Goal: Task Accomplishment & Management: Complete application form

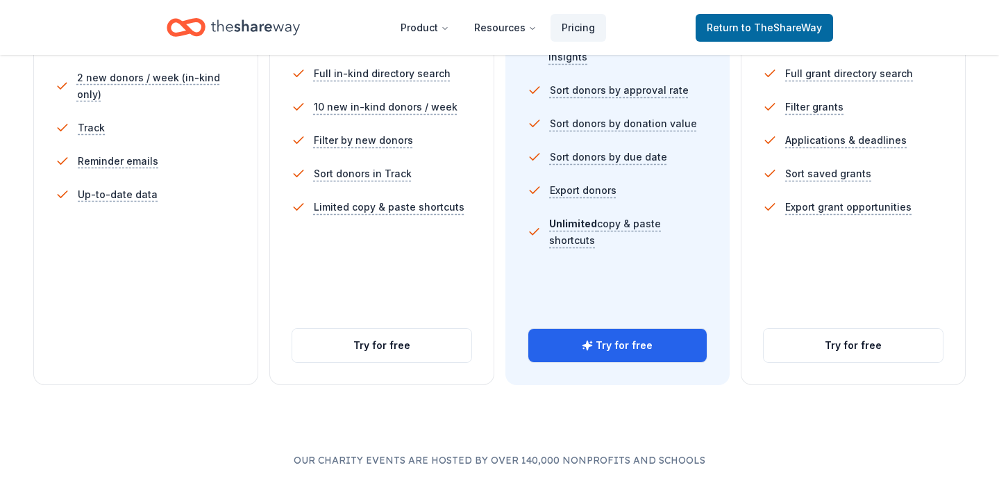
scroll to position [608, 0]
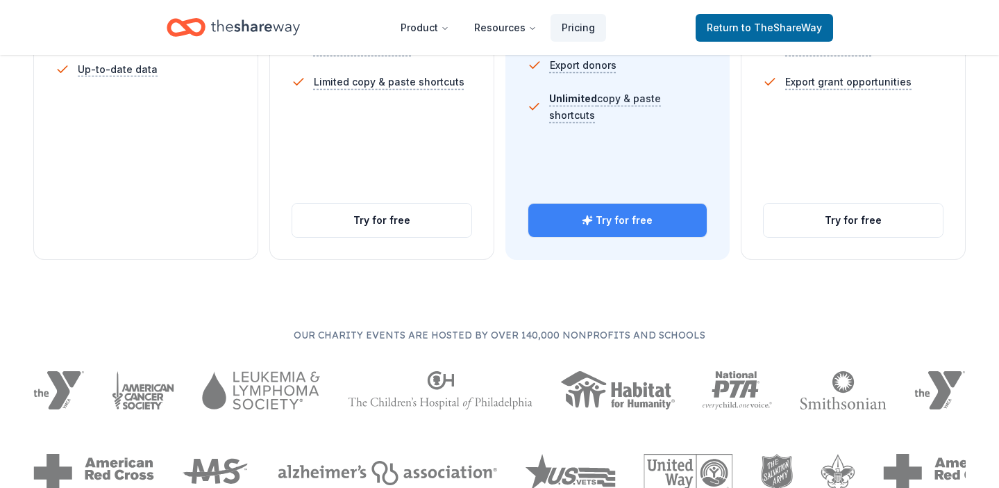
click at [617, 207] on button "Try for free" at bounding box center [617, 219] width 179 height 33
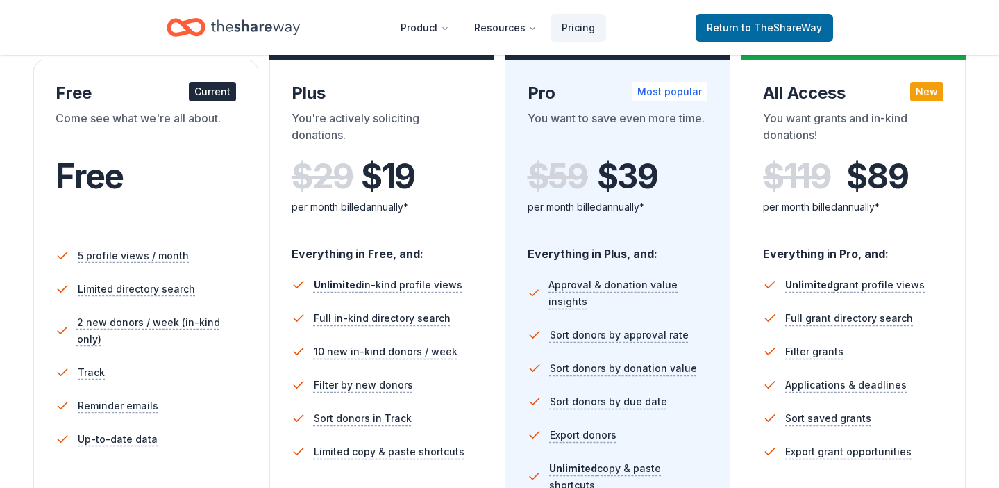
scroll to position [493, 0]
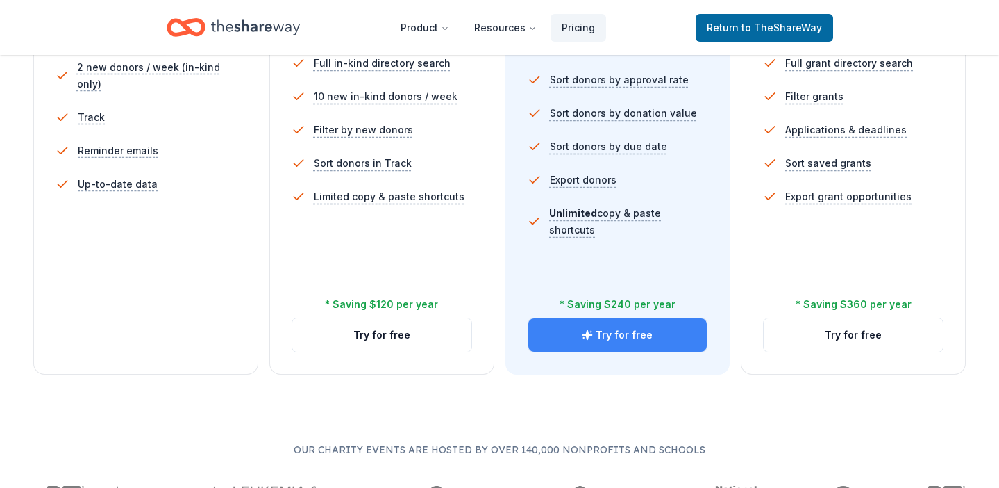
click at [609, 333] on button "Try for free" at bounding box center [617, 334] width 179 height 33
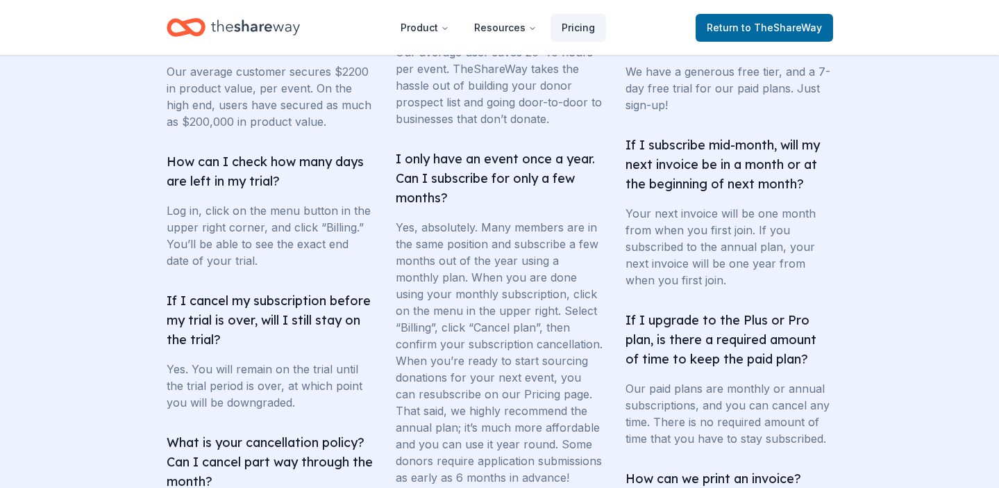
scroll to position [2793, 0]
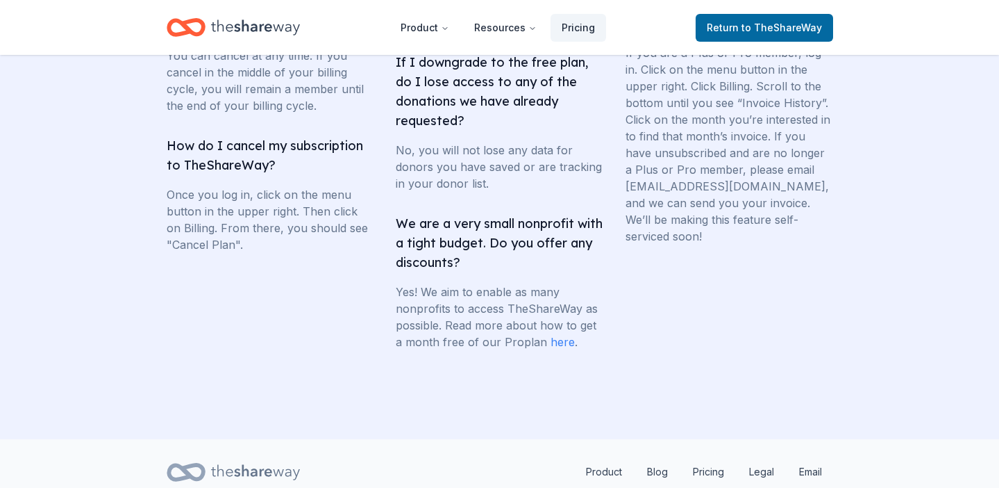
click at [564, 349] on link "here" at bounding box center [563, 342] width 24 height 14
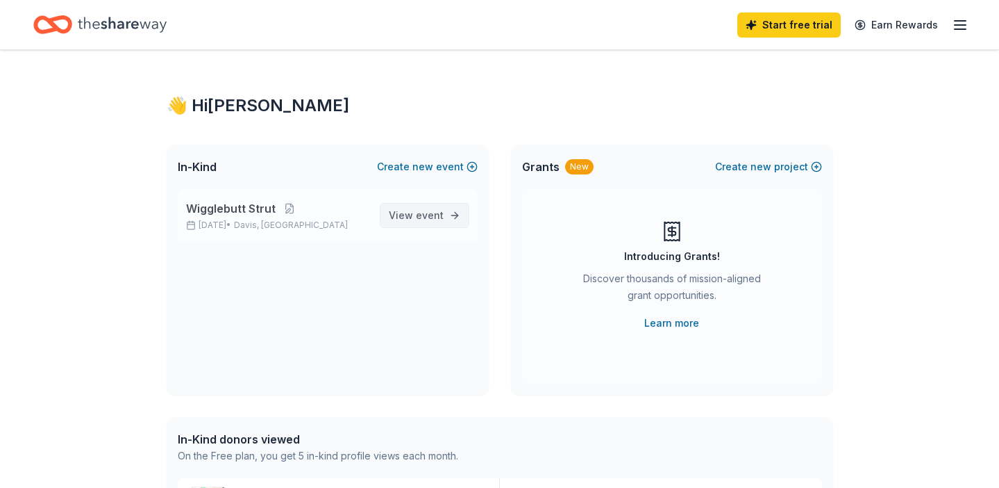
click at [394, 219] on span "View event" at bounding box center [416, 215] width 55 height 17
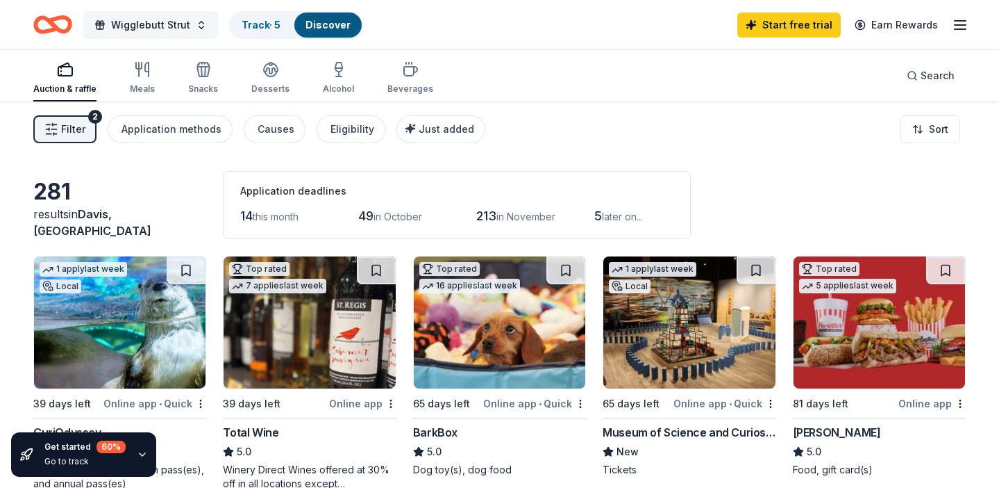
click at [125, 22] on span "Wigglebutt Strut" at bounding box center [150, 25] width 79 height 17
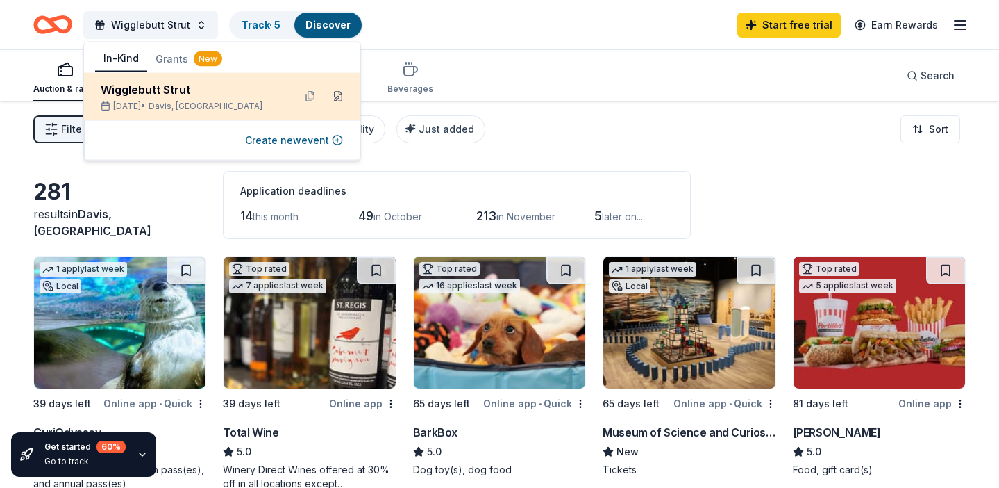
click at [334, 92] on button at bounding box center [338, 96] width 22 height 22
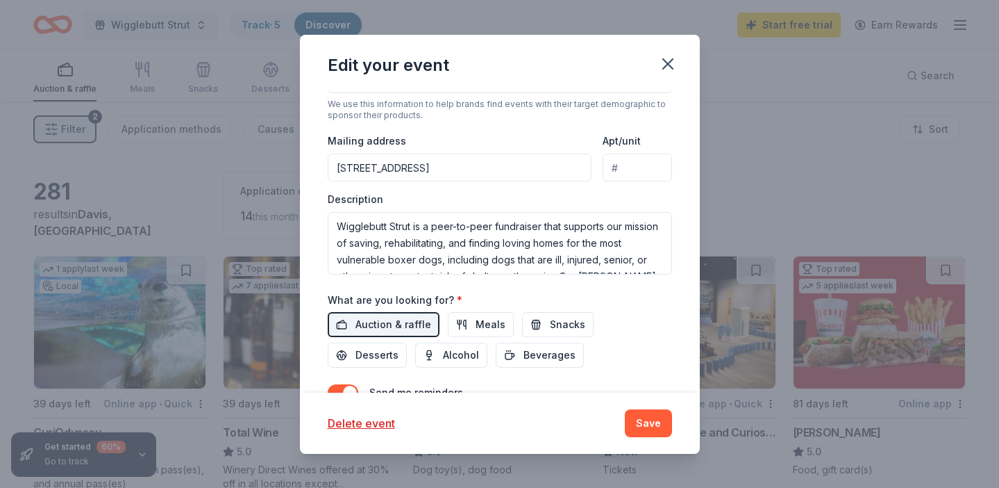
scroll to position [422, 0]
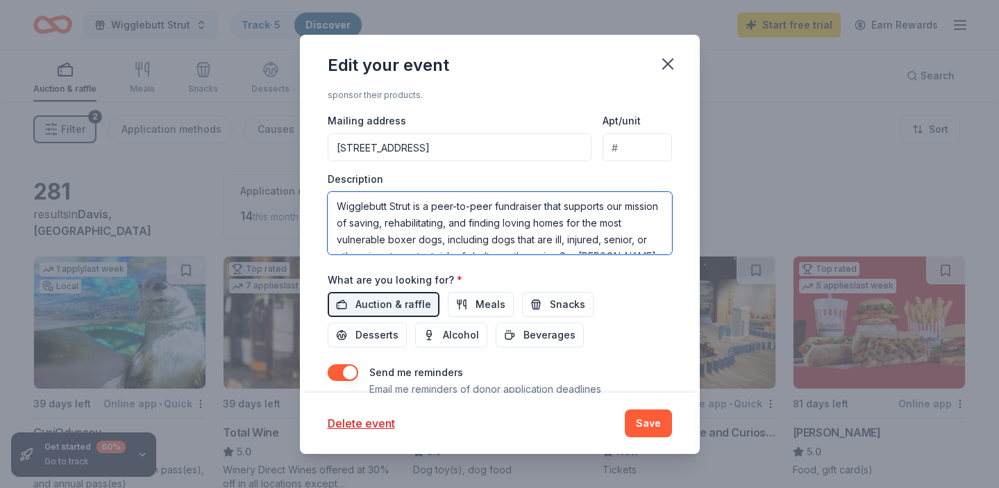
click at [436, 226] on textarea "Wigglebutt Strut is a peer-to-peer fundraiser that supports our mission of savi…" at bounding box center [500, 223] width 344 height 63
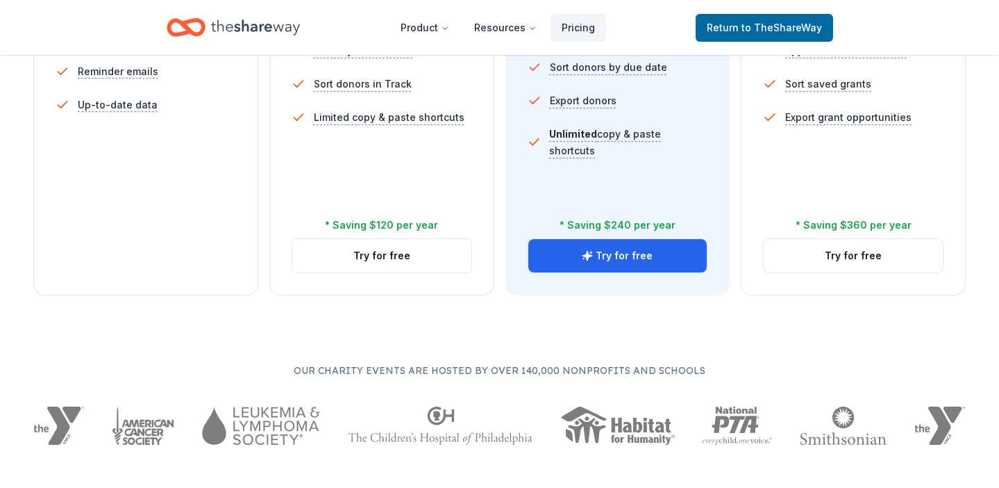
scroll to position [551, 0]
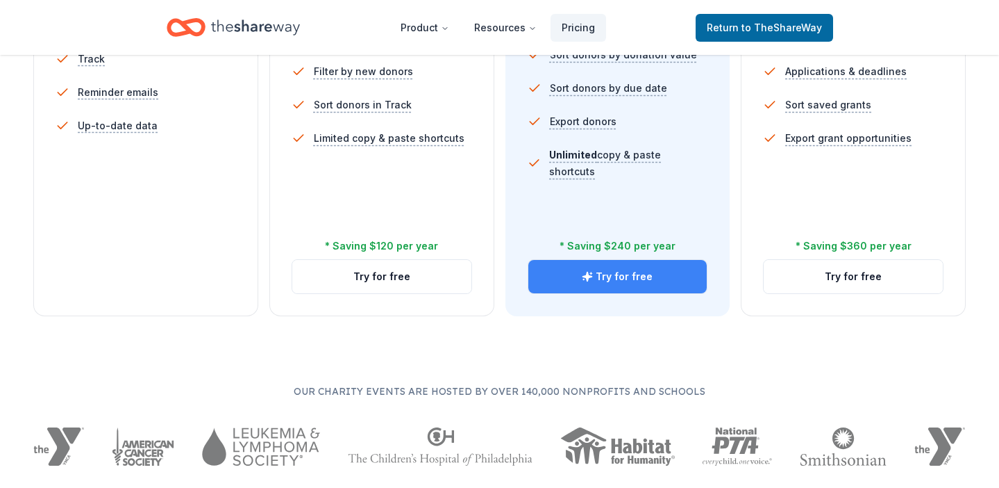
click at [622, 280] on button "Try for free" at bounding box center [617, 276] width 179 height 33
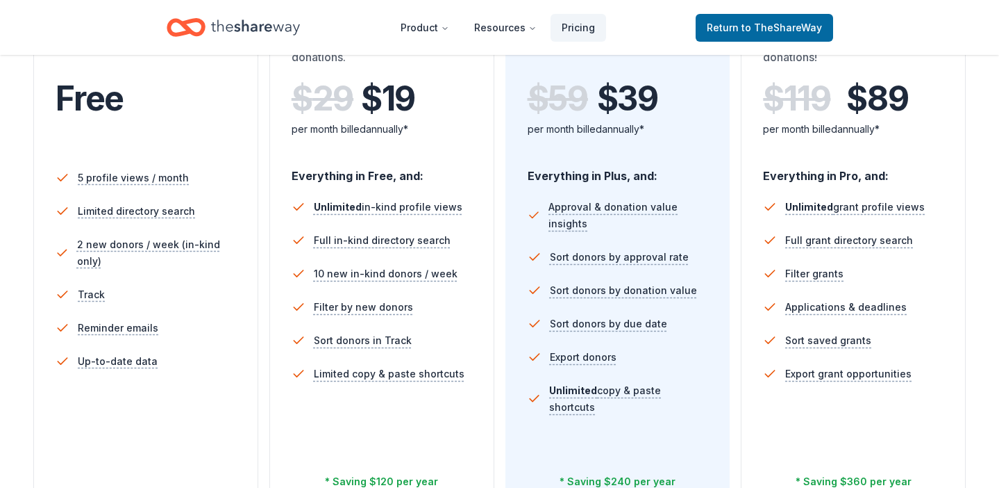
scroll to position [31, 0]
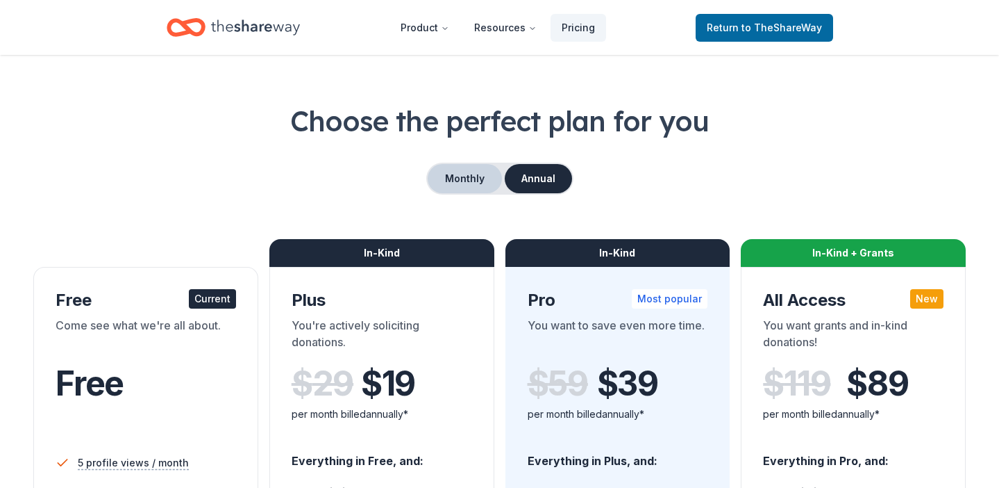
click at [477, 177] on button "Monthly" at bounding box center [465, 178] width 74 height 29
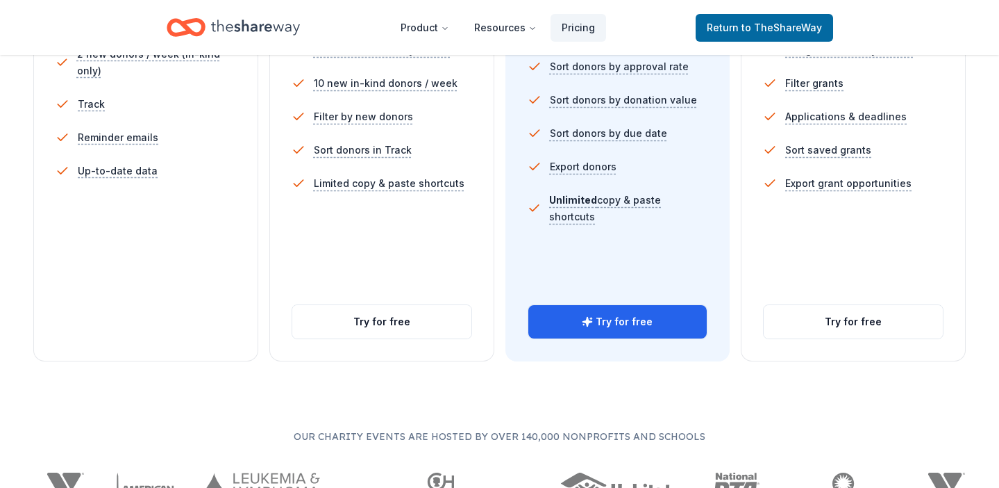
scroll to position [545, 0]
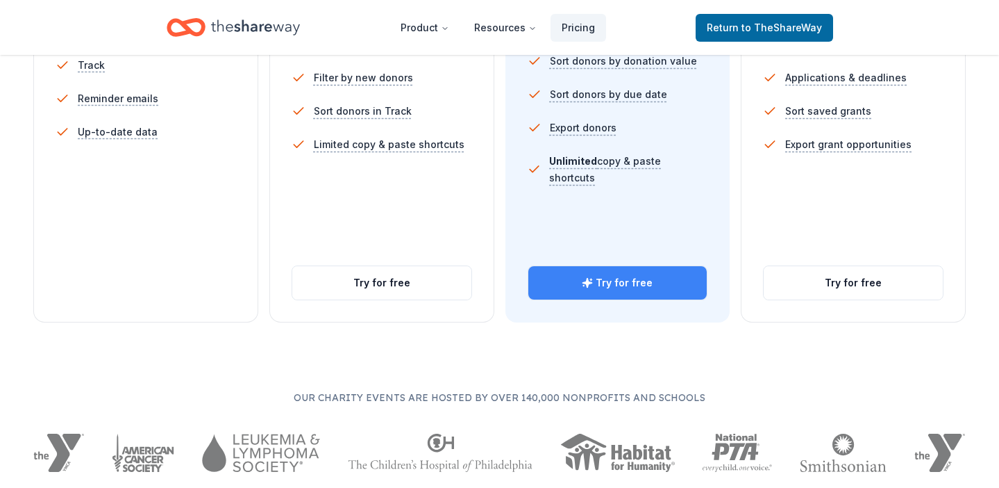
click at [612, 266] on button "Try for free" at bounding box center [617, 282] width 179 height 33
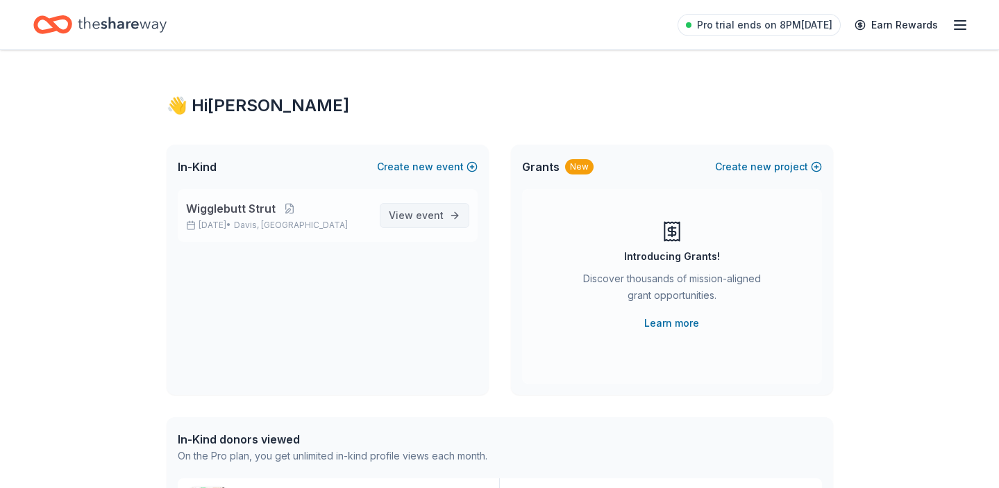
click at [435, 219] on span "event" at bounding box center [430, 215] width 28 height 12
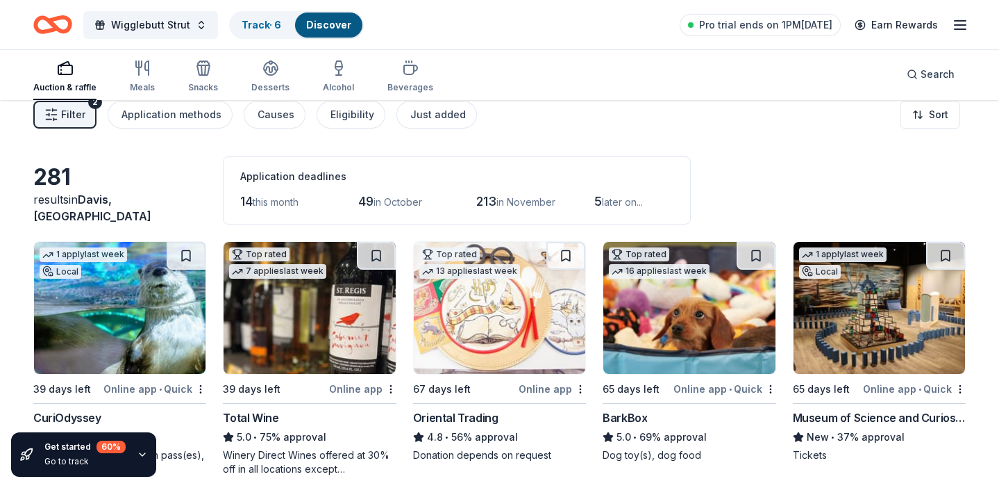
scroll to position [15, 0]
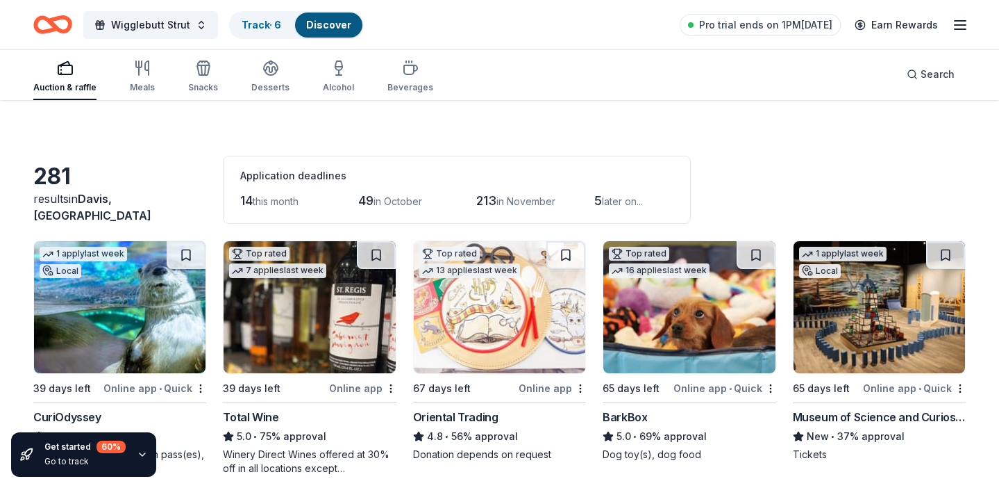
click at [272, 202] on span "this month" at bounding box center [276, 201] width 46 height 12
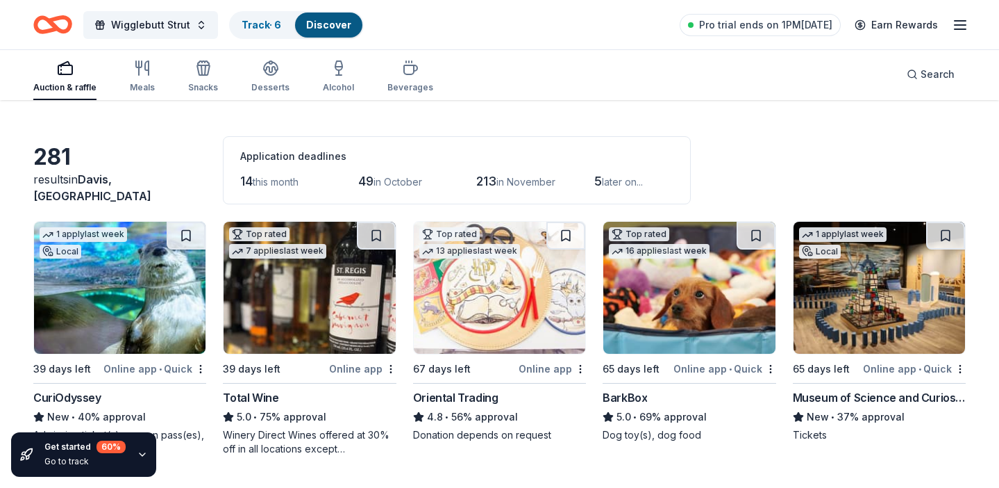
scroll to position [40, 0]
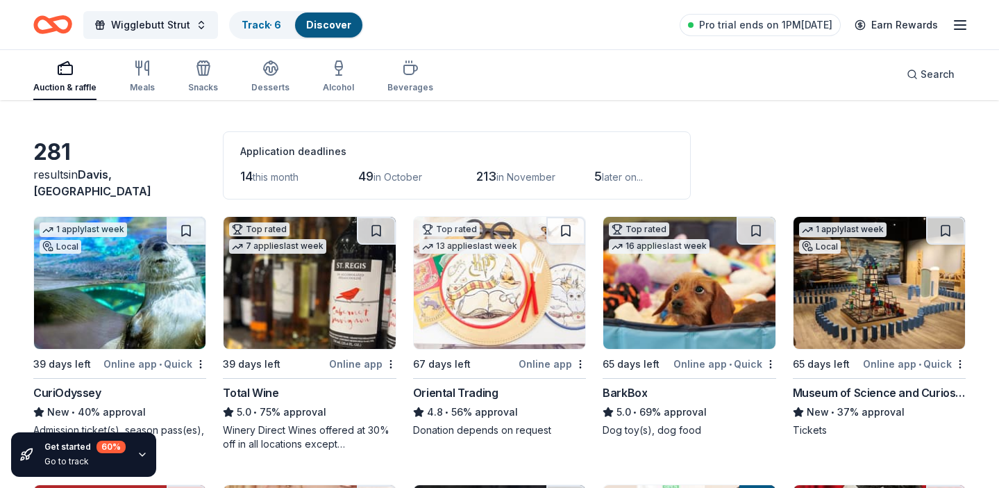
click at [264, 151] on div "Application deadlines" at bounding box center [456, 151] width 433 height 17
click at [265, 181] on span "this month" at bounding box center [276, 177] width 46 height 12
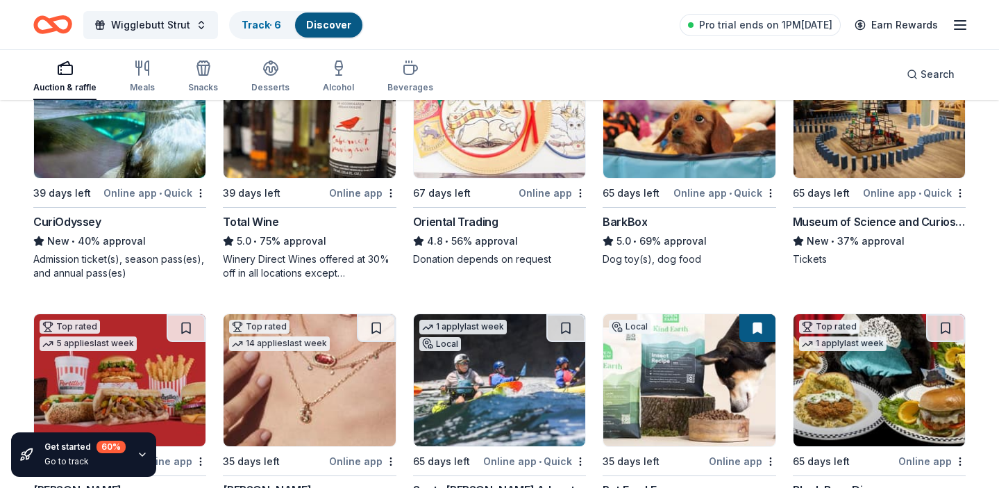
scroll to position [240, 0]
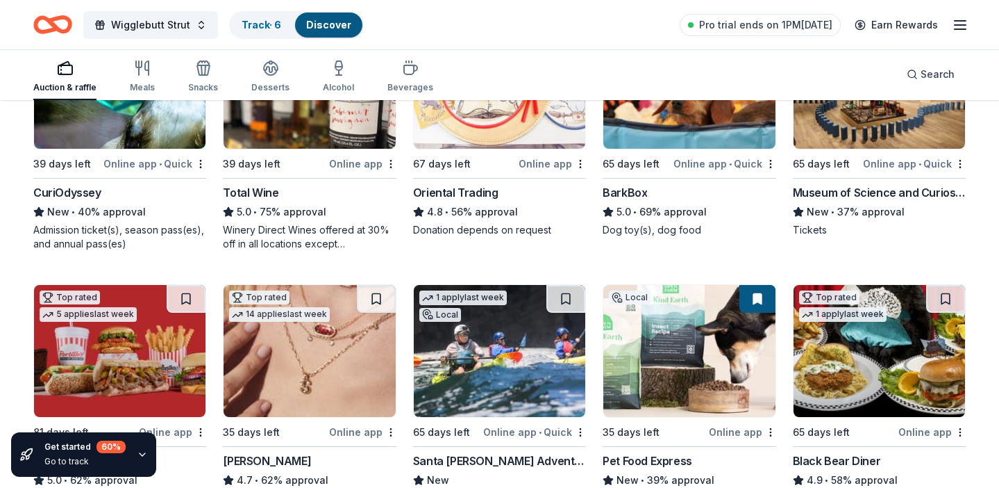
click at [137, 458] on icon "button" at bounding box center [142, 454] width 11 height 11
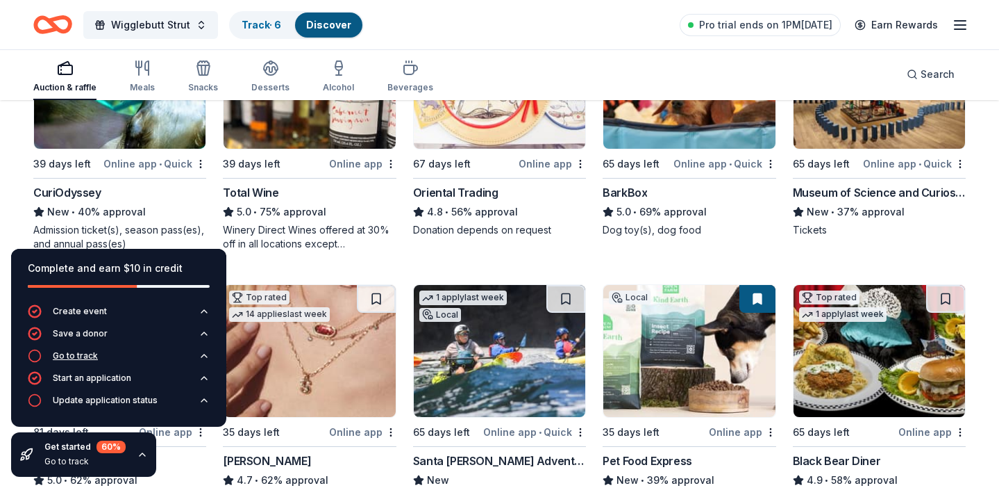
click at [109, 358] on button "Go to track" at bounding box center [119, 360] width 182 height 22
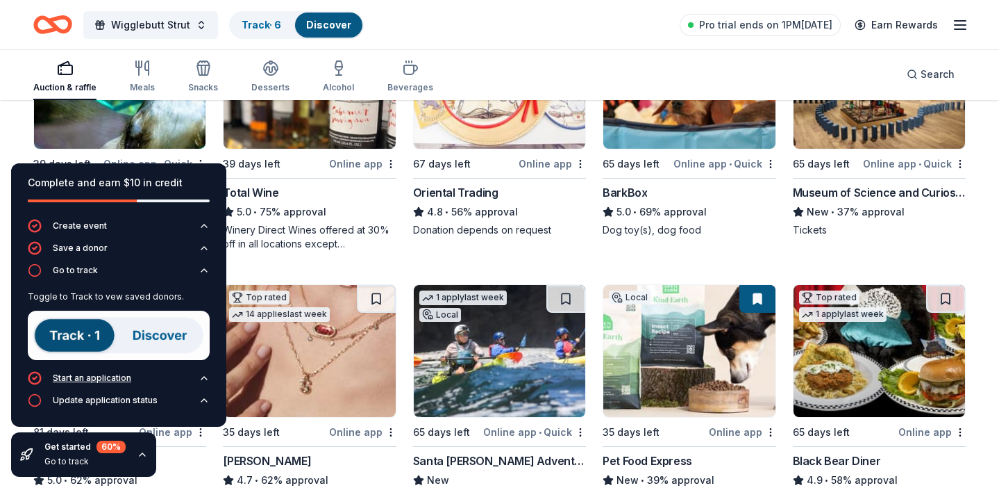
click at [121, 378] on div "Start an application" at bounding box center [92, 377] width 78 height 11
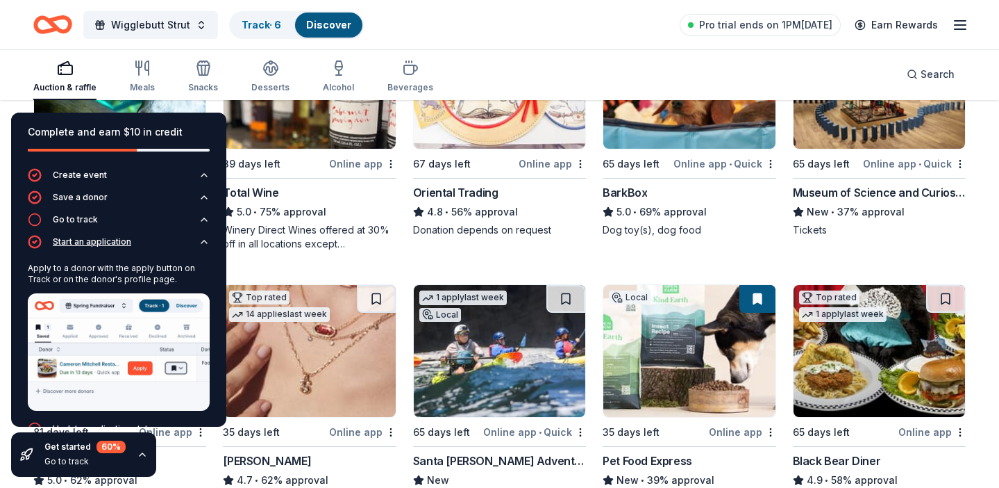
click at [154, 243] on button "Start an application" at bounding box center [119, 246] width 182 height 22
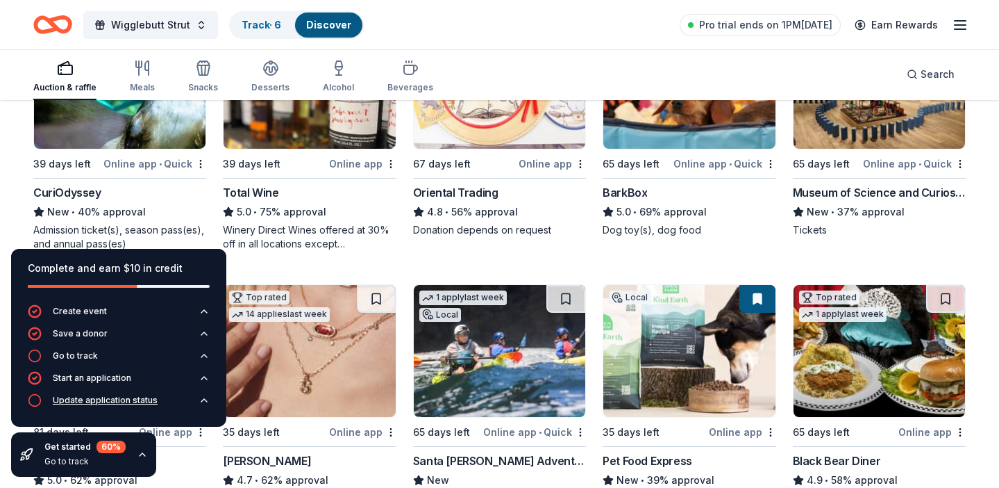
click at [134, 404] on div "Update application status" at bounding box center [105, 399] width 105 height 11
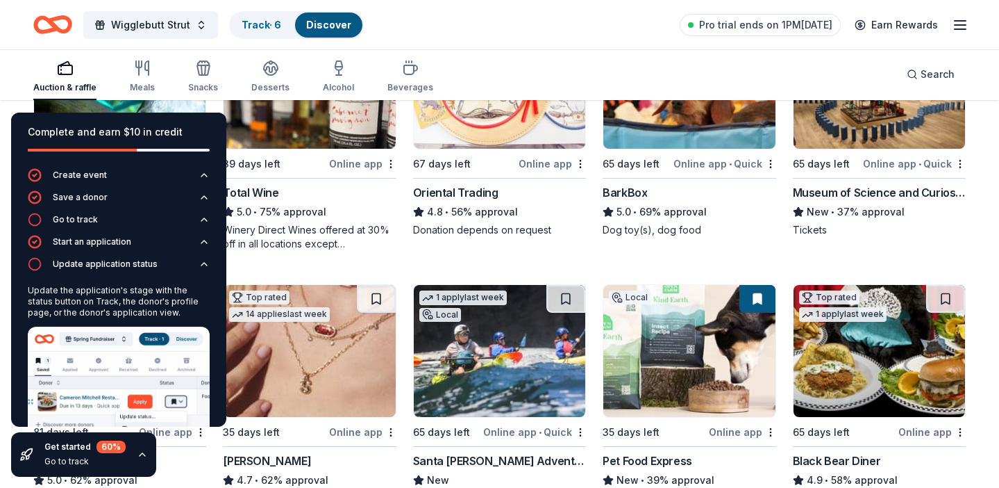
click at [281, 217] on div "5.0 • 75% approval" at bounding box center [309, 211] width 173 height 17
click at [140, 456] on icon "button" at bounding box center [142, 454] width 11 height 11
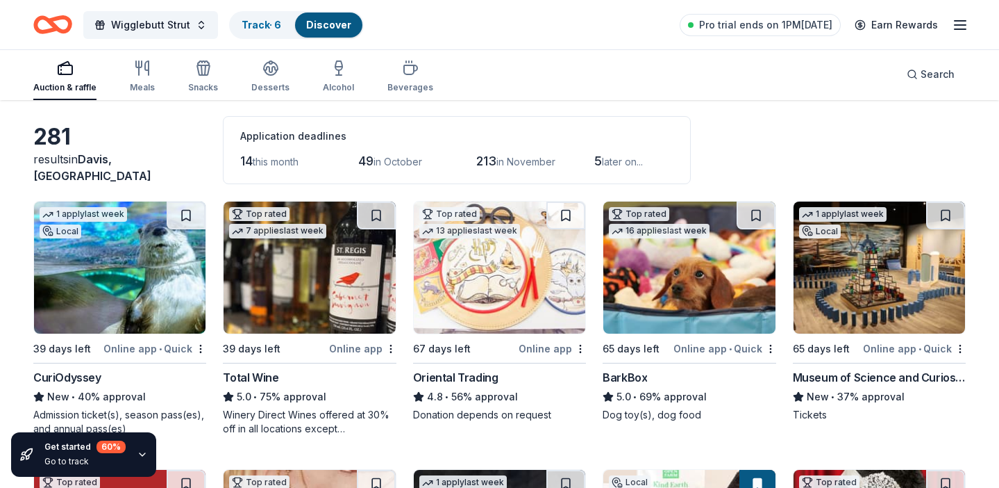
scroll to position [64, 0]
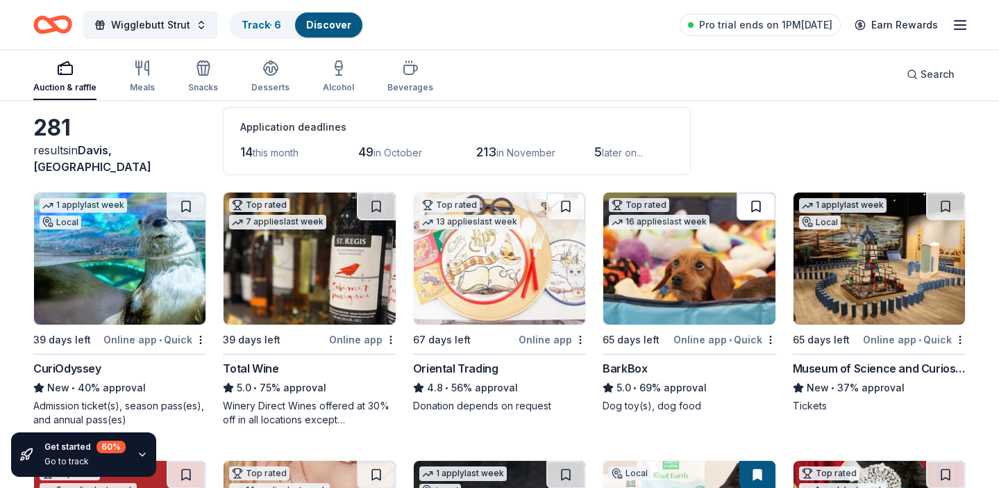
click at [754, 206] on button at bounding box center [756, 206] width 39 height 28
click at [264, 22] on link "Track · 7" at bounding box center [261, 25] width 39 height 12
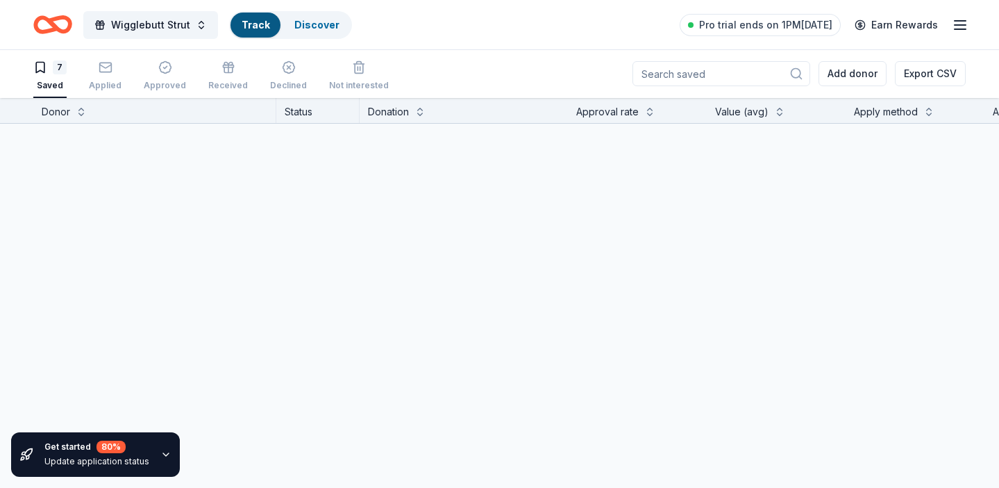
scroll to position [1, 0]
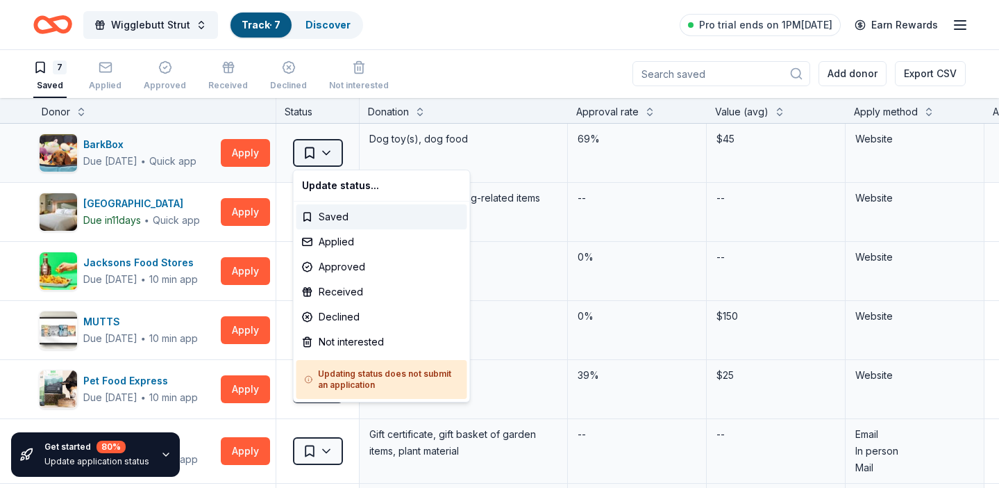
click at [327, 158] on html "Wigglebutt Strut Track · 7 Discover Pro trial ends on 1PM, 9/13 Earn Rewards 7 …" at bounding box center [499, 243] width 999 height 488
click at [347, 242] on div "Applied" at bounding box center [382, 241] width 171 height 25
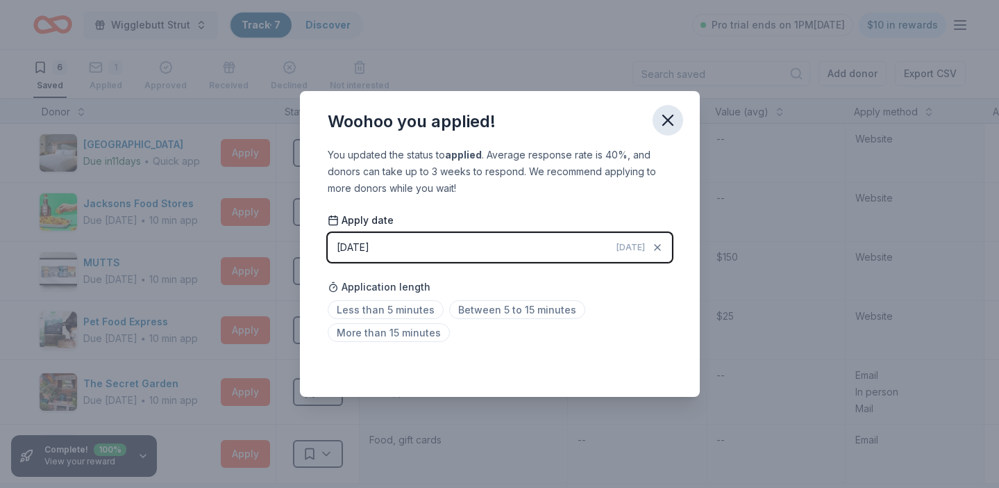
click at [669, 119] on icon "button" at bounding box center [667, 119] width 19 height 19
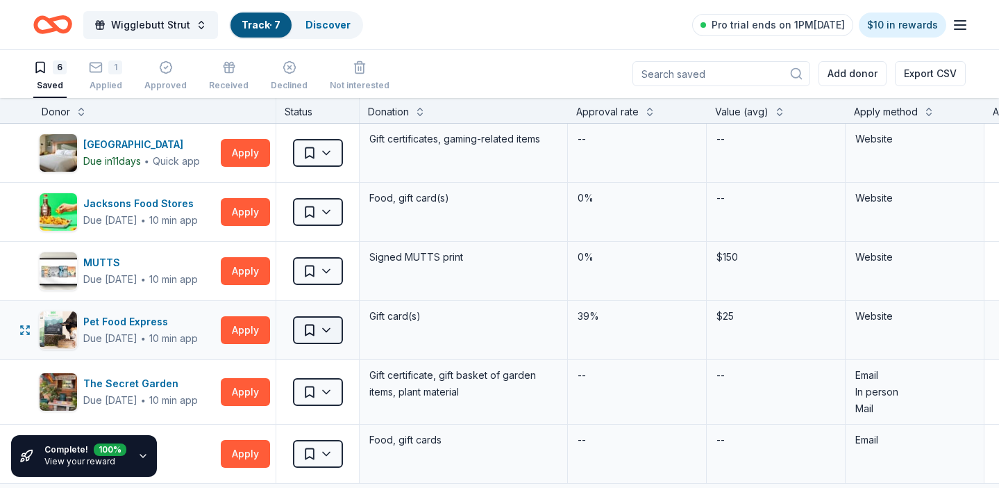
click at [330, 331] on html "Wigglebutt Strut Track · 7 Discover Pro trial ends on 1PM, 9/13 $10 in rewards …" at bounding box center [499, 243] width 999 height 488
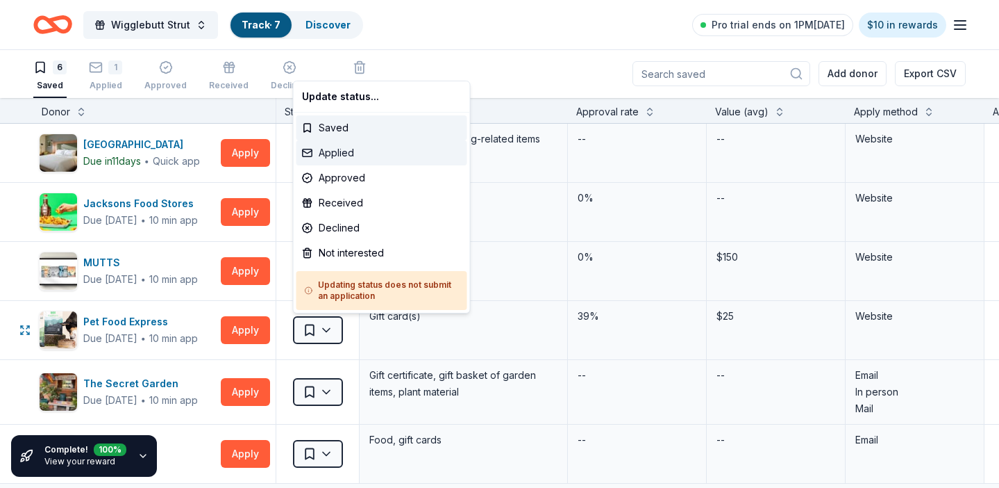
click at [365, 153] on div "Applied" at bounding box center [382, 152] width 171 height 25
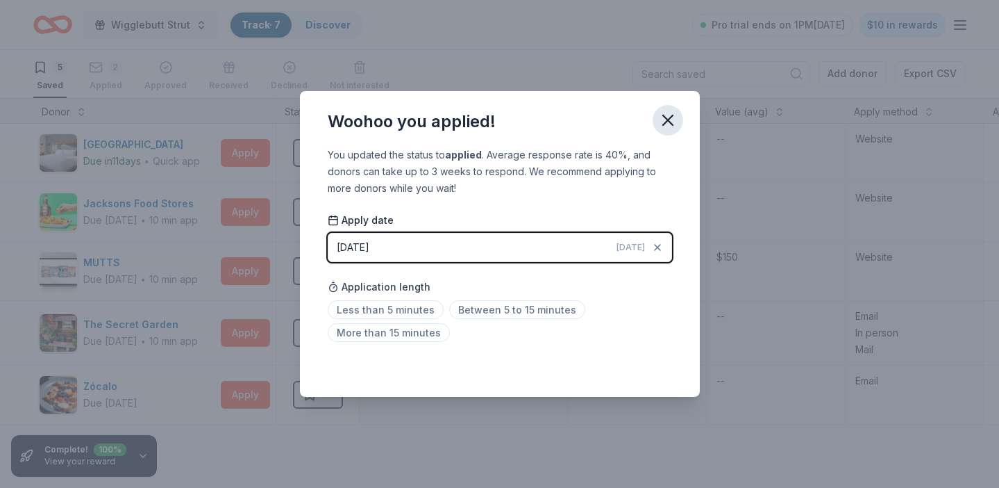
click at [670, 133] on button "button" at bounding box center [668, 120] width 31 height 31
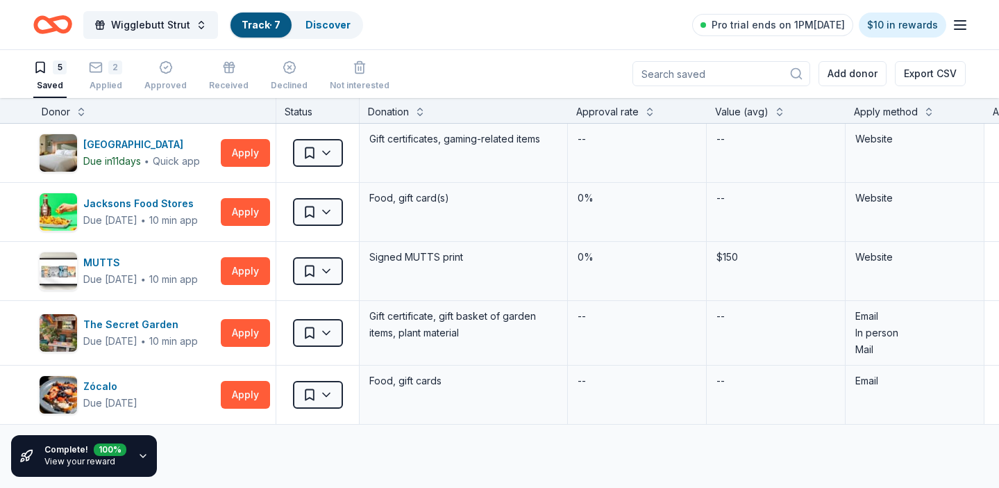
scroll to position [0, 0]
click at [322, 24] on link "Discover" at bounding box center [328, 25] width 45 height 12
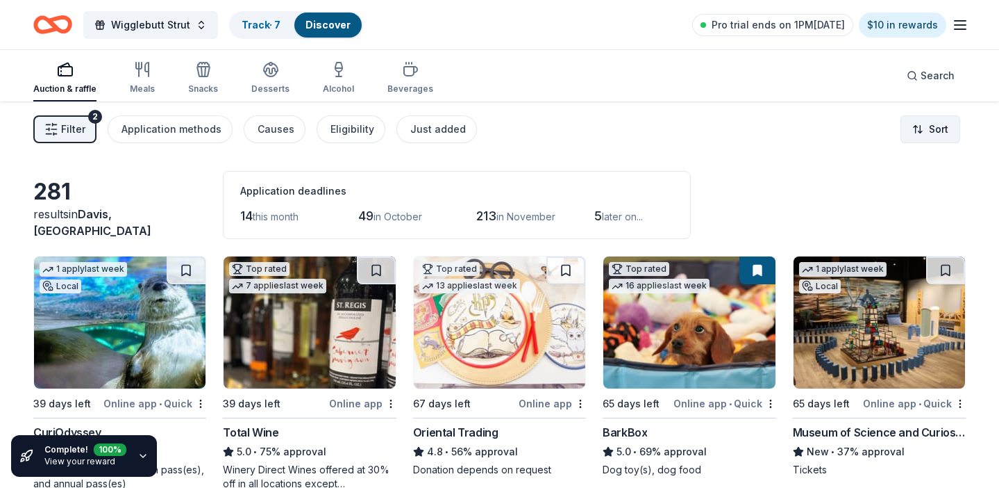
click at [947, 135] on html "Wigglebutt Strut Track · 7 Discover Pro trial ends on 1PM, 9/13 $10 in rewards …" at bounding box center [499, 244] width 999 height 488
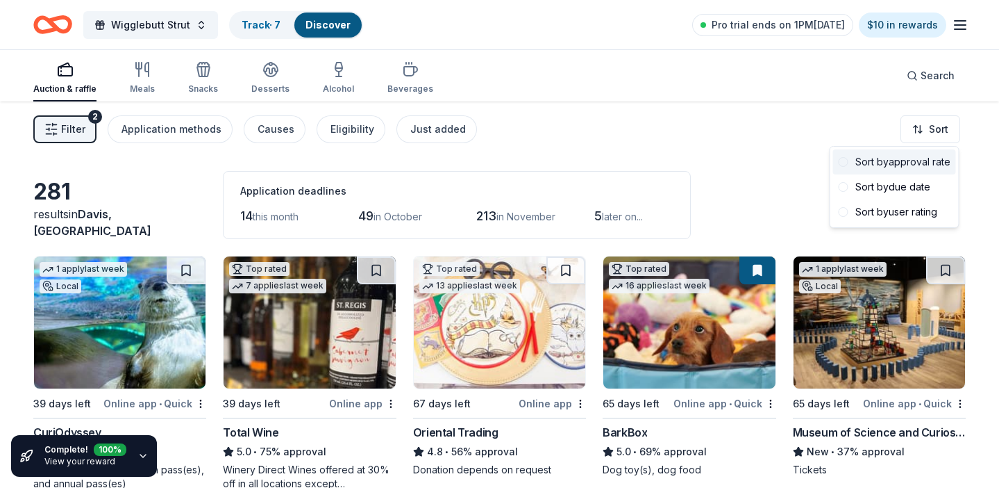
click at [930, 160] on div "Sort by approval rate" at bounding box center [894, 161] width 123 height 25
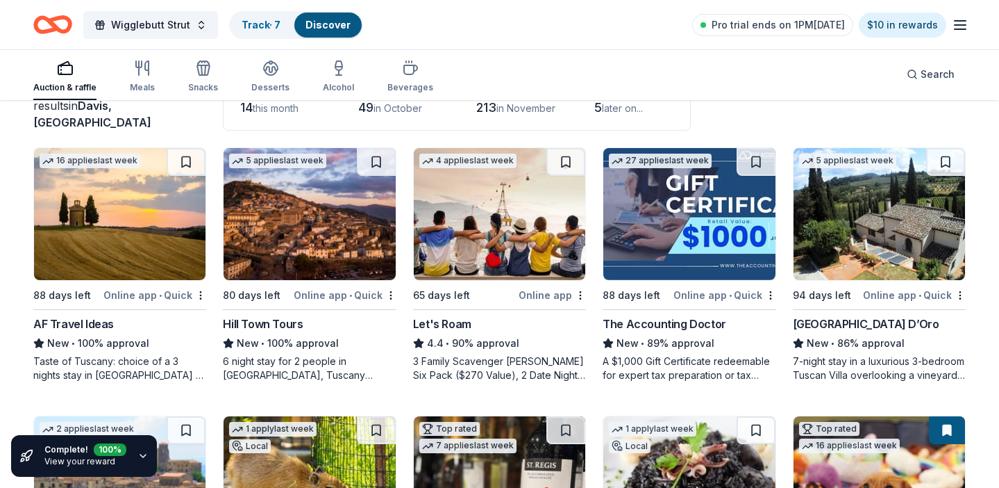
scroll to position [110, 0]
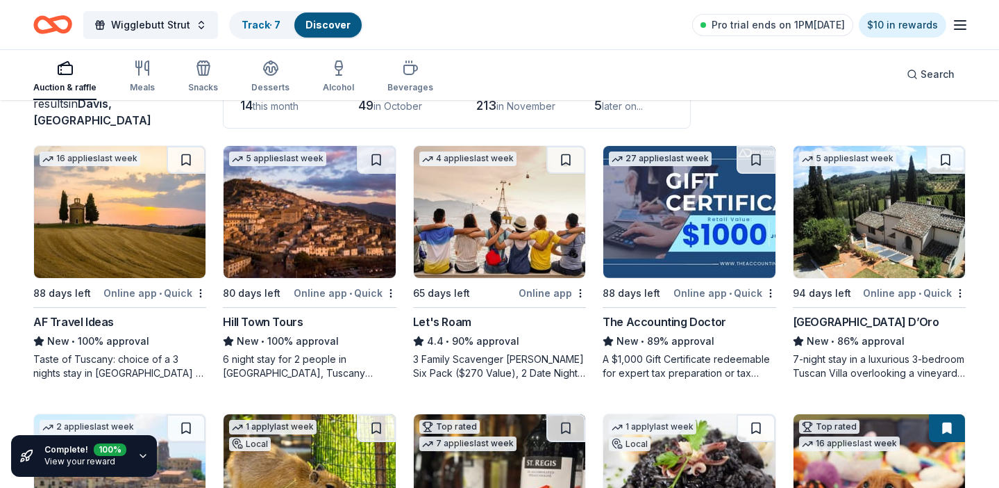
click at [522, 213] on img at bounding box center [500, 212] width 172 height 132
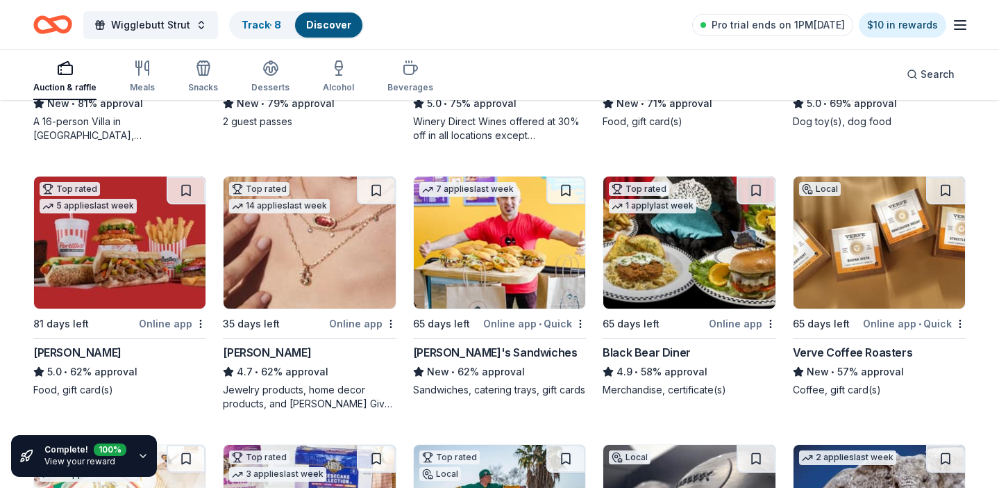
scroll to position [618, 0]
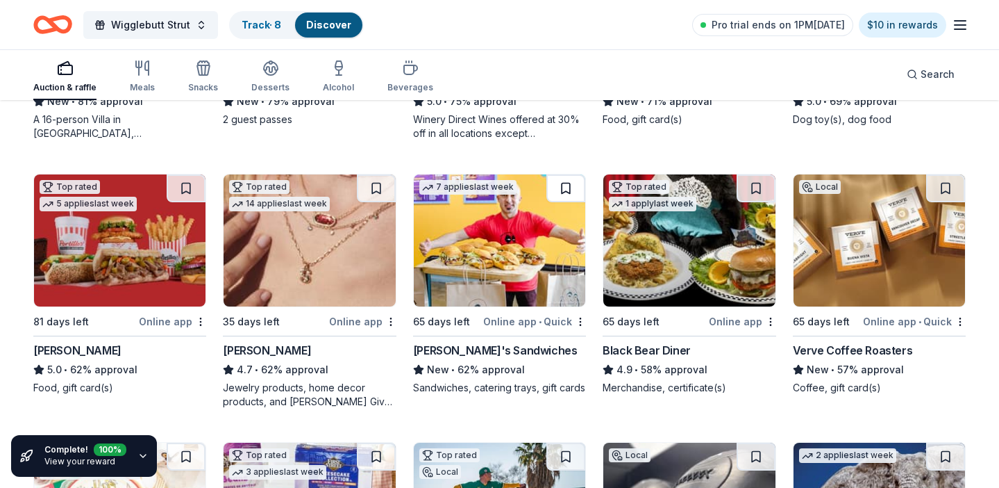
click at [555, 192] on button at bounding box center [566, 188] width 39 height 28
click at [747, 190] on button at bounding box center [756, 188] width 39 height 28
click at [938, 184] on button at bounding box center [945, 188] width 39 height 28
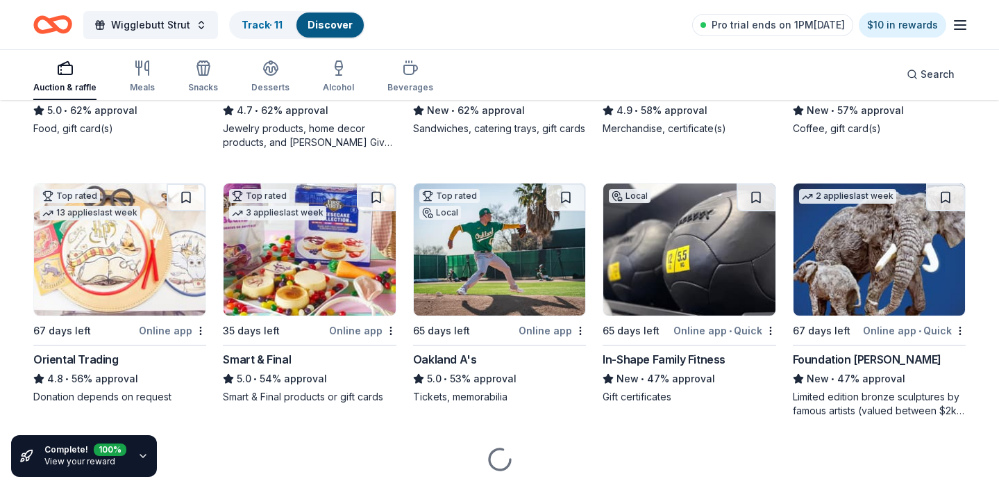
scroll to position [882, 0]
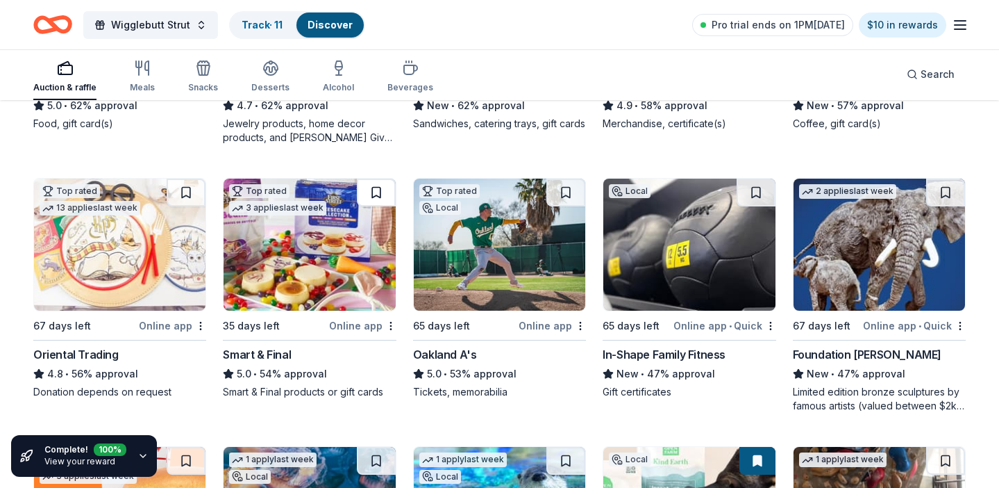
click at [371, 188] on button at bounding box center [376, 192] width 39 height 28
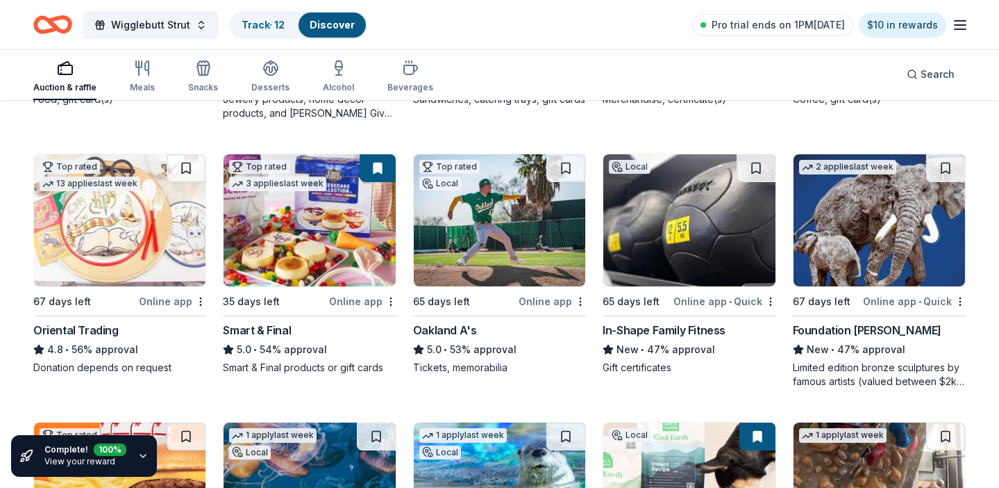
scroll to position [910, 0]
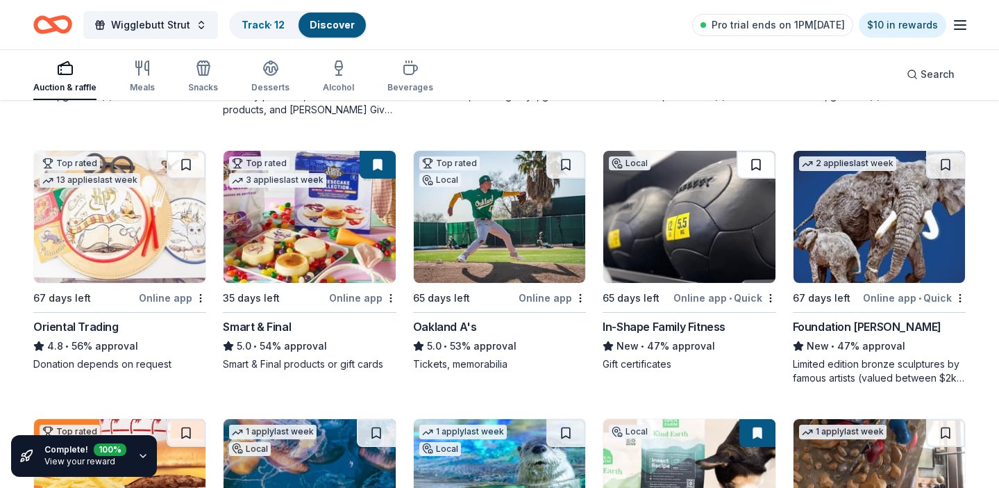
click at [756, 164] on button at bounding box center [756, 165] width 39 height 28
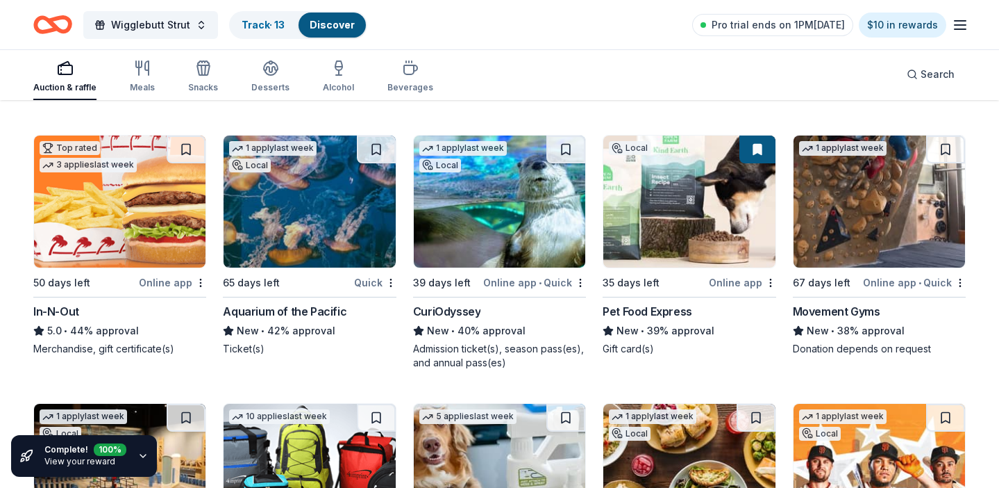
scroll to position [1192, 0]
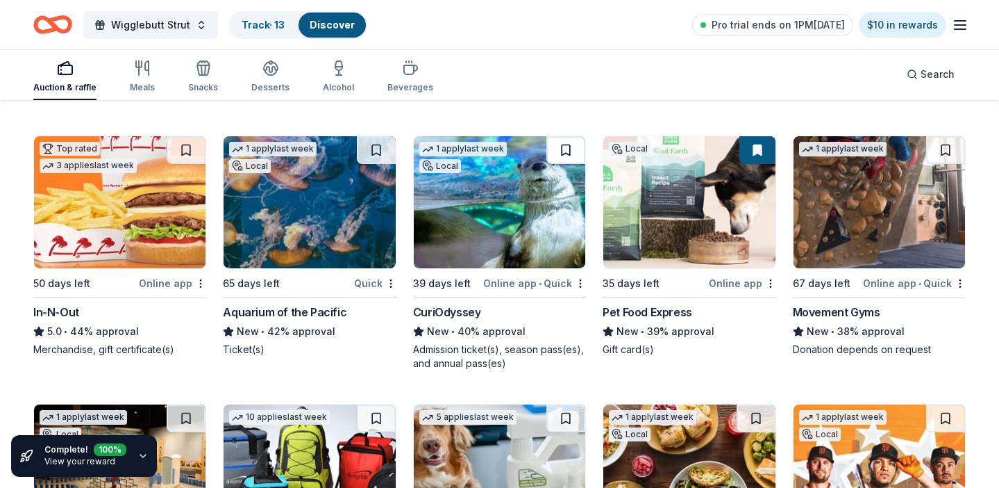
click at [564, 151] on button at bounding box center [566, 150] width 39 height 28
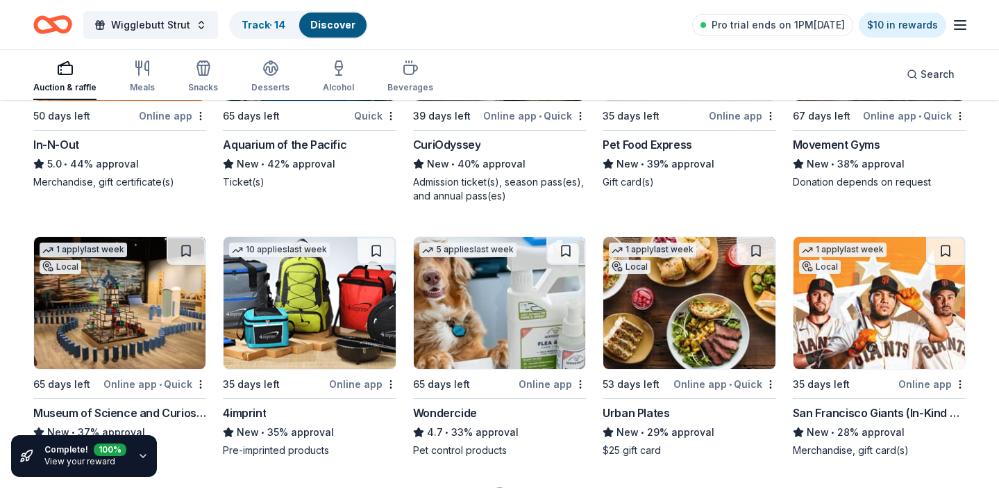
scroll to position [1409, 0]
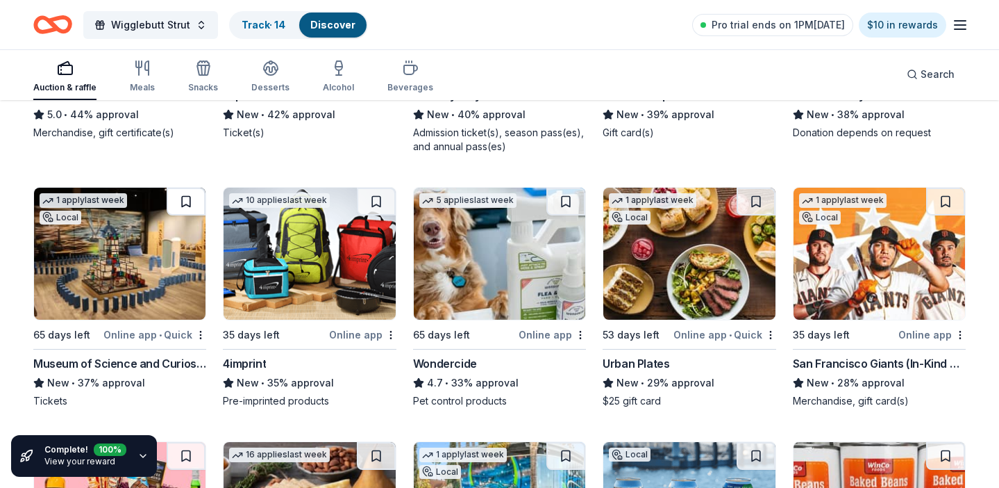
click at [185, 201] on button at bounding box center [186, 202] width 39 height 28
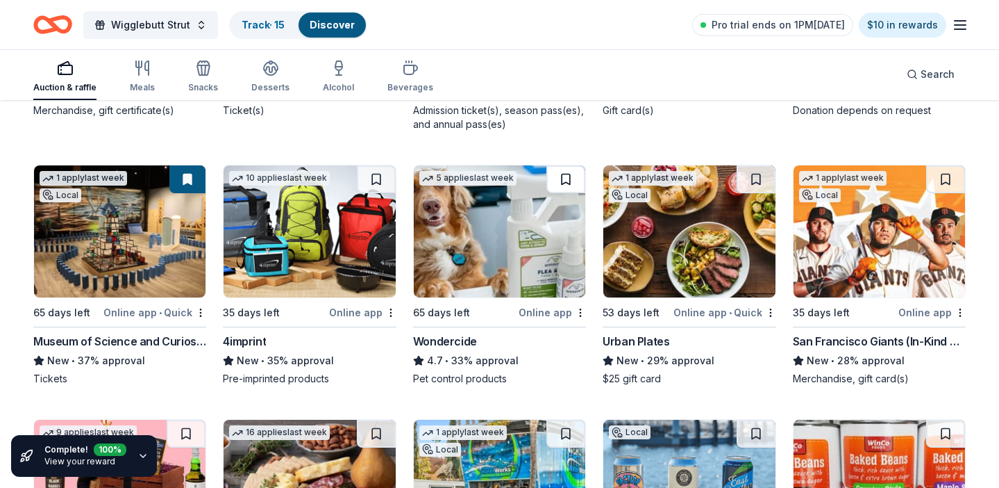
scroll to position [1439, 0]
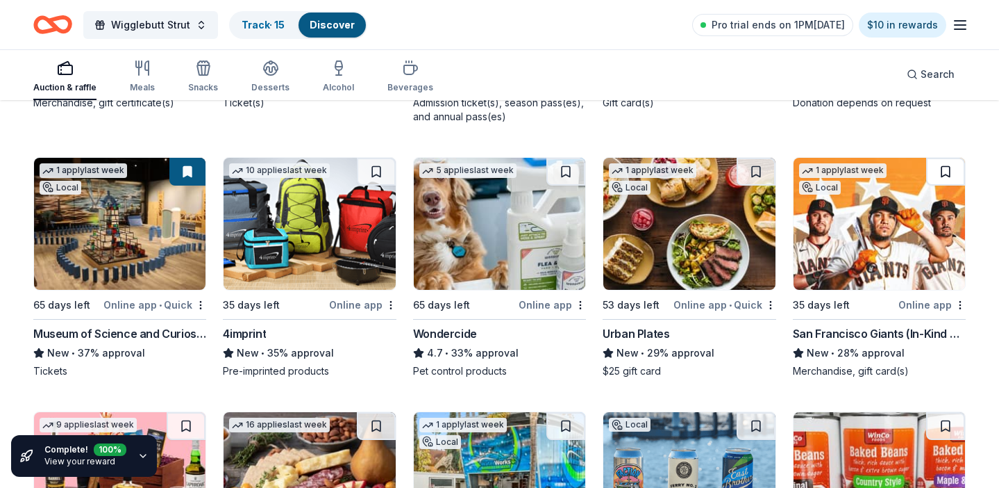
click at [950, 174] on button at bounding box center [945, 172] width 39 height 28
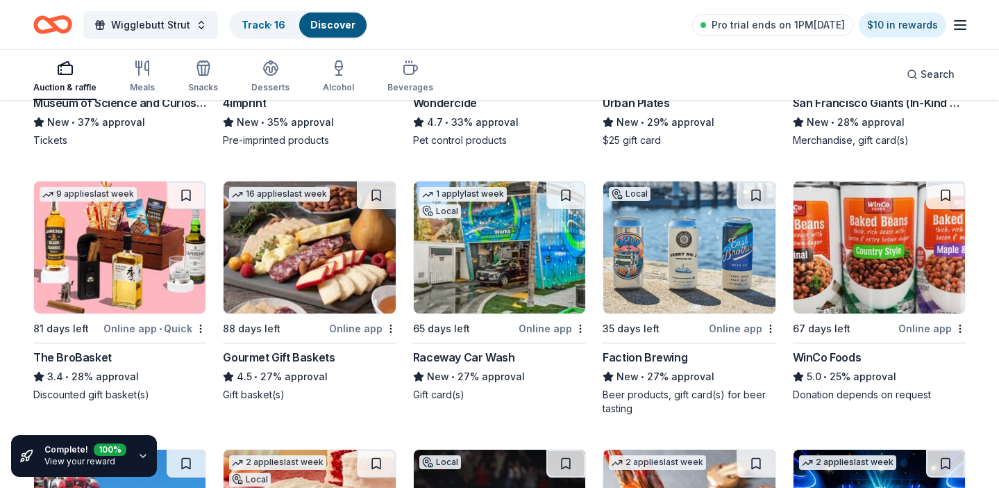
scroll to position [1673, 0]
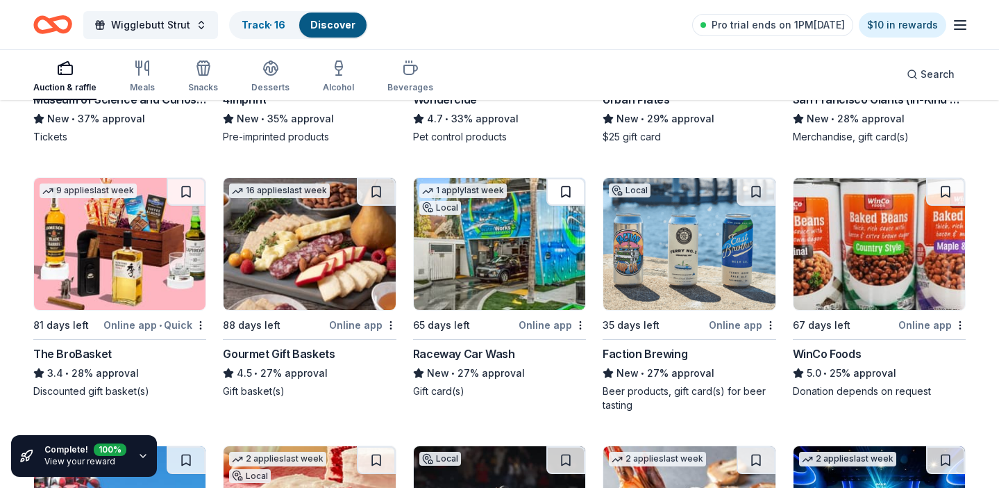
click at [578, 195] on button at bounding box center [566, 192] width 39 height 28
click at [378, 194] on button at bounding box center [376, 192] width 39 height 28
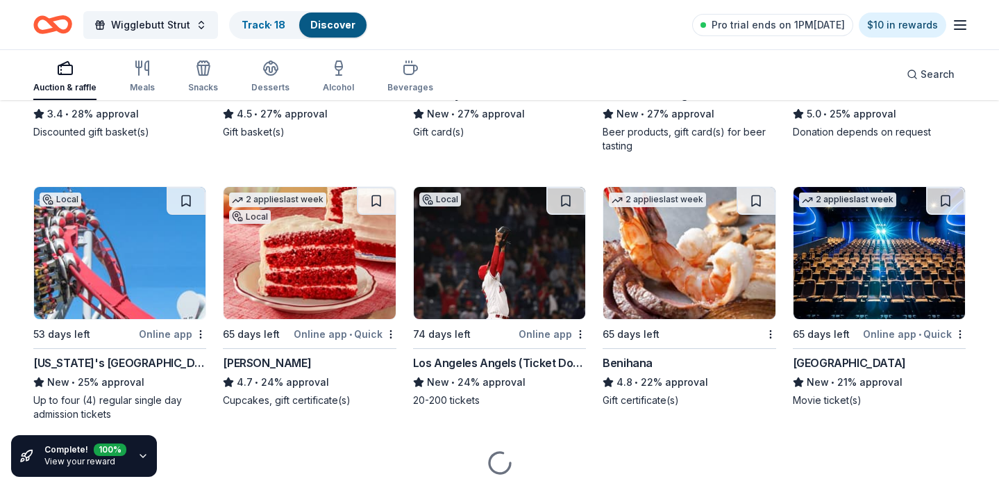
scroll to position [1938, 0]
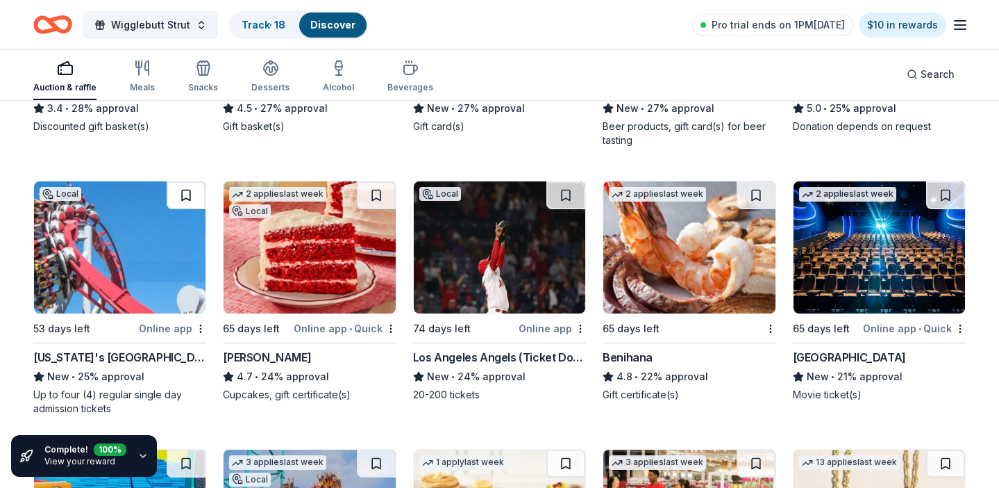
click at [174, 195] on button at bounding box center [186, 195] width 39 height 28
click at [756, 197] on button at bounding box center [756, 195] width 39 height 28
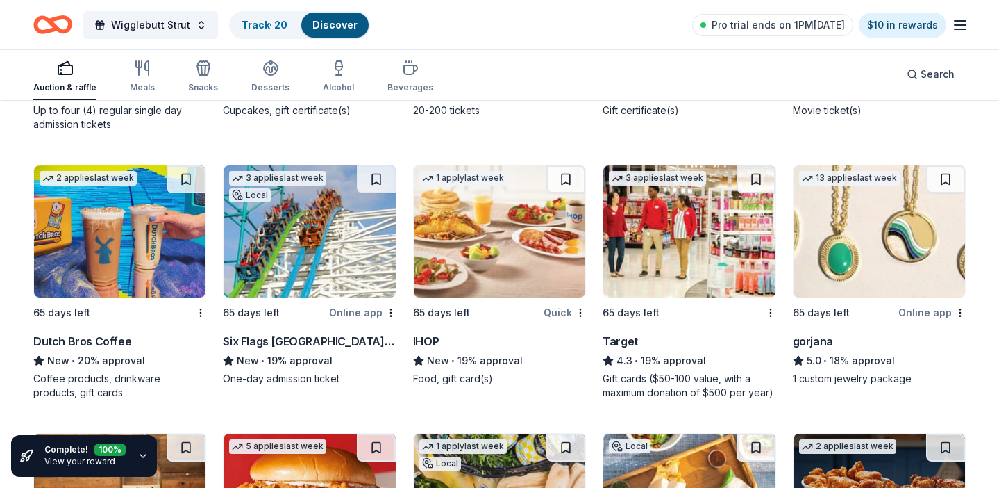
scroll to position [2228, 0]
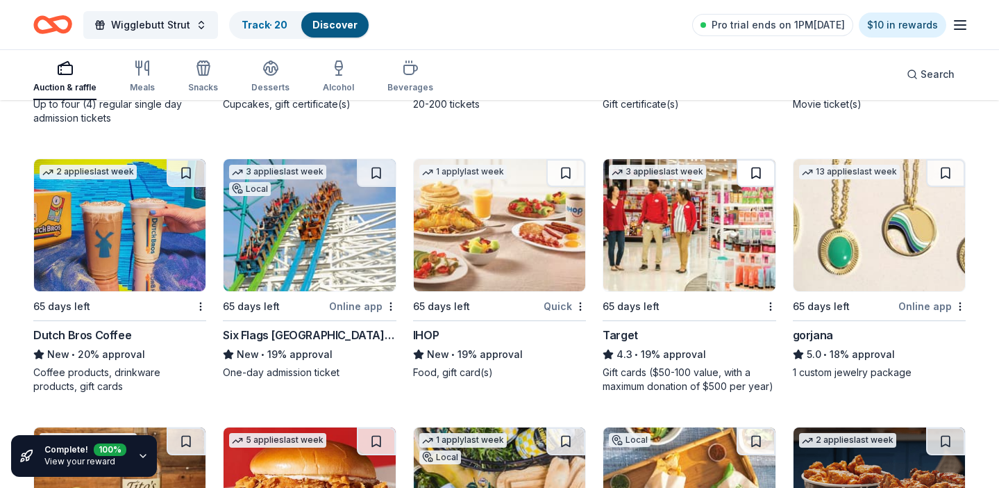
click at [759, 178] on button at bounding box center [756, 173] width 39 height 28
click at [942, 175] on button at bounding box center [945, 173] width 39 height 28
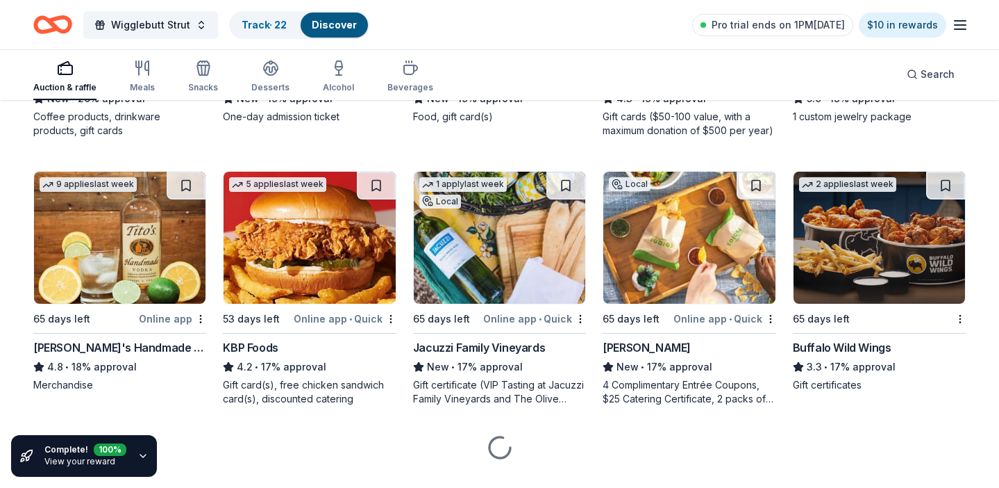
scroll to position [2513, 0]
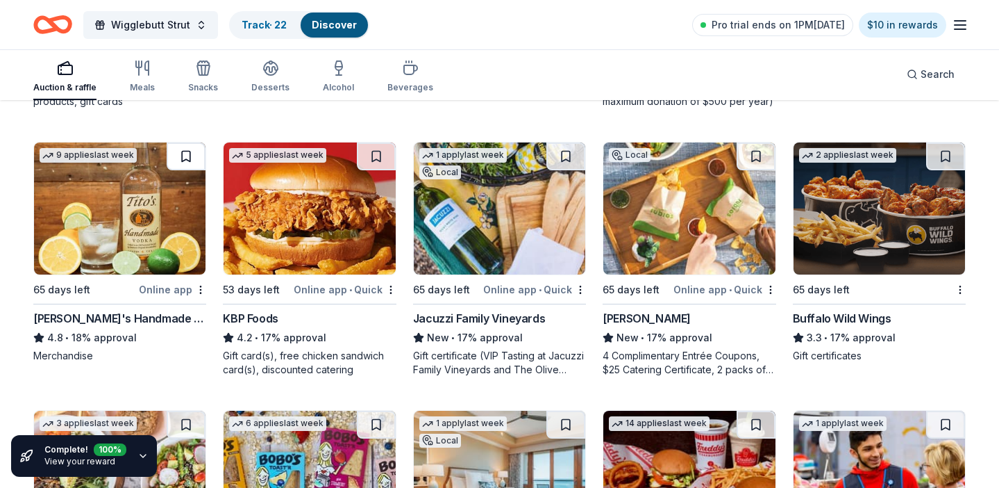
click at [192, 160] on button at bounding box center [186, 156] width 39 height 28
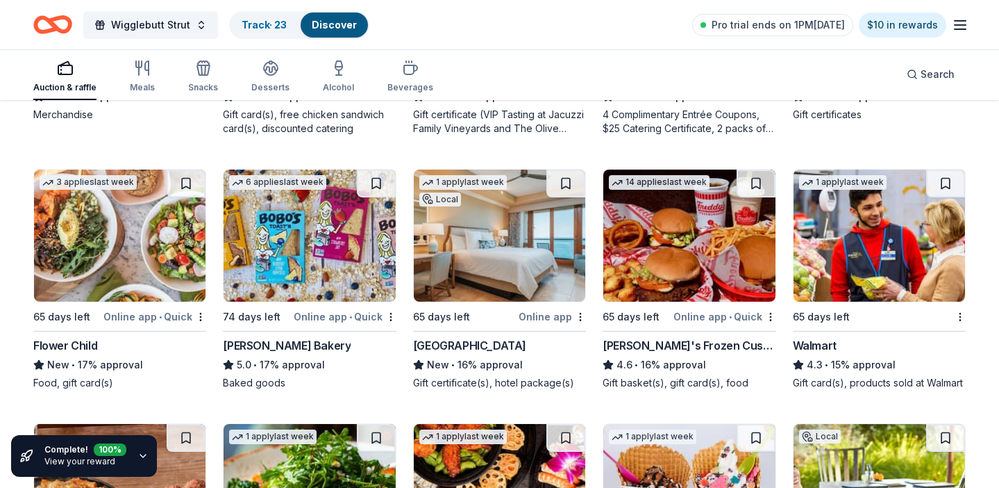
scroll to position [2761, 0]
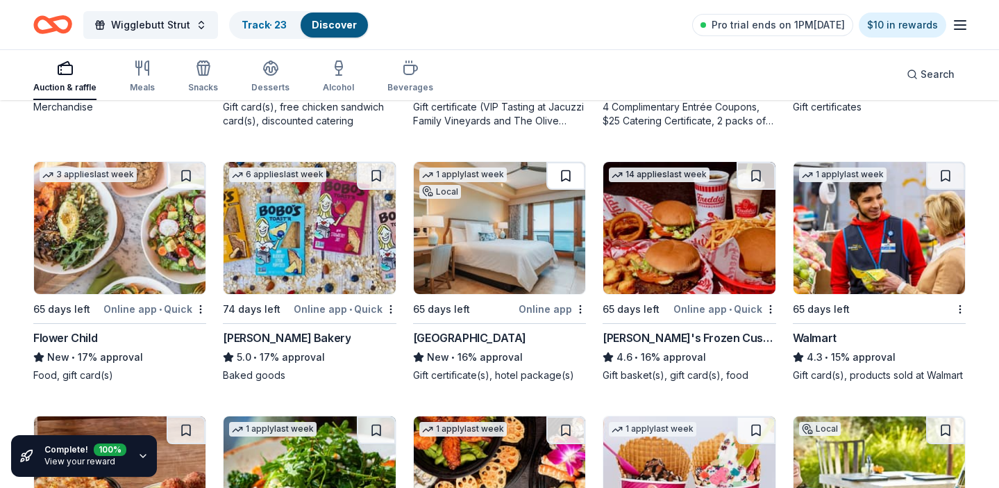
click at [565, 179] on button at bounding box center [566, 176] width 39 height 28
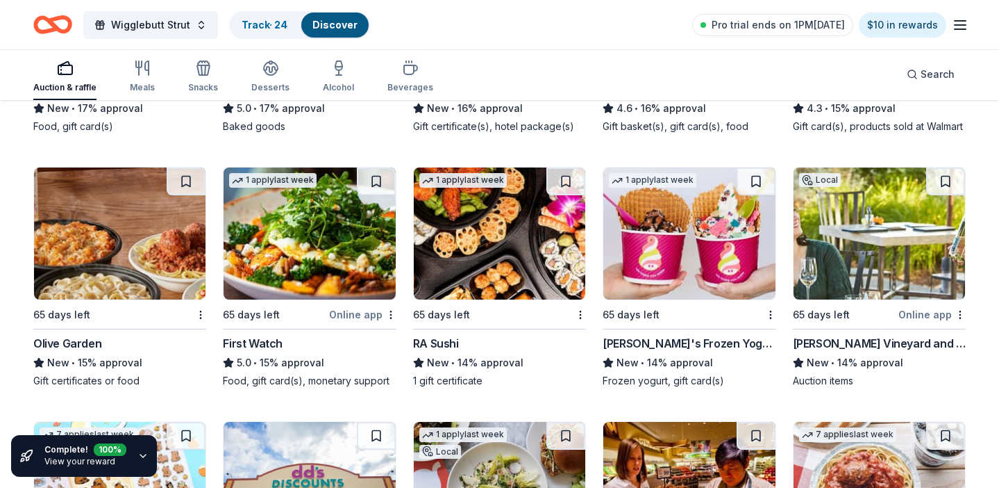
scroll to position [3013, 0]
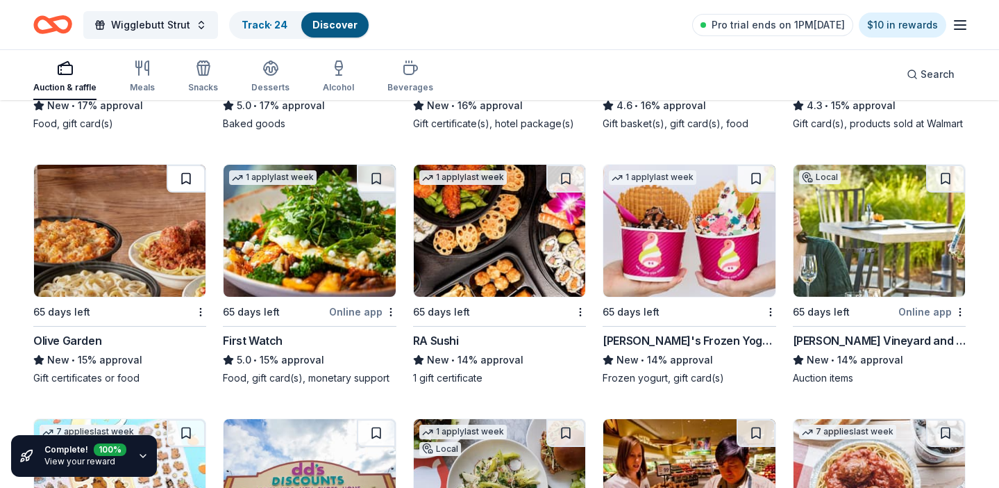
click at [194, 175] on button at bounding box center [186, 179] width 39 height 28
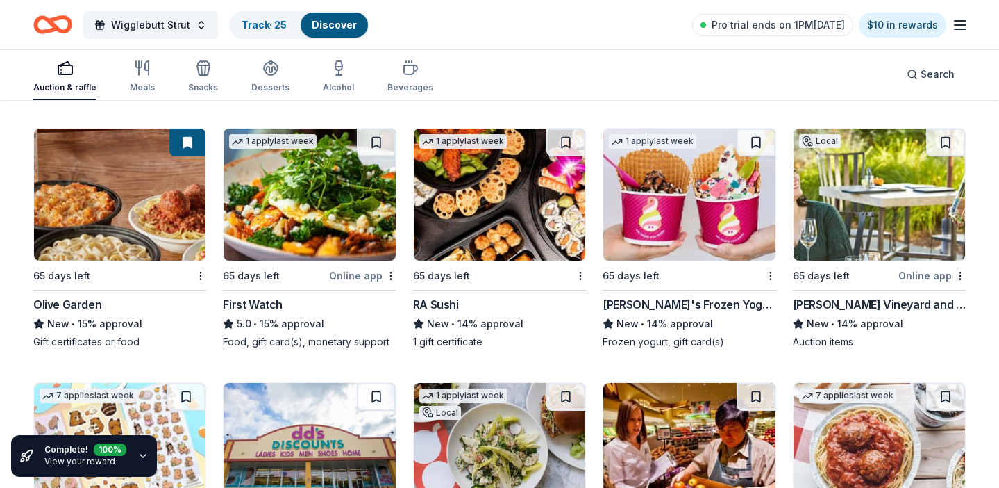
scroll to position [3035, 0]
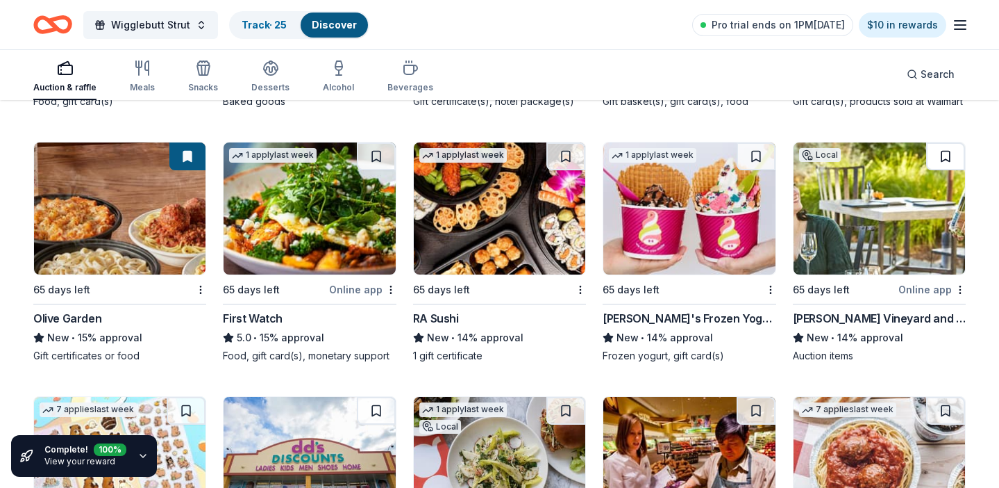
click at [947, 148] on button at bounding box center [945, 156] width 39 height 28
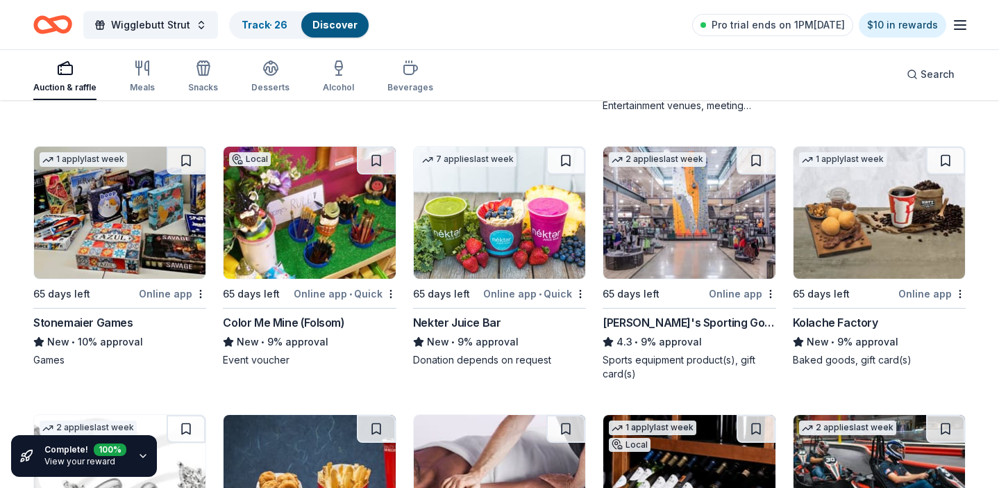
scroll to position [4092, 0]
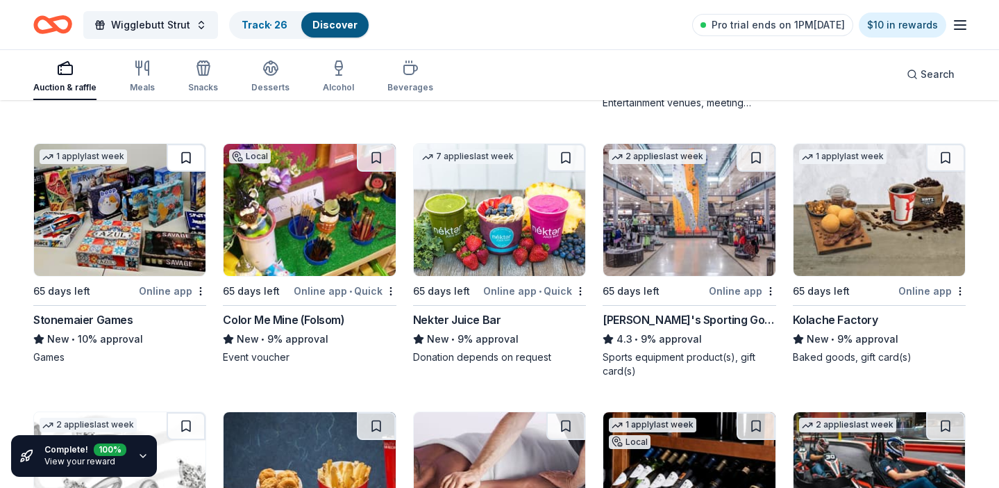
click at [203, 154] on button at bounding box center [186, 158] width 39 height 28
click at [756, 152] on button at bounding box center [756, 158] width 39 height 28
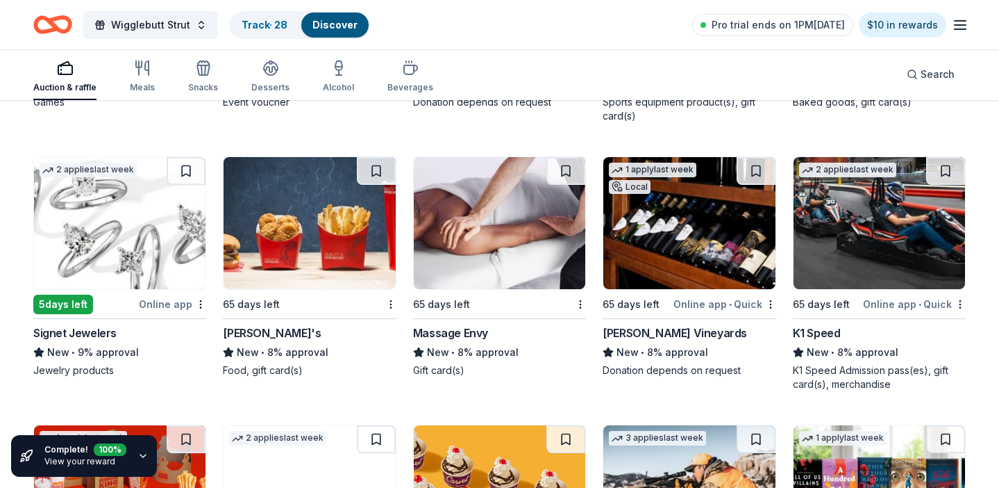
scroll to position [4347, 0]
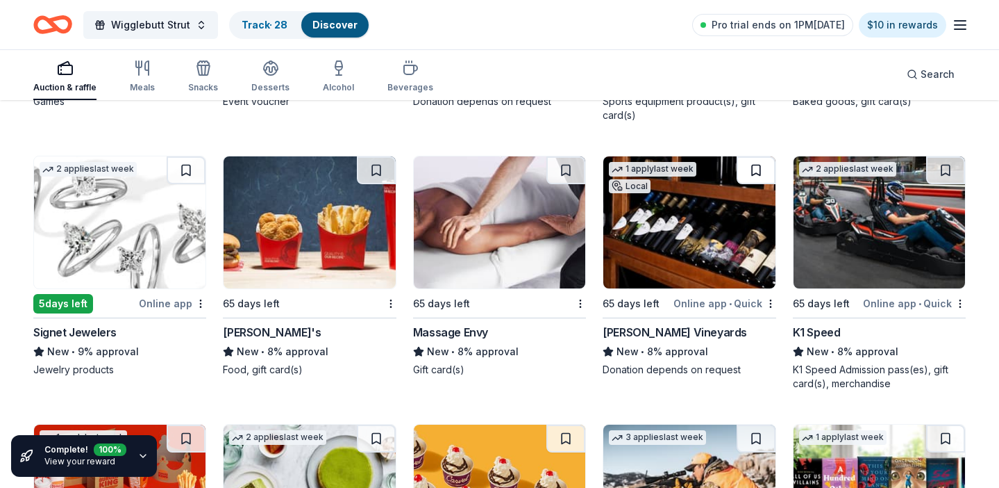
click at [757, 165] on button at bounding box center [756, 170] width 39 height 28
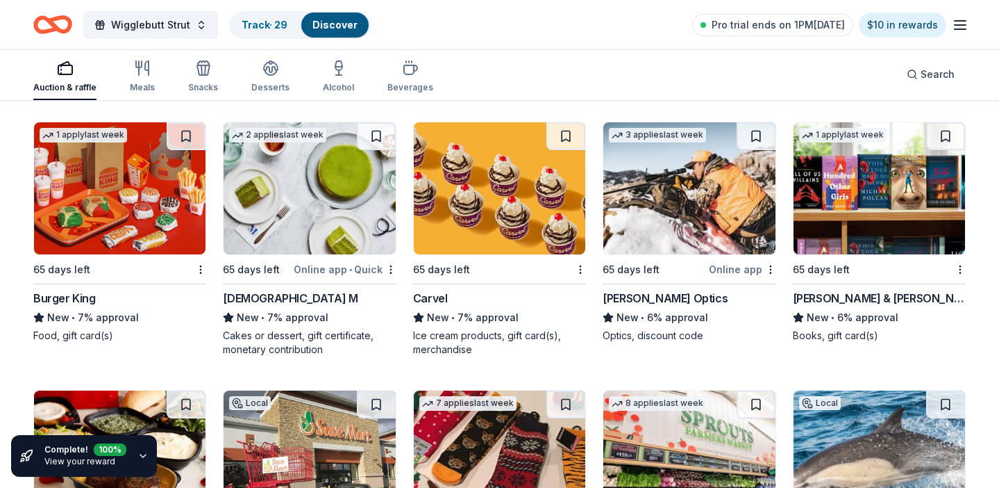
scroll to position [4657, 0]
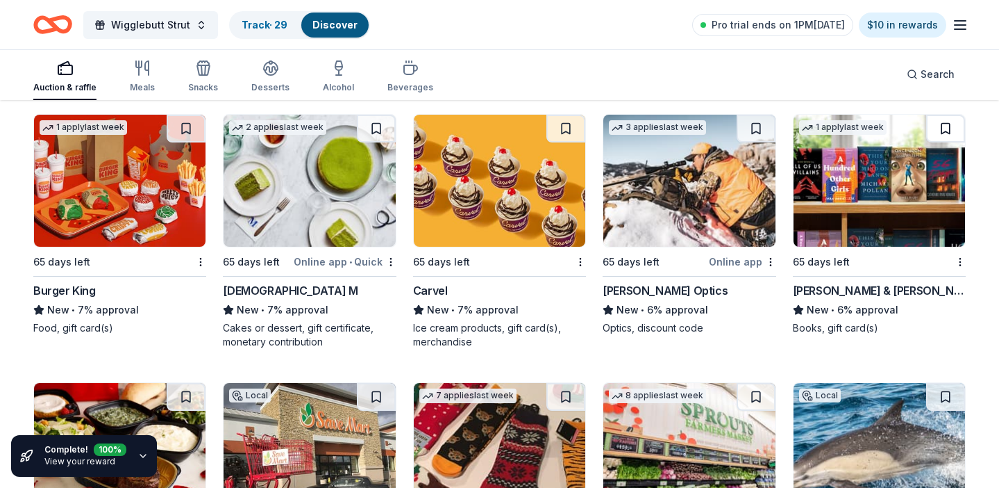
click at [941, 133] on button at bounding box center [945, 129] width 39 height 28
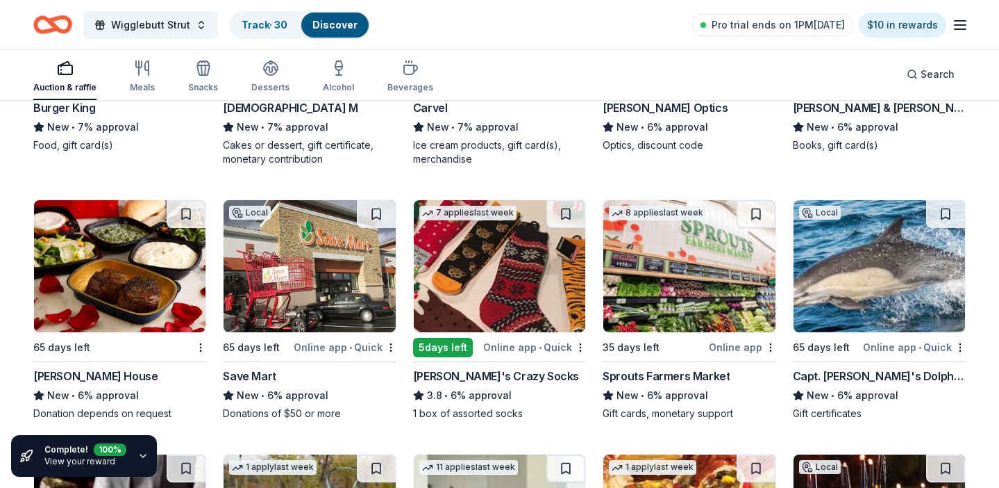
scroll to position [4845, 0]
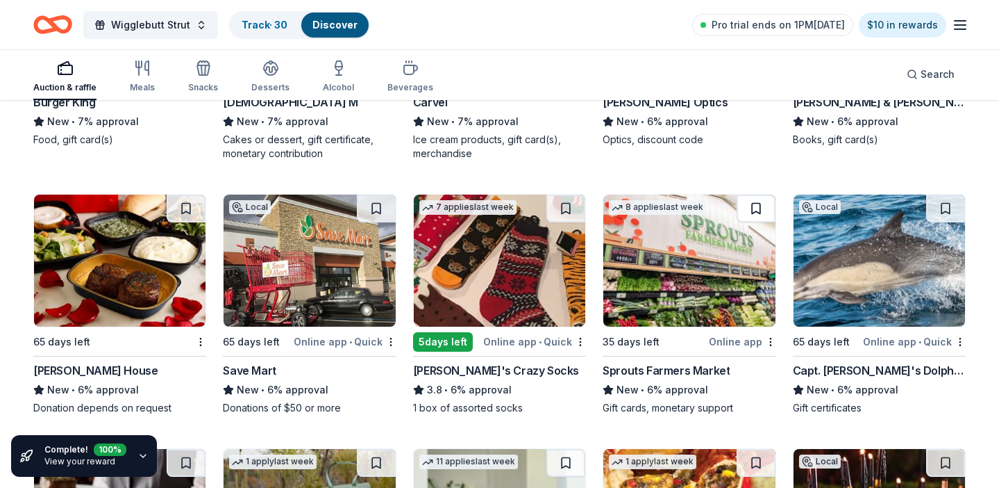
click at [757, 203] on button at bounding box center [756, 208] width 39 height 28
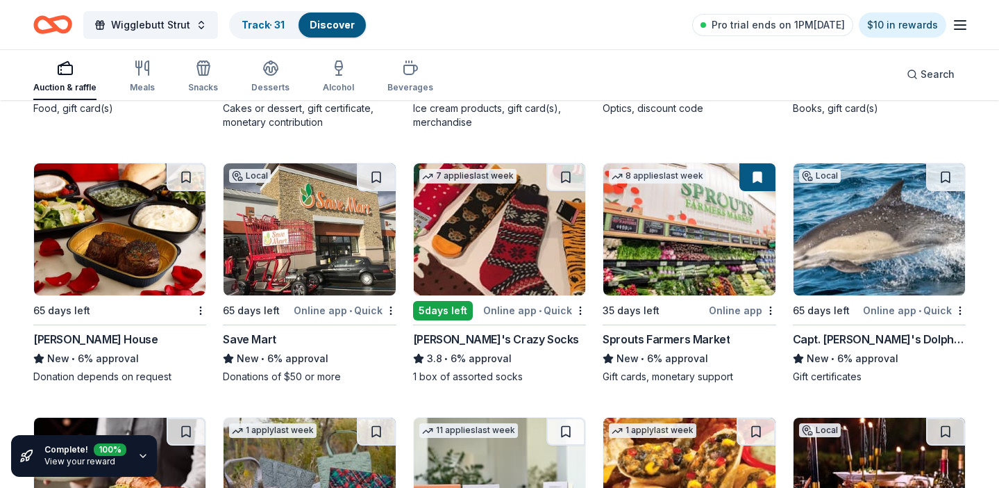
scroll to position [4880, 0]
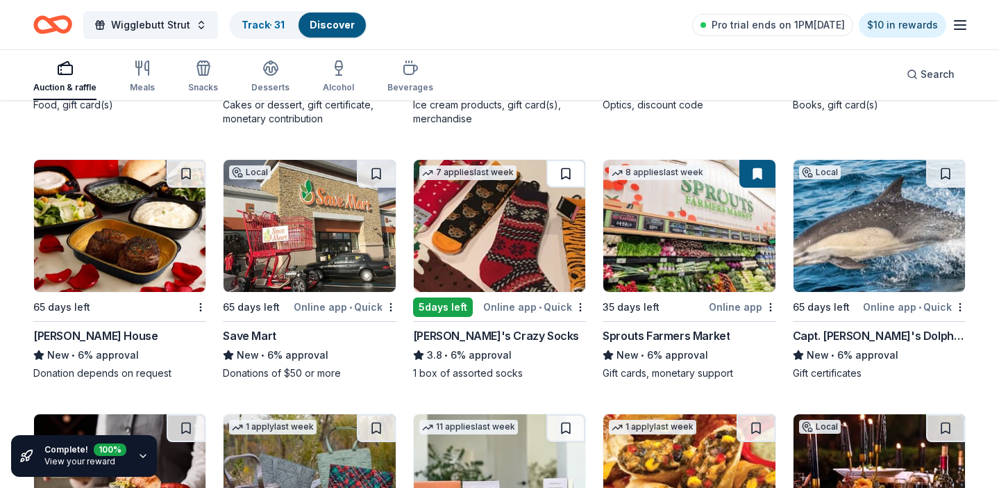
click at [566, 176] on button at bounding box center [566, 174] width 39 height 28
click at [490, 241] on img at bounding box center [500, 226] width 172 height 132
click at [564, 176] on button at bounding box center [567, 174] width 36 height 28
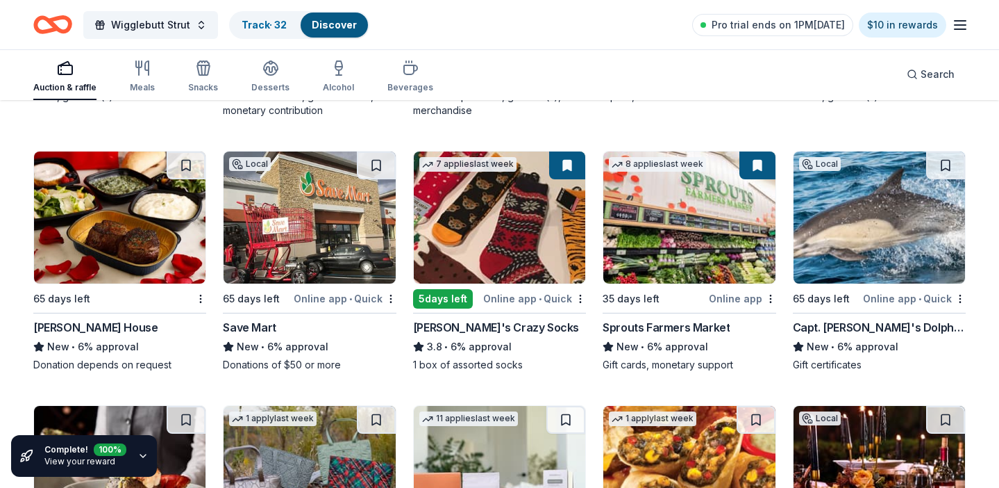
scroll to position [4891, 0]
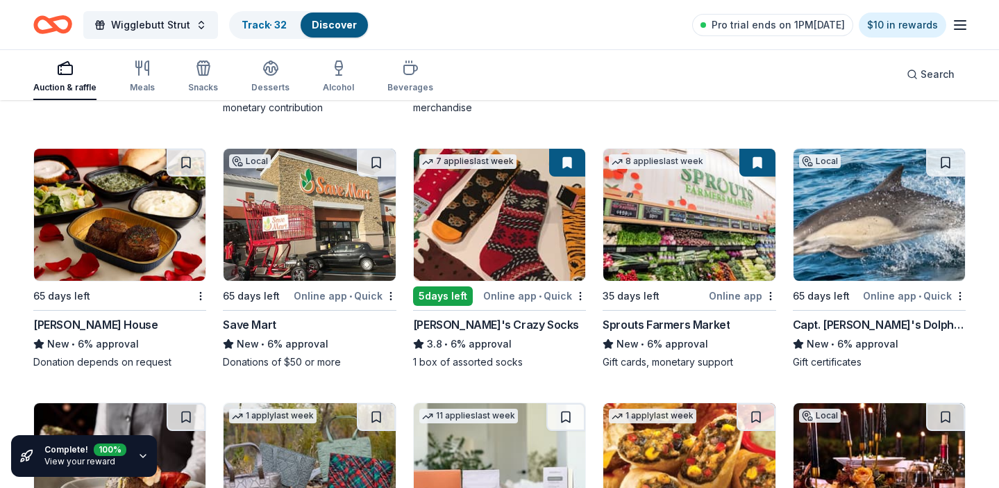
click at [722, 193] on img at bounding box center [689, 215] width 172 height 132
click at [167, 23] on span "Wigglebutt Strut" at bounding box center [150, 25] width 79 height 17
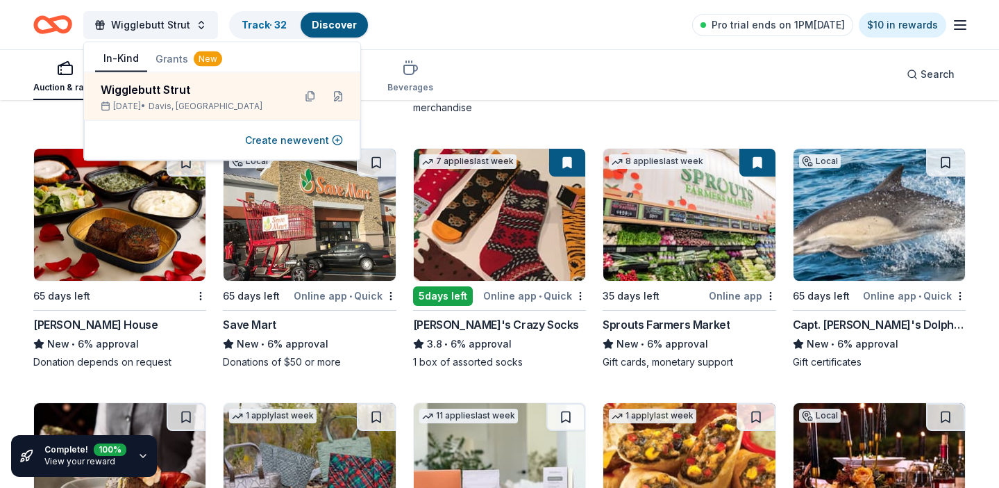
click at [542, 70] on div "Auction & raffle Meals Snacks Desserts Alcohol Beverages Search" at bounding box center [499, 74] width 933 height 51
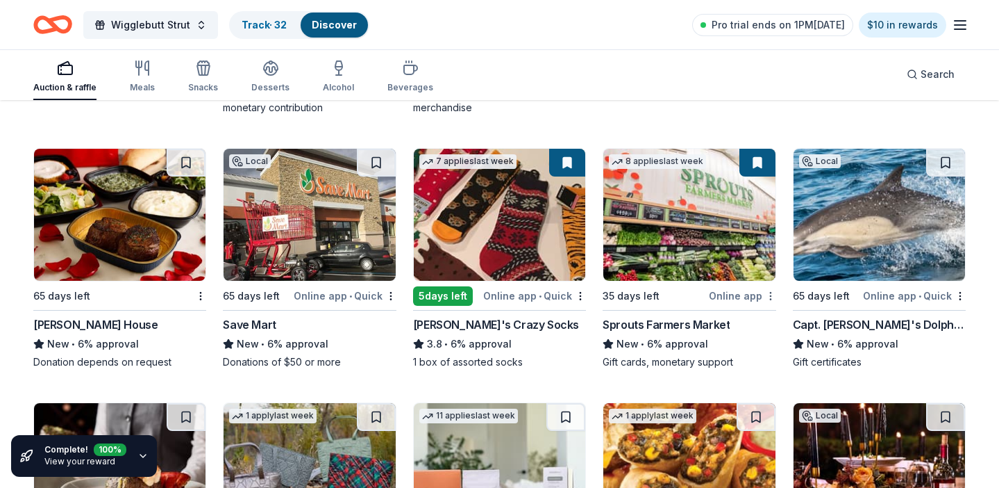
click at [647, 326] on div "Sprouts Farmers Market" at bounding box center [666, 324] width 127 height 17
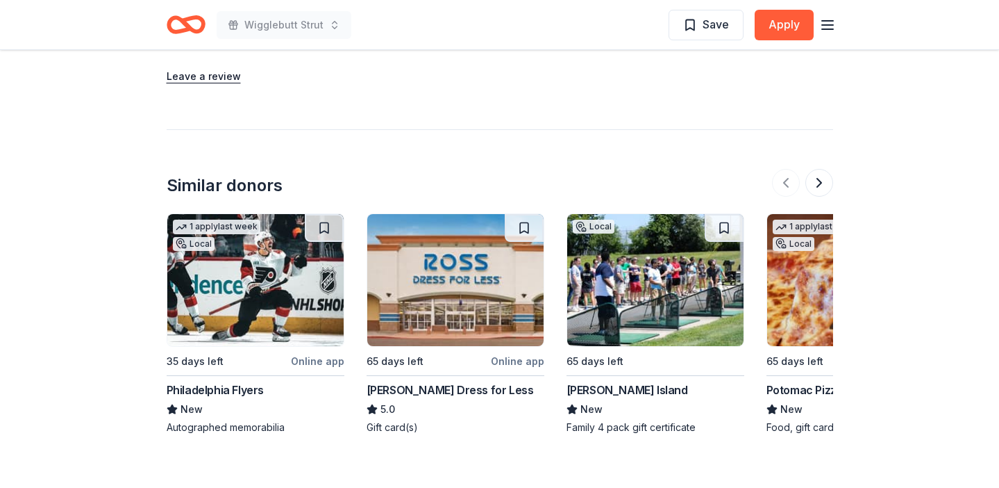
scroll to position [1736, 0]
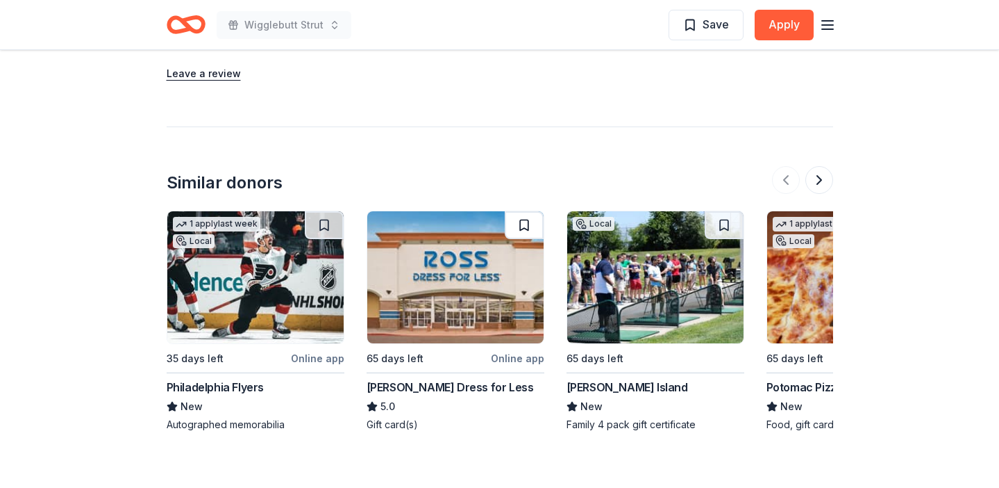
click at [526, 211] on button at bounding box center [524, 225] width 39 height 28
click at [492, 272] on img at bounding box center [455, 277] width 176 height 132
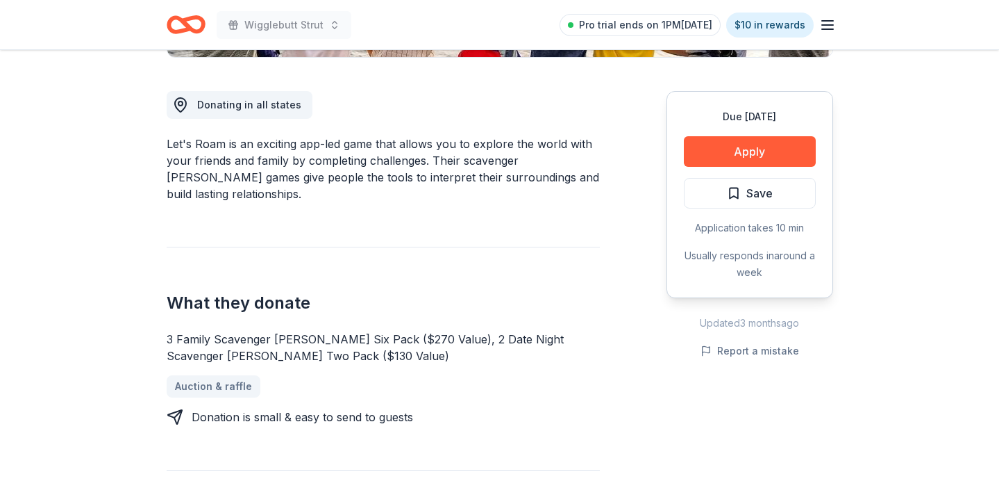
scroll to position [383, 0]
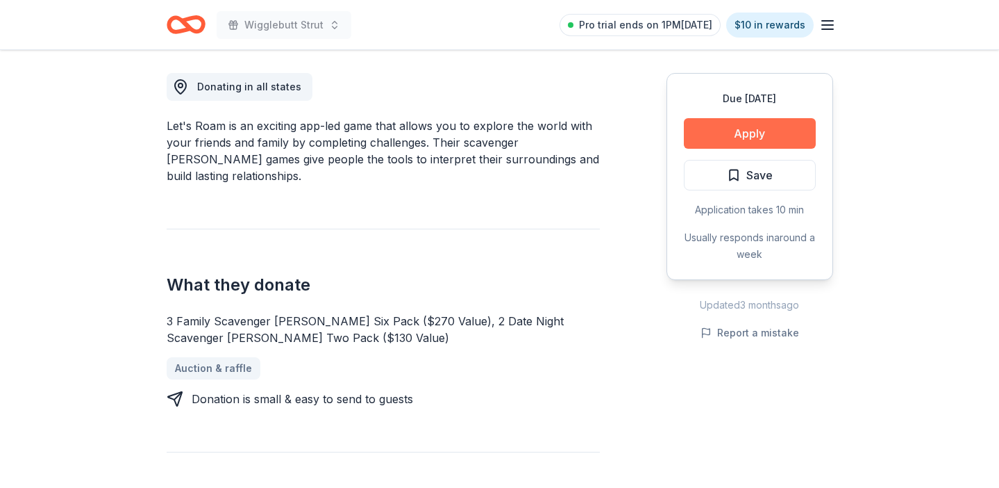
click at [748, 140] on button "Apply" at bounding box center [750, 133] width 132 height 31
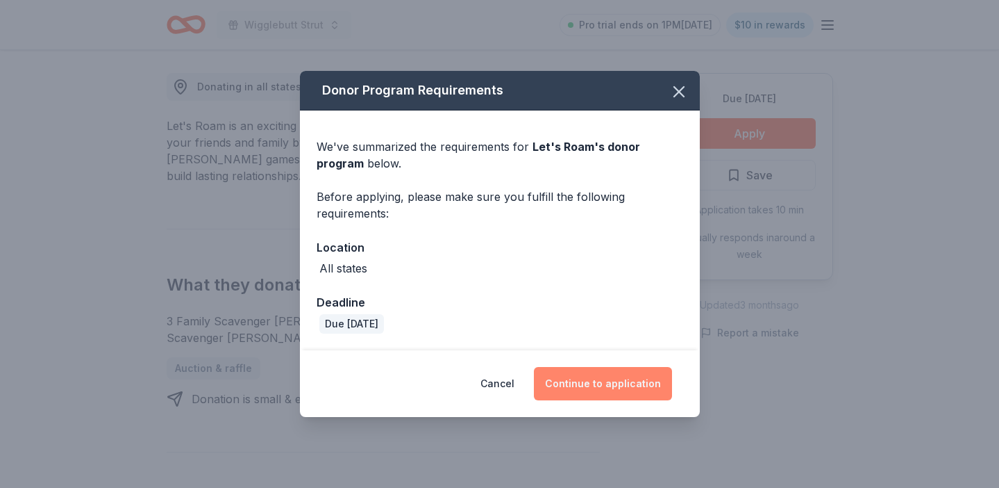
click at [632, 388] on button "Continue to application" at bounding box center [603, 383] width 138 height 33
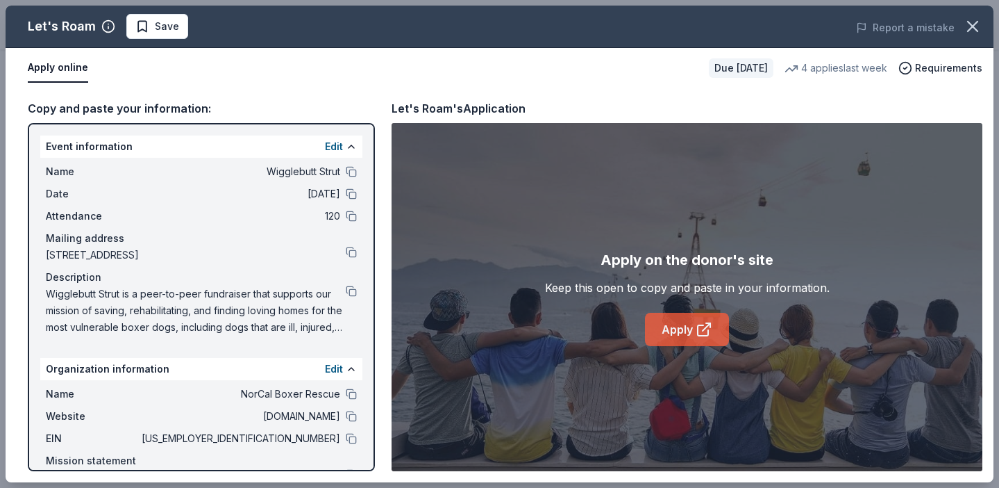
click at [656, 329] on link "Apply" at bounding box center [687, 329] width 84 height 33
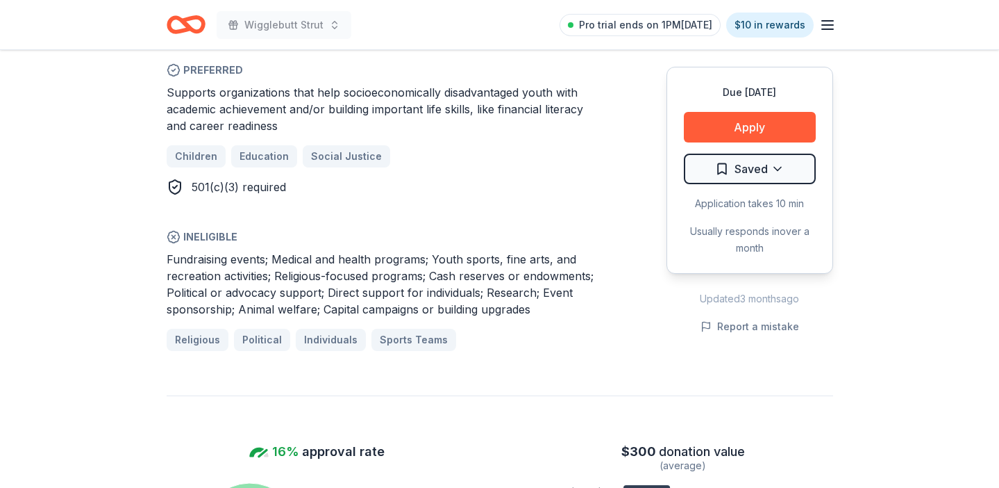
scroll to position [888, 0]
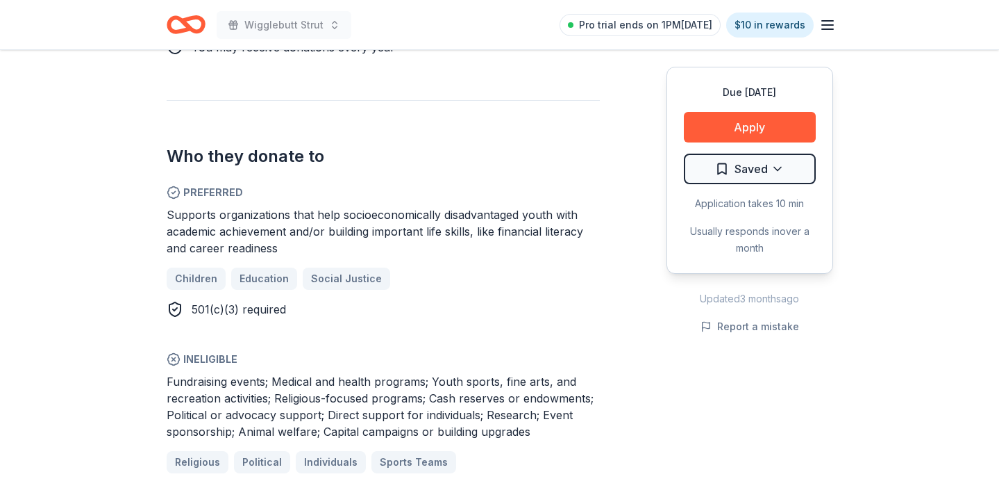
scroll to position [471, 0]
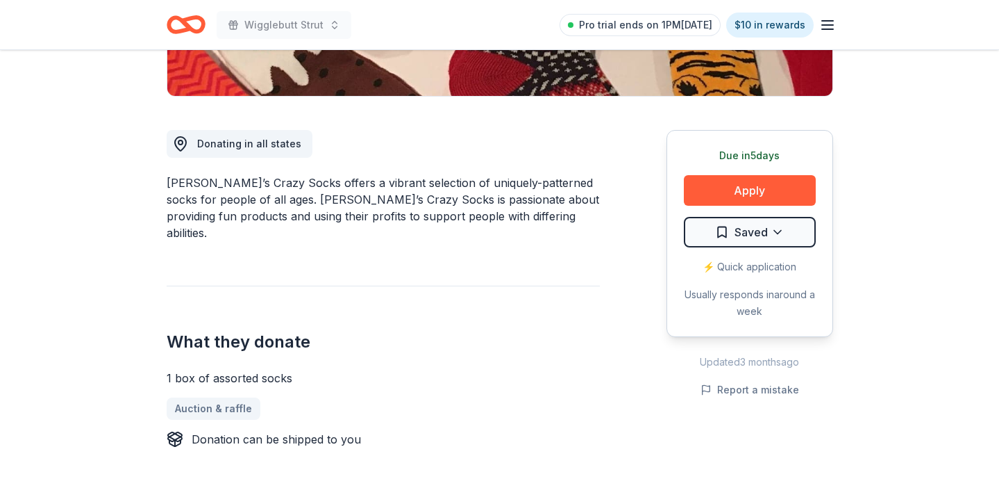
scroll to position [326, 0]
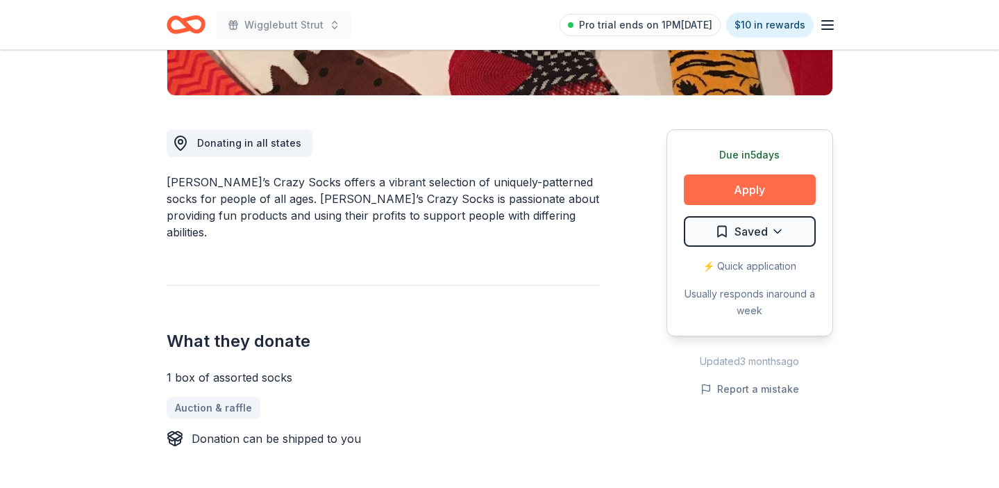
click at [735, 182] on button "Apply" at bounding box center [750, 189] width 132 height 31
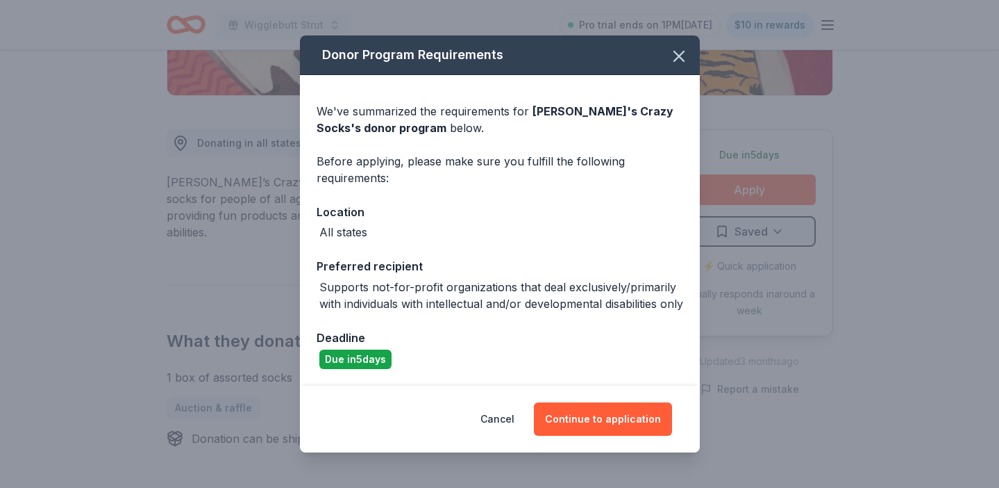
scroll to position [15, 0]
click at [602, 422] on button "Continue to application" at bounding box center [603, 418] width 138 height 33
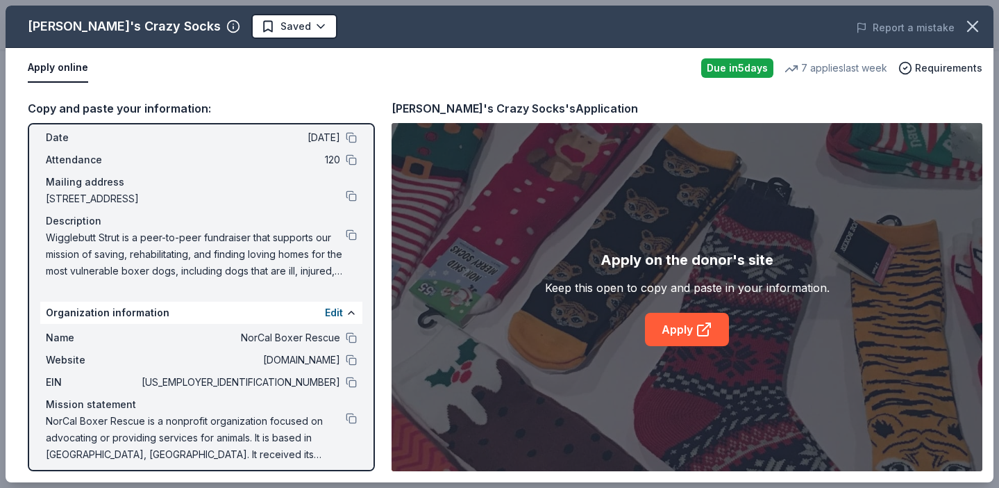
scroll to position [66, 0]
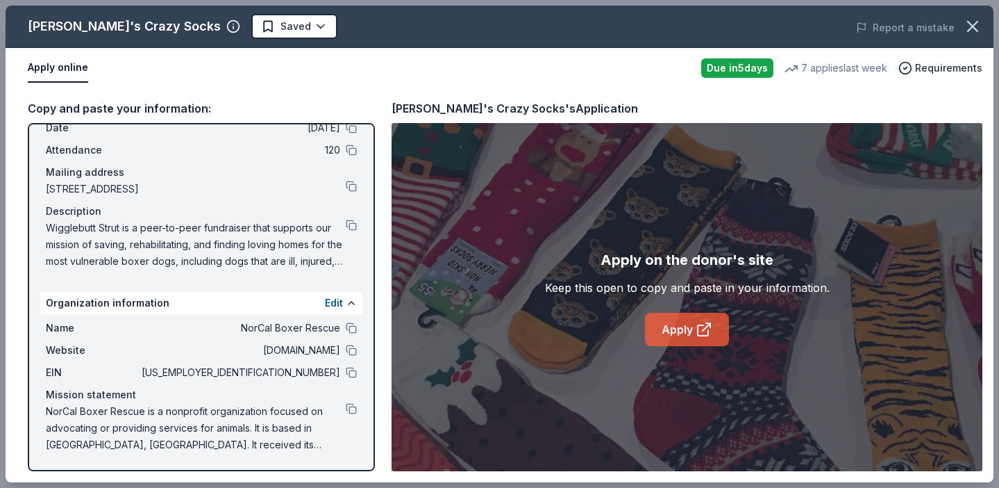
click at [669, 324] on link "Apply" at bounding box center [687, 329] width 84 height 33
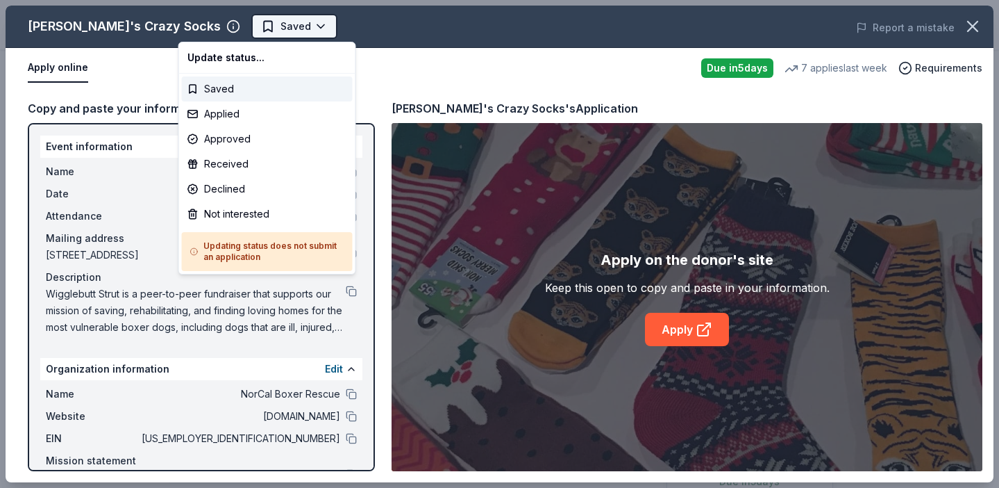
click at [246, 28] on body "Wigglebutt Strut Saved Apply Due in 5 days Share John's Crazy Socks 3.8 • 5 rev…" at bounding box center [499, 244] width 999 height 488
click at [253, 117] on div "Applied" at bounding box center [267, 113] width 171 height 25
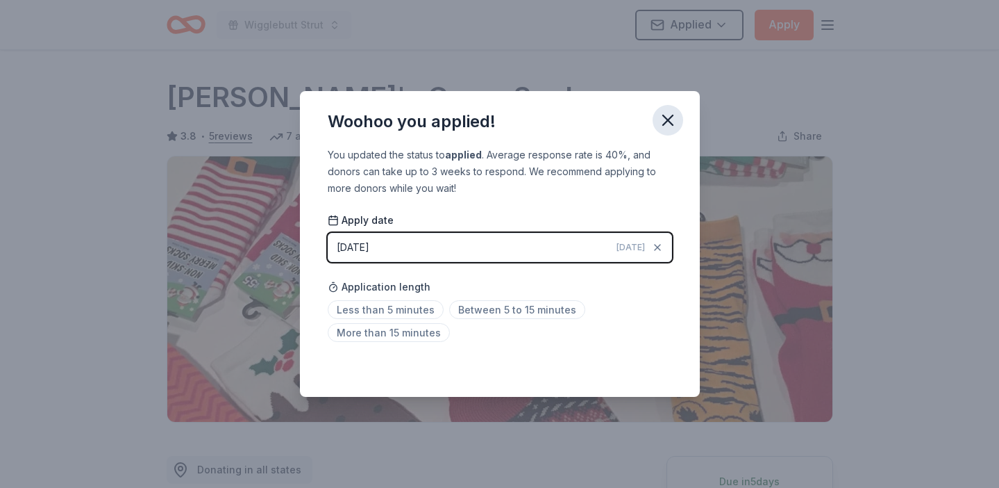
click at [674, 120] on icon "button" at bounding box center [667, 119] width 19 height 19
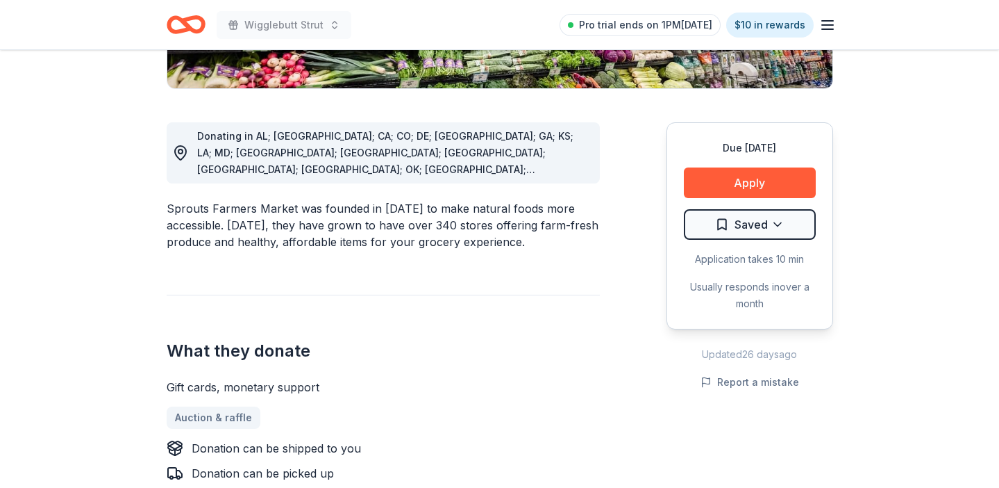
scroll to position [374, 0]
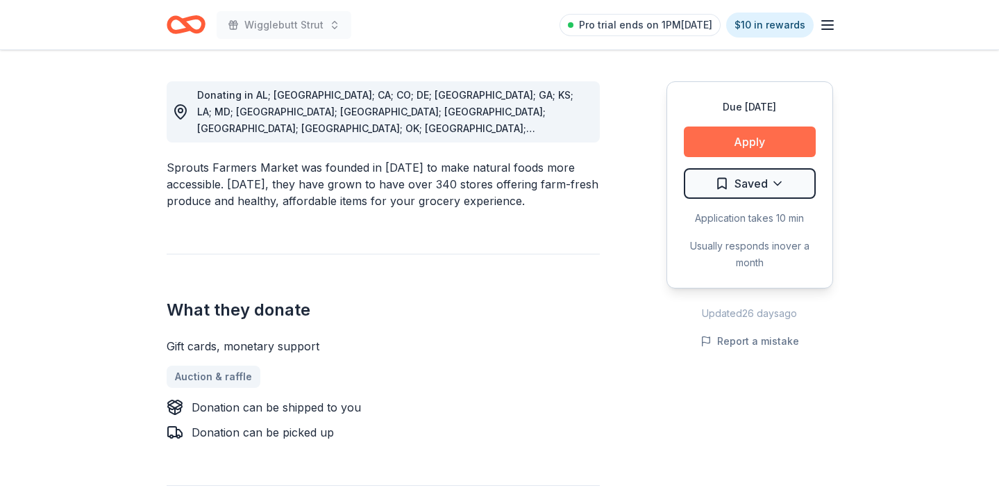
click at [738, 146] on button "Apply" at bounding box center [750, 141] width 132 height 31
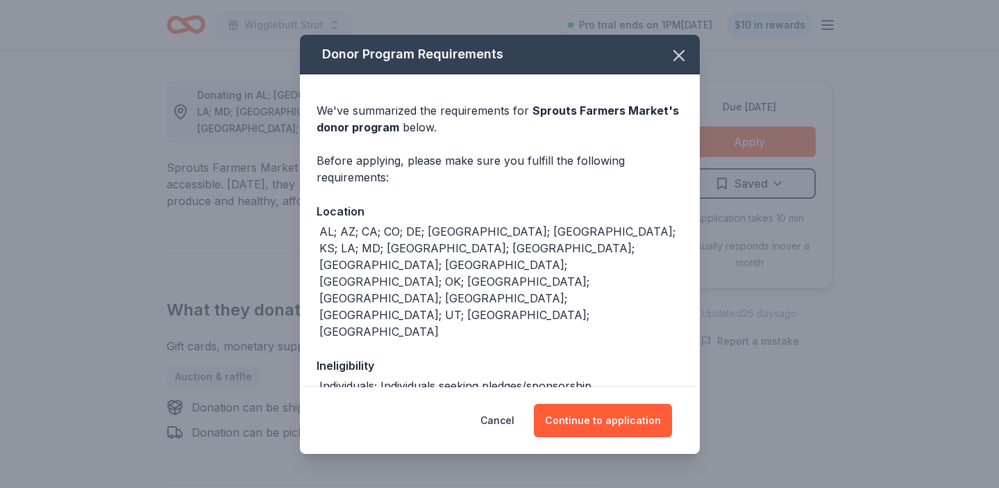
scroll to position [52, 0]
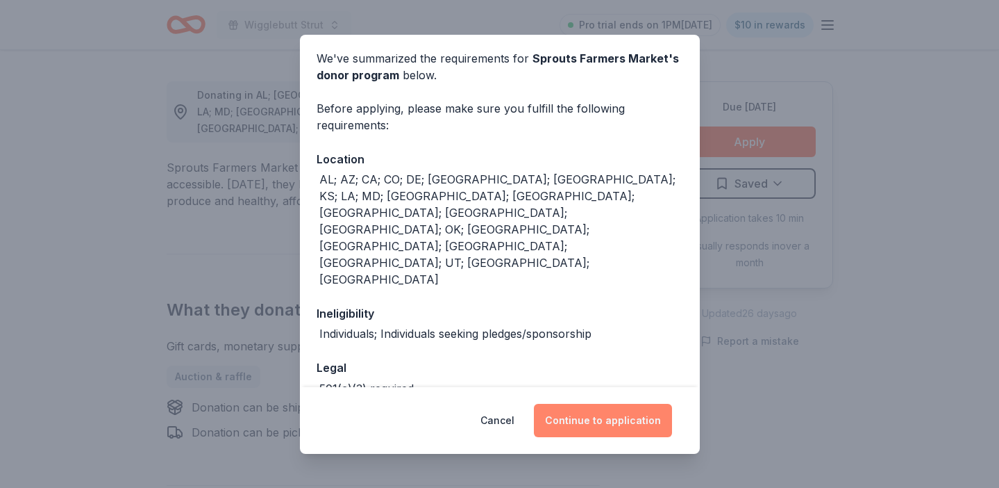
click at [634, 427] on button "Continue to application" at bounding box center [603, 419] width 138 height 33
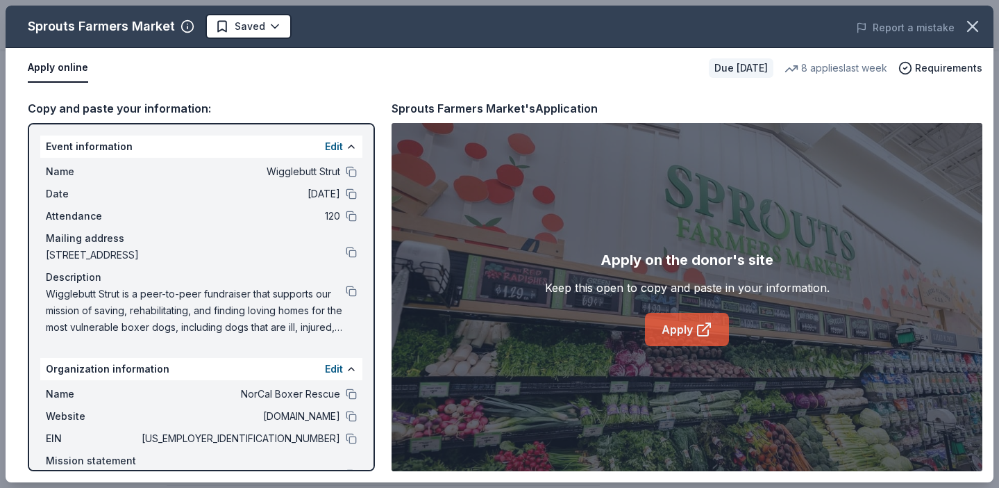
click at [672, 333] on link "Apply" at bounding box center [687, 329] width 84 height 33
click at [232, 313] on span "Wigglebutt Strut is a peer-to-peer fundraiser that supports our mission of savi…" at bounding box center [196, 310] width 300 height 50
click at [353, 292] on button at bounding box center [351, 290] width 11 height 11
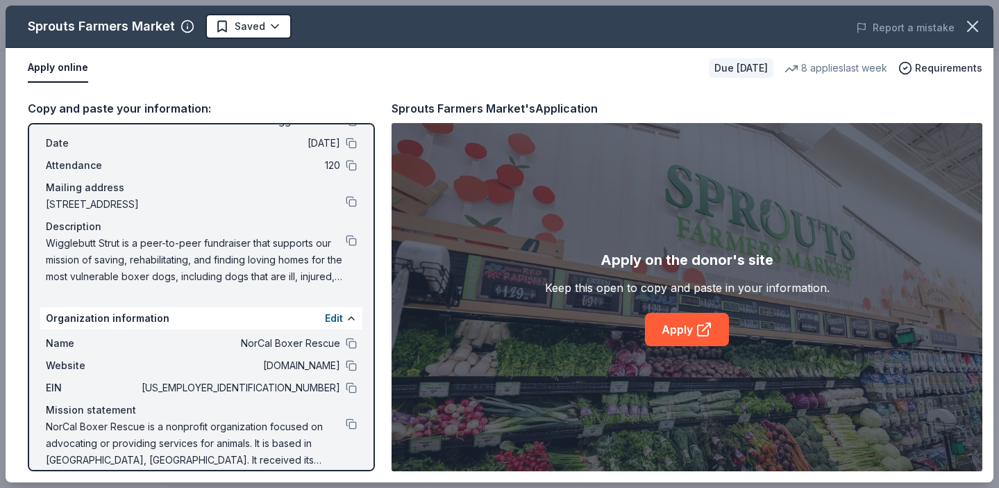
scroll to position [66, 0]
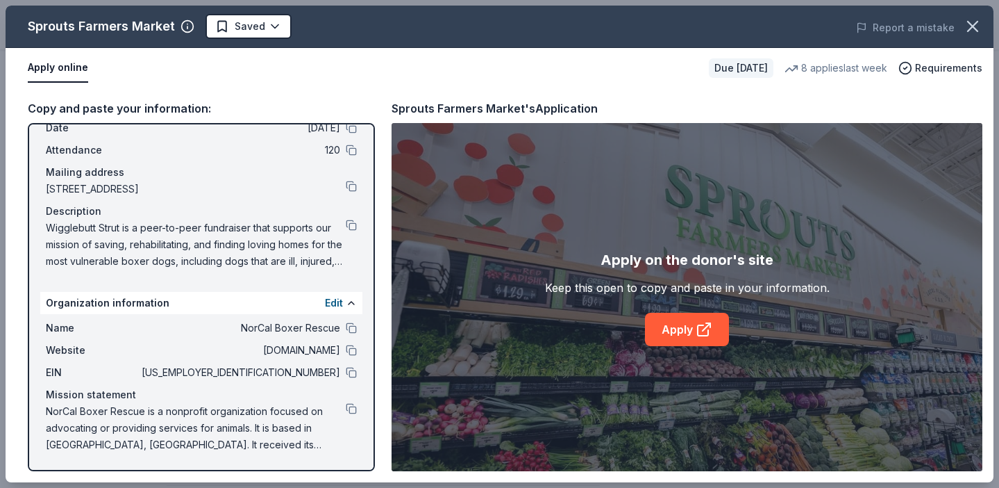
click at [344, 375] on div "EIN 77-0527257" at bounding box center [201, 372] width 311 height 17
click at [351, 374] on button at bounding box center [351, 372] width 11 height 11
click at [353, 224] on button at bounding box center [351, 224] width 11 height 11
click at [348, 374] on button at bounding box center [351, 372] width 11 height 11
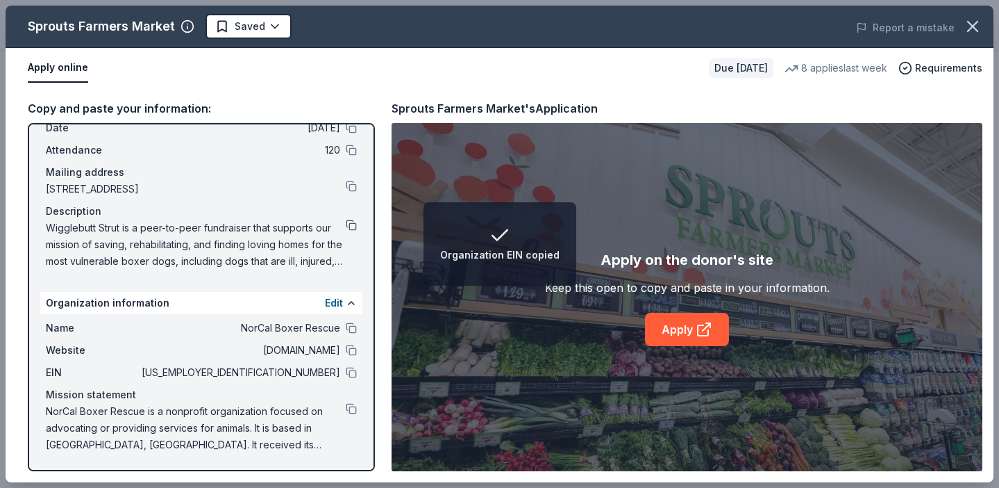
click at [355, 221] on button at bounding box center [351, 224] width 11 height 11
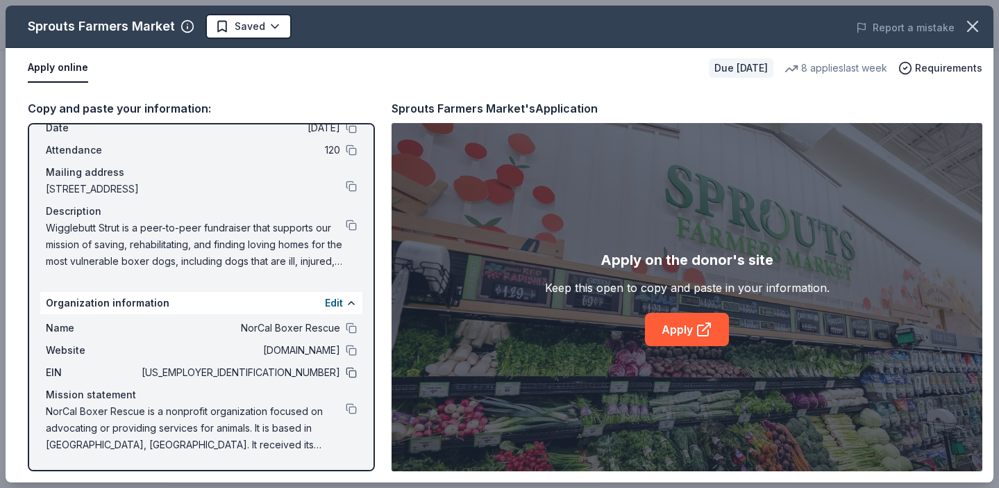
click at [355, 372] on button at bounding box center [351, 372] width 11 height 11
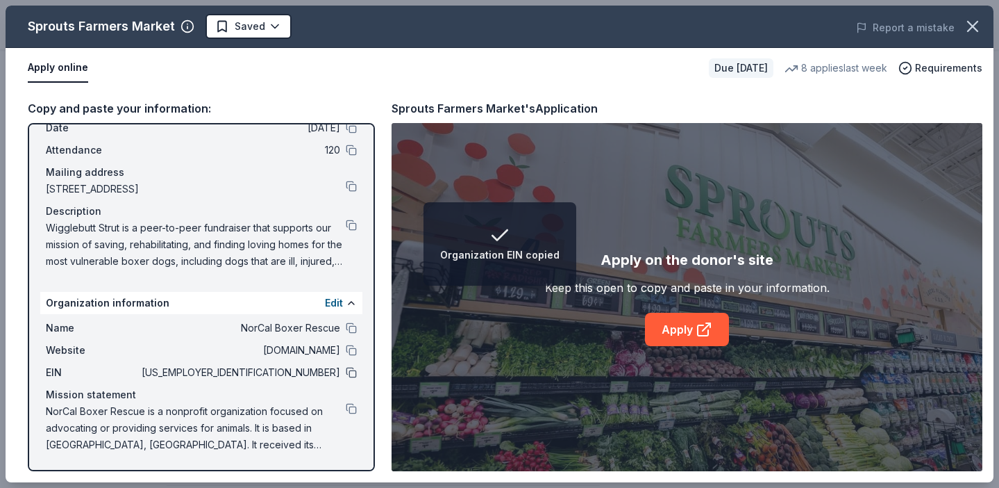
click at [351, 372] on button at bounding box center [351, 372] width 11 height 11
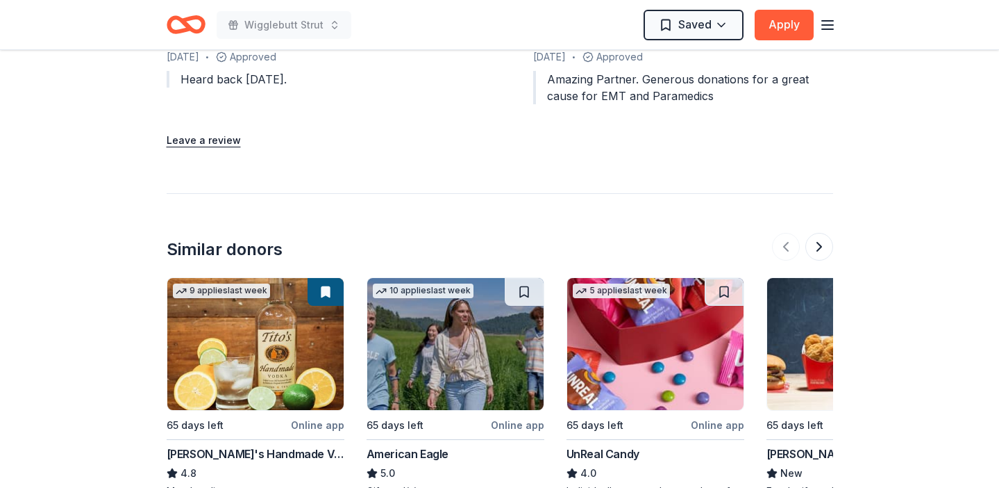
scroll to position [1504, 0]
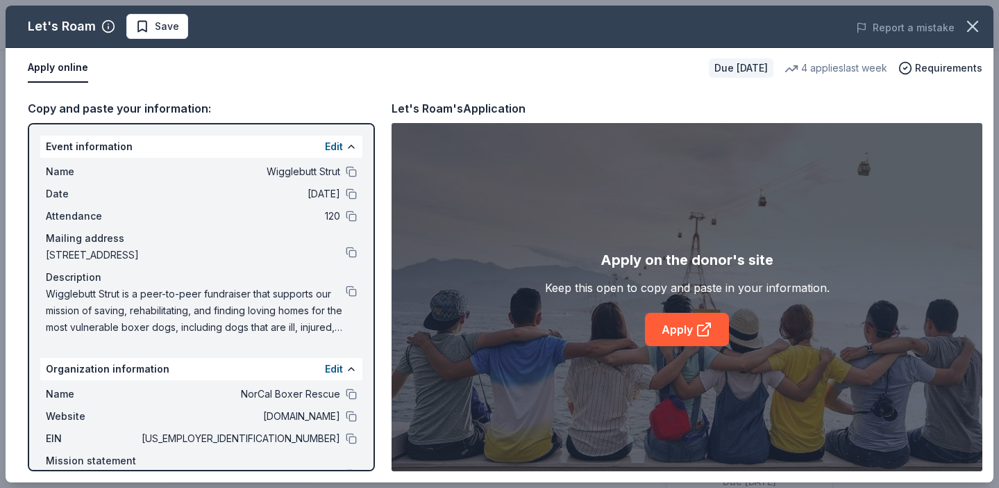
scroll to position [383, 0]
click at [351, 289] on button at bounding box center [351, 290] width 11 height 11
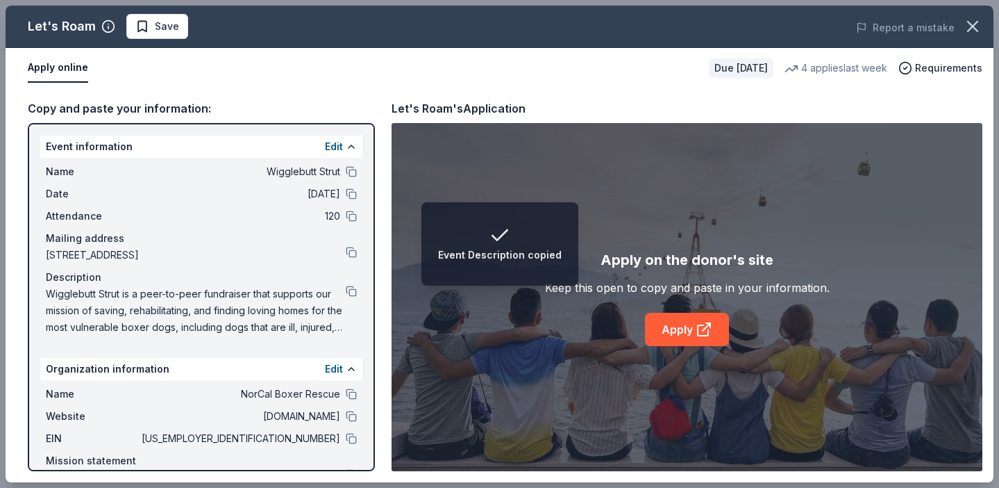
click at [349, 444] on div "EIN [US_EMPLOYER_IDENTIFICATION_NUMBER]" at bounding box center [201, 438] width 311 height 17
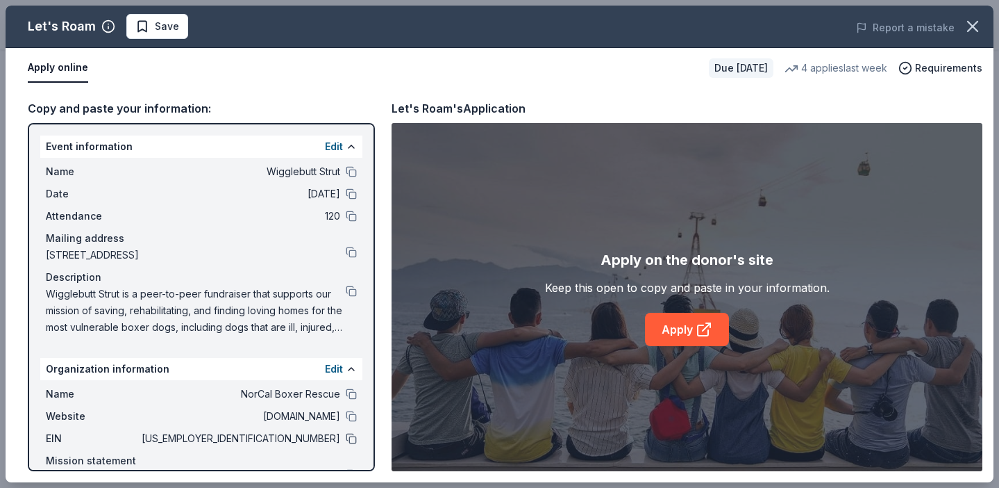
click at [351, 438] on button at bounding box center [351, 438] width 11 height 11
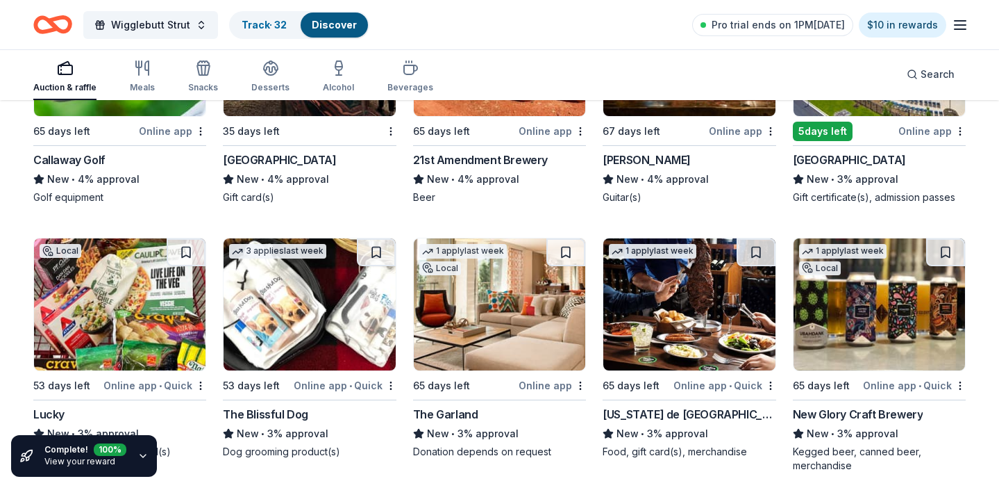
scroll to position [6384, 0]
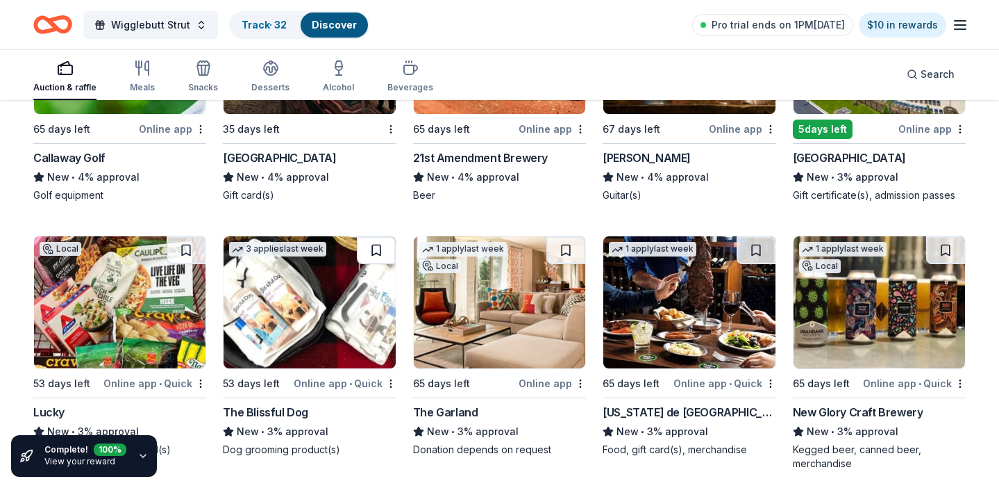
click at [381, 249] on button at bounding box center [376, 250] width 39 height 28
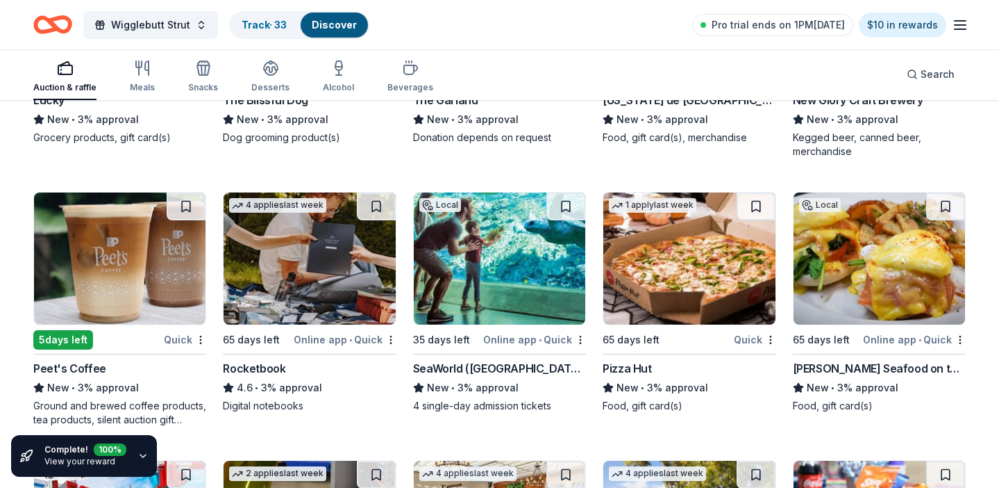
scroll to position [6700, 0]
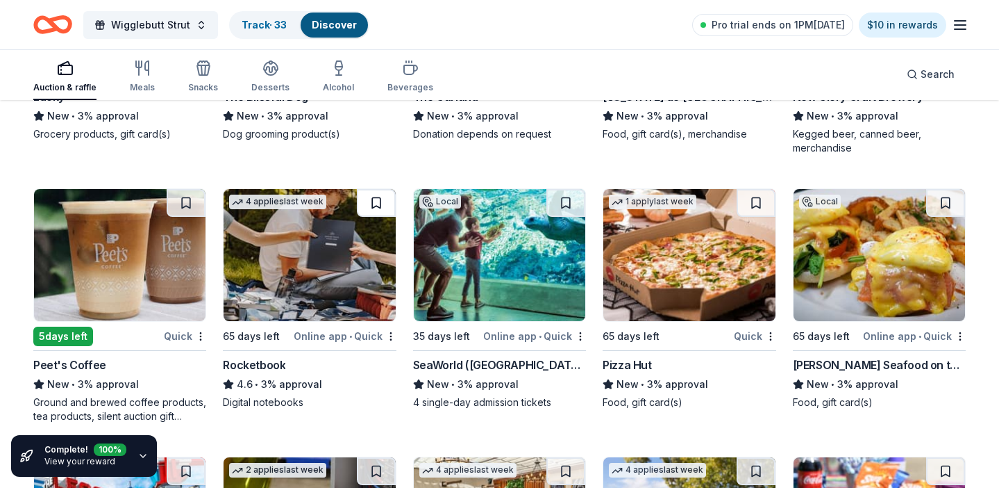
click at [376, 198] on button at bounding box center [376, 203] width 39 height 28
click at [338, 294] on img at bounding box center [310, 255] width 172 height 132
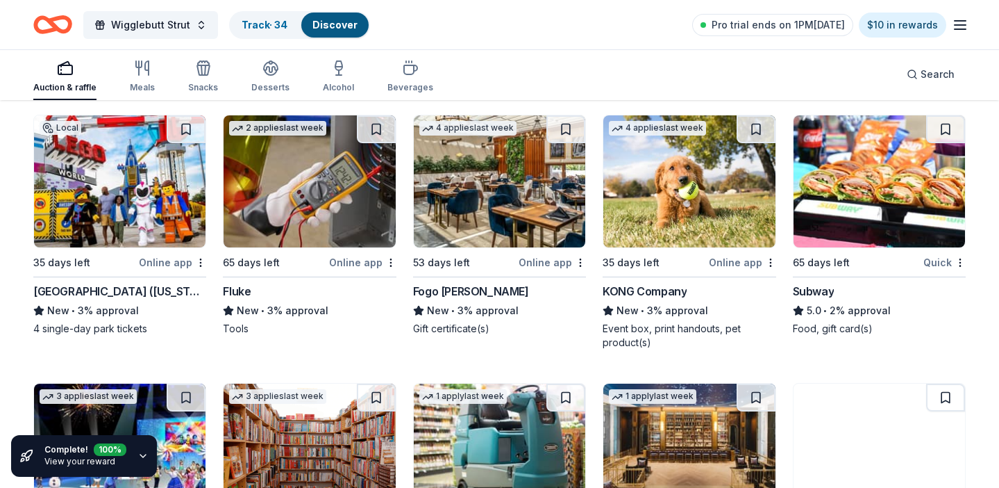
scroll to position [7042, 0]
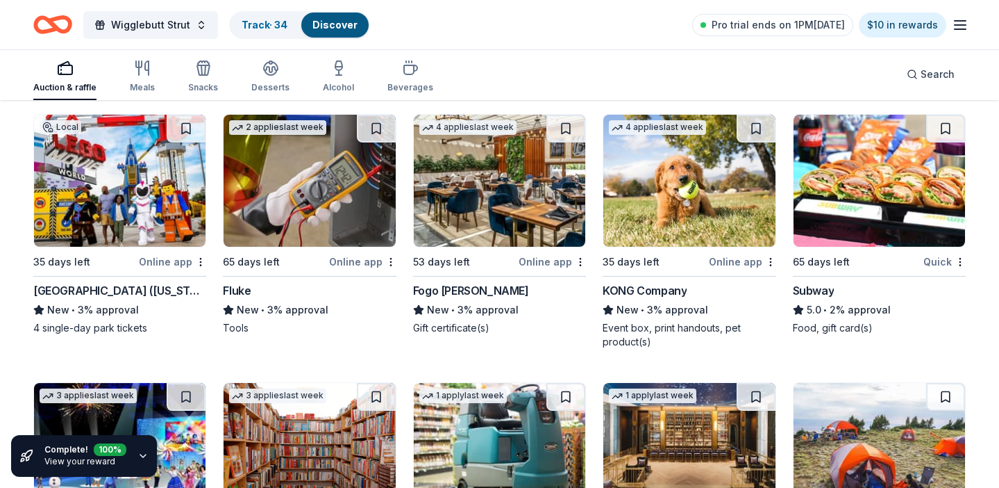
click at [667, 197] on img at bounding box center [689, 181] width 172 height 132
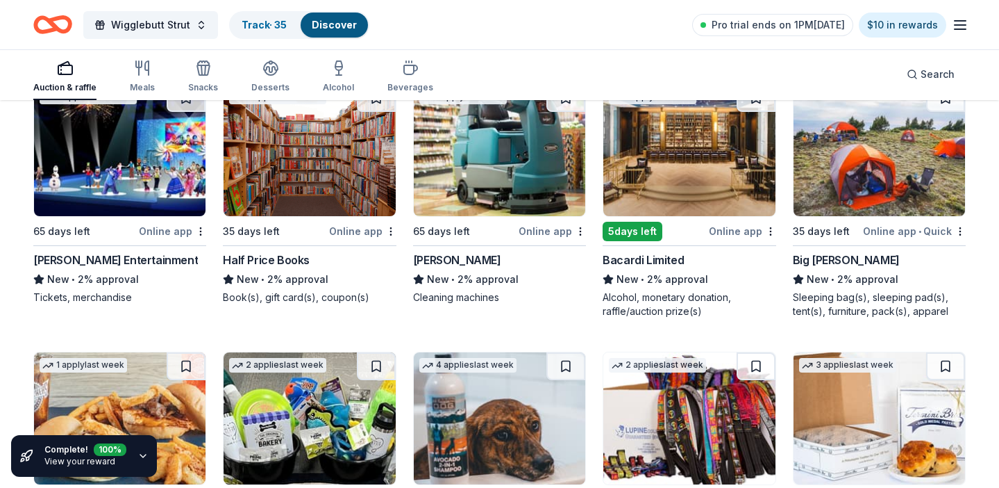
scroll to position [7336, 0]
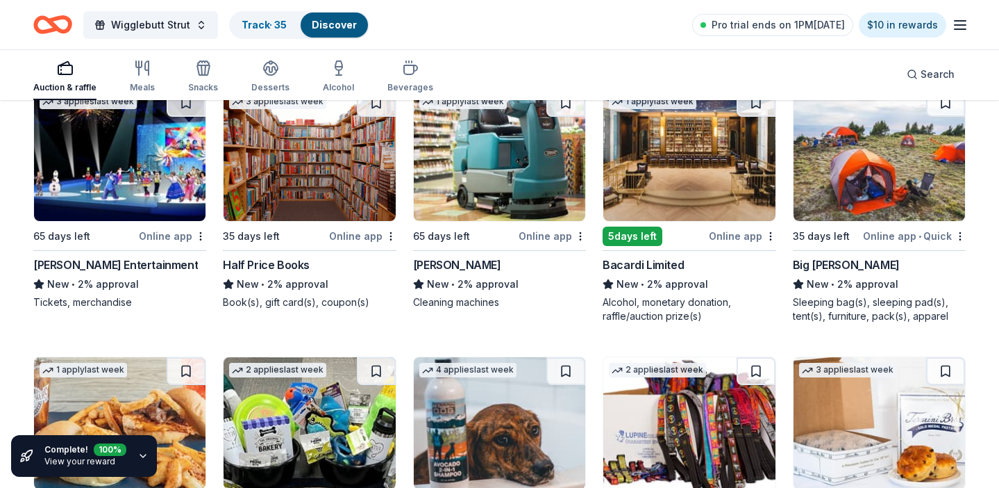
click at [662, 215] on img at bounding box center [689, 155] width 172 height 132
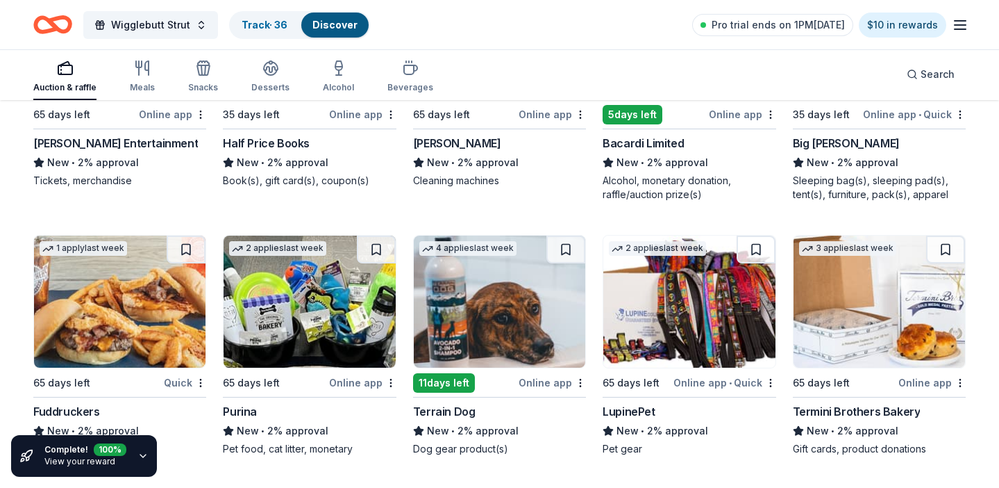
scroll to position [7516, 0]
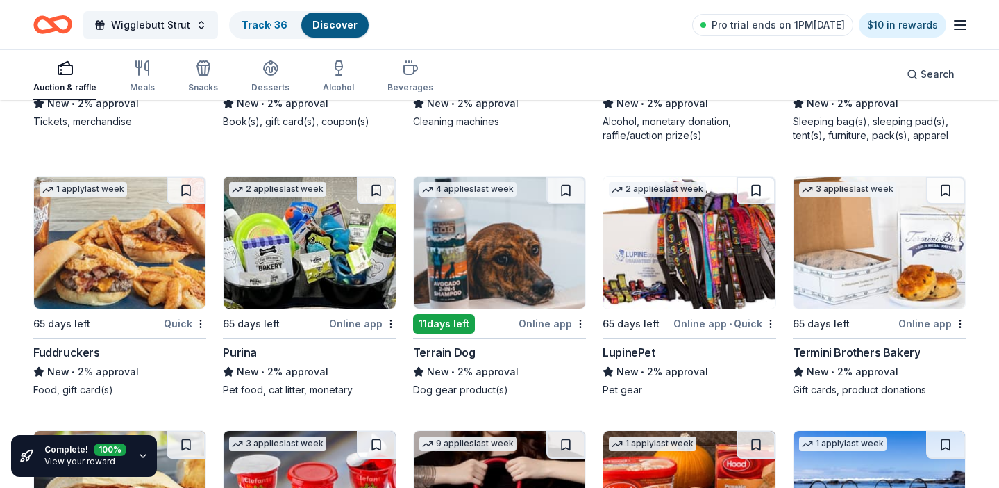
click at [697, 279] on img at bounding box center [689, 242] width 172 height 132
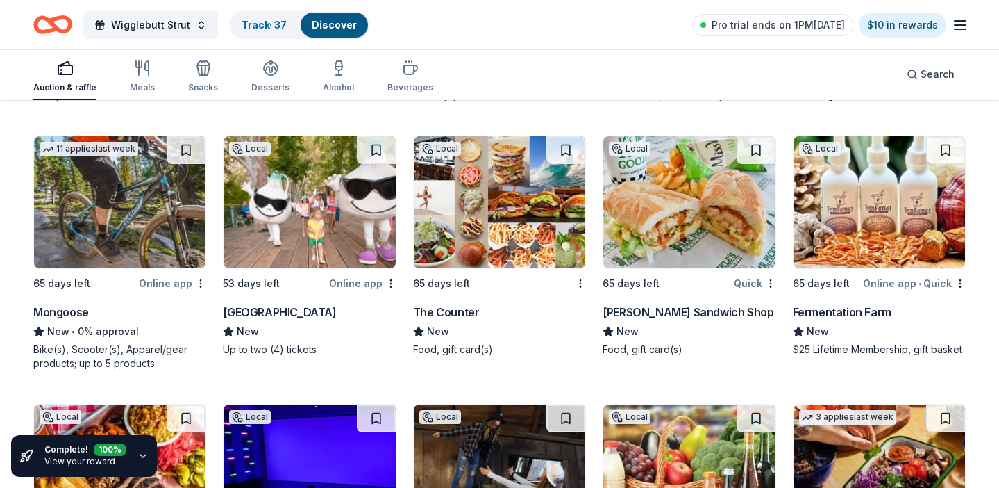
scroll to position [12044, 0]
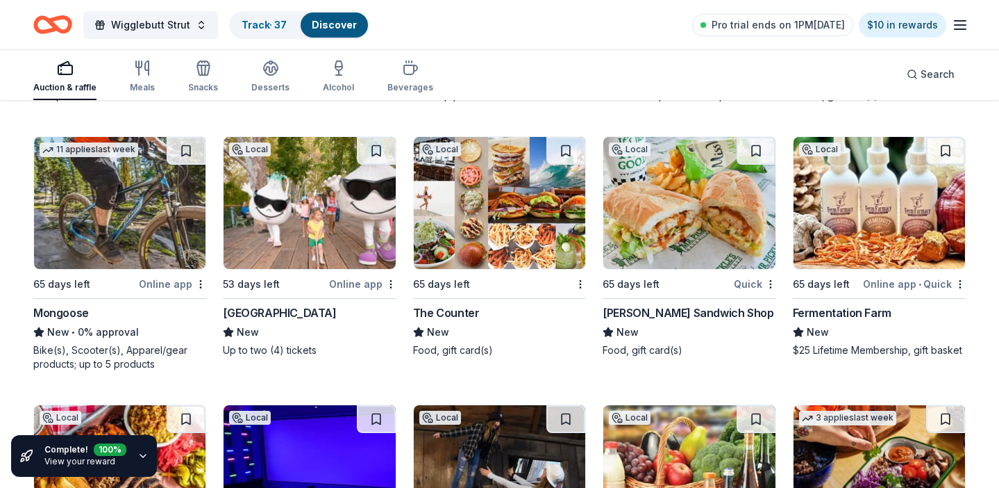
click at [335, 275] on div "Online app" at bounding box center [362, 283] width 67 height 17
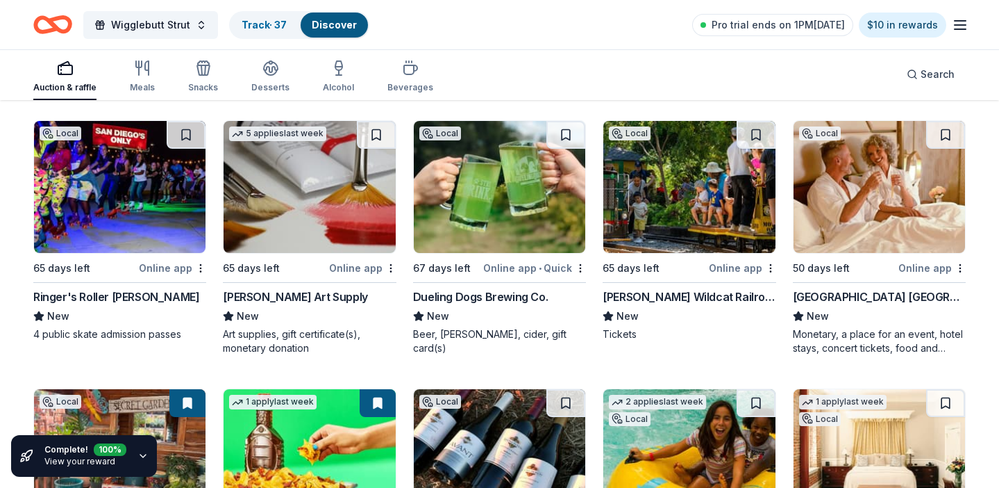
scroll to position [13378, 0]
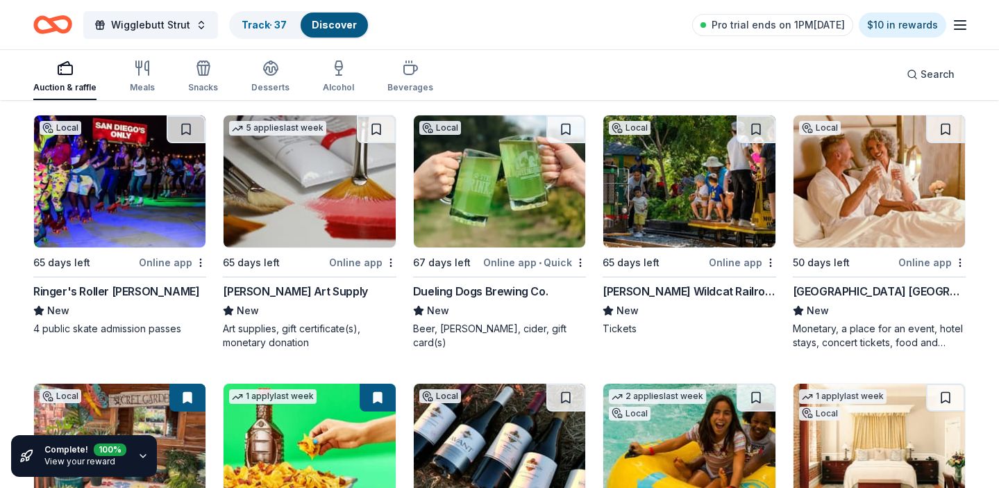
click at [503, 180] on img at bounding box center [500, 181] width 172 height 132
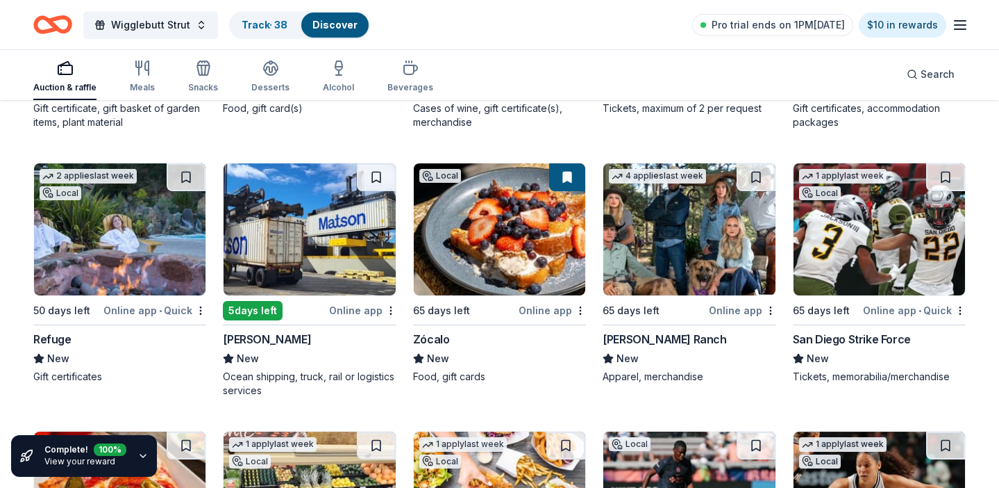
scroll to position [13867, 0]
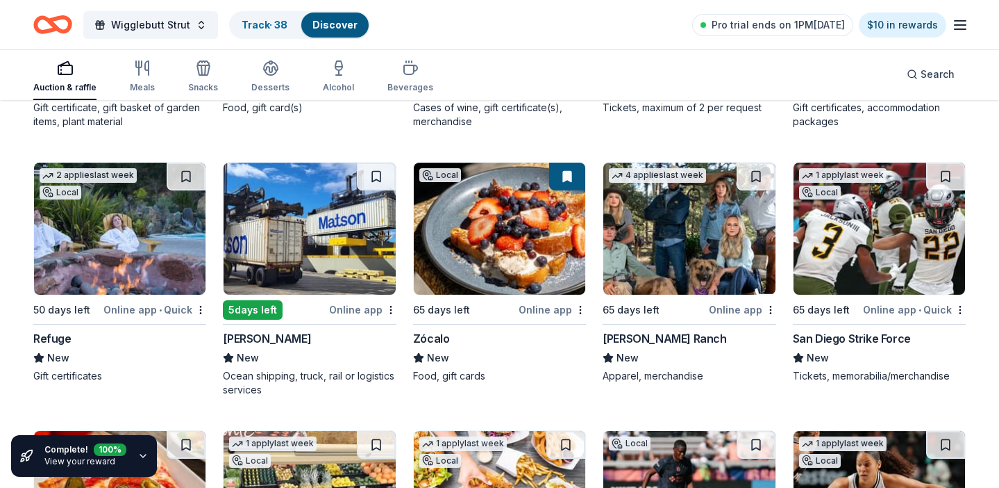
click at [147, 235] on img at bounding box center [120, 229] width 172 height 132
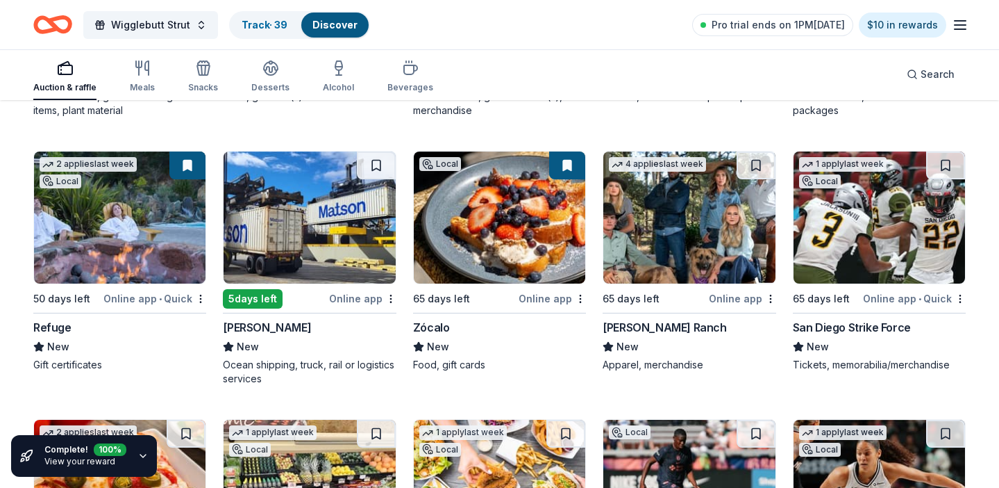
scroll to position [13879, 0]
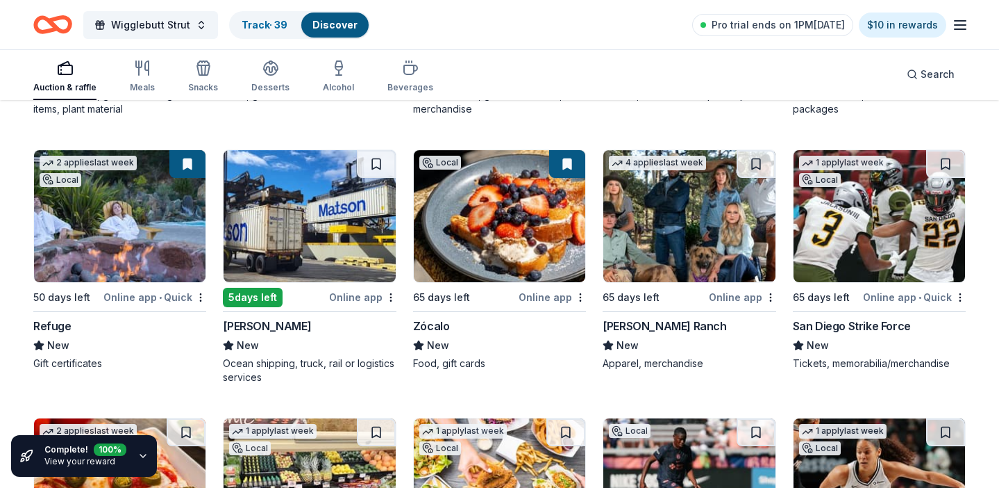
click at [686, 244] on img at bounding box center [689, 216] width 172 height 132
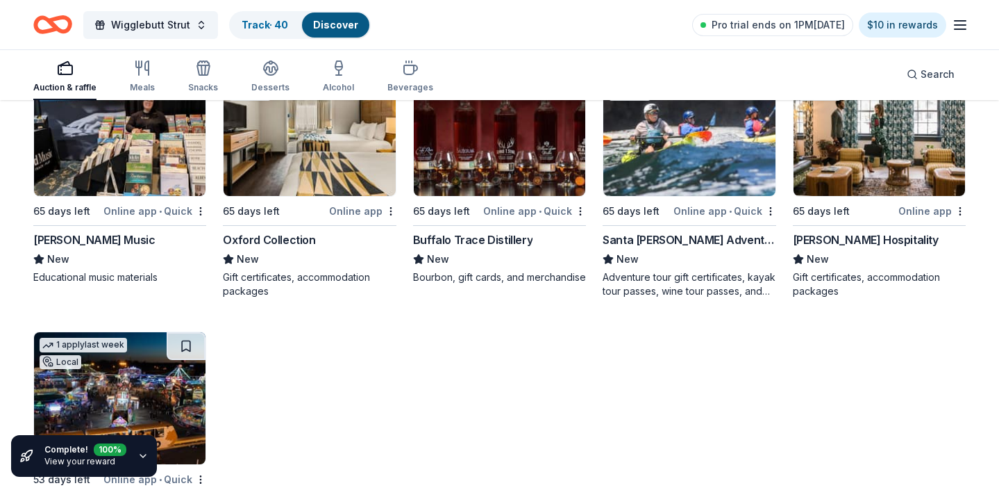
scroll to position [14848, 0]
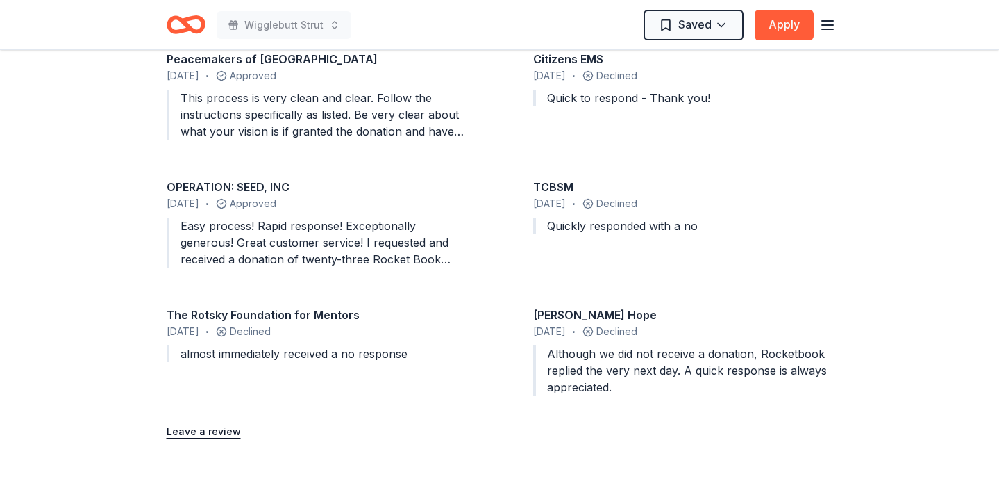
scroll to position [937, 0]
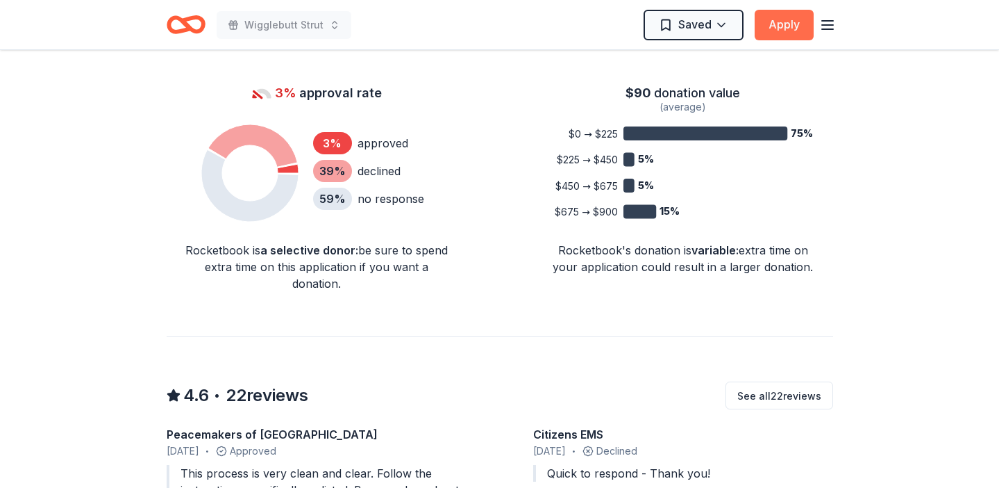
click at [781, 22] on button "Apply" at bounding box center [784, 25] width 59 height 31
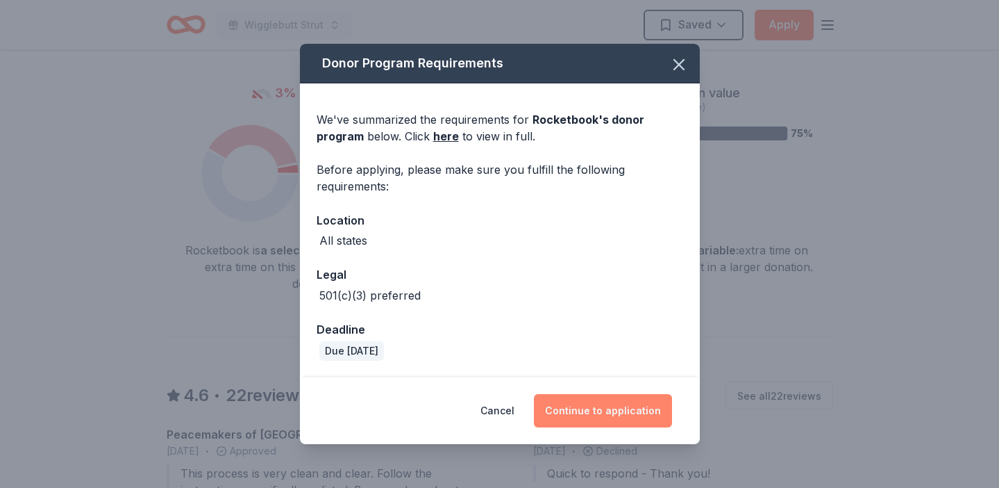
click at [597, 410] on button "Continue to application" at bounding box center [603, 410] width 138 height 33
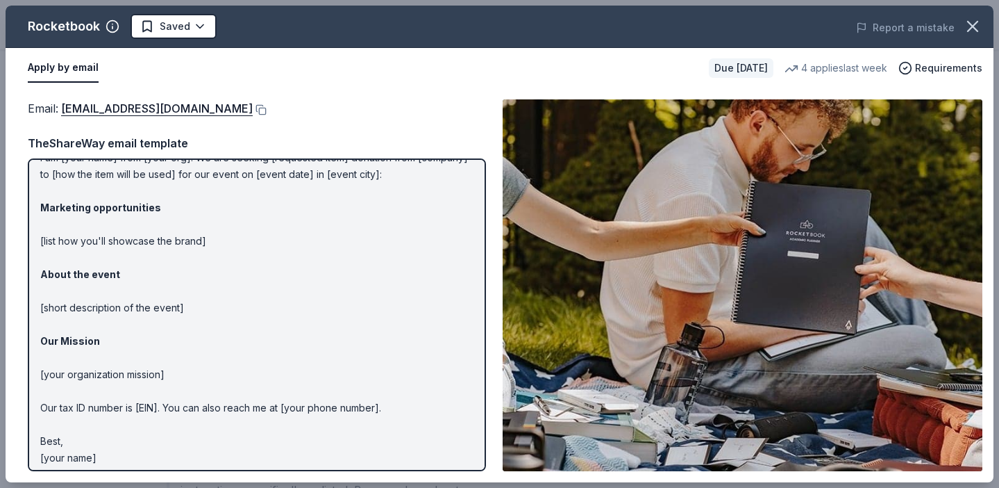
scroll to position [63, 0]
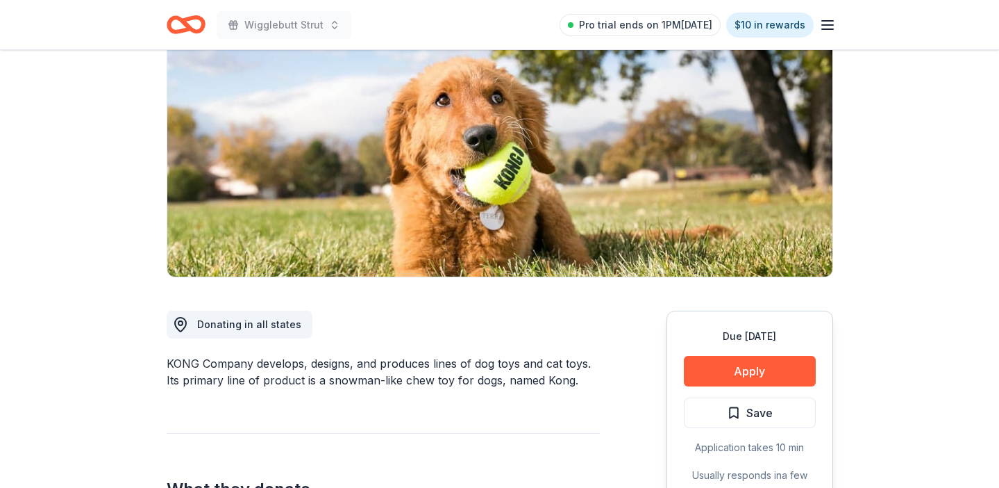
scroll to position [344, 0]
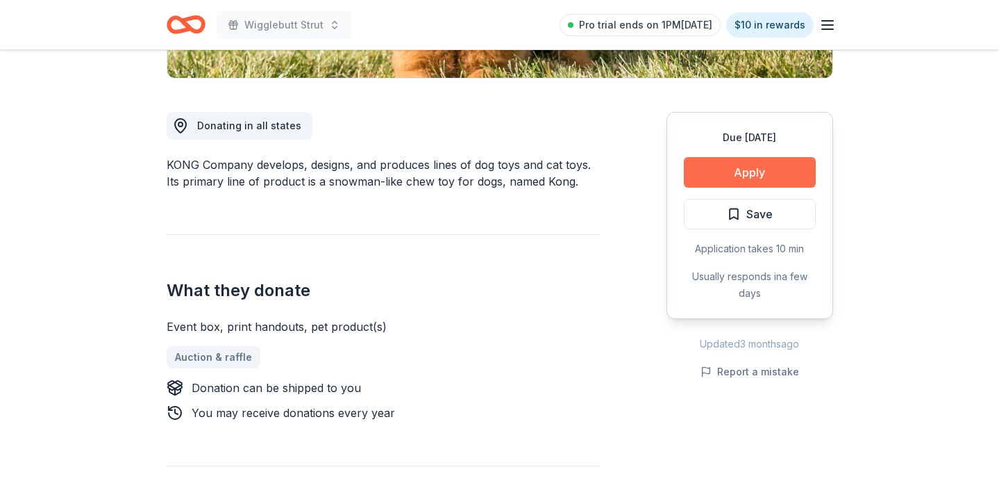
click at [715, 162] on button "Apply" at bounding box center [750, 172] width 132 height 31
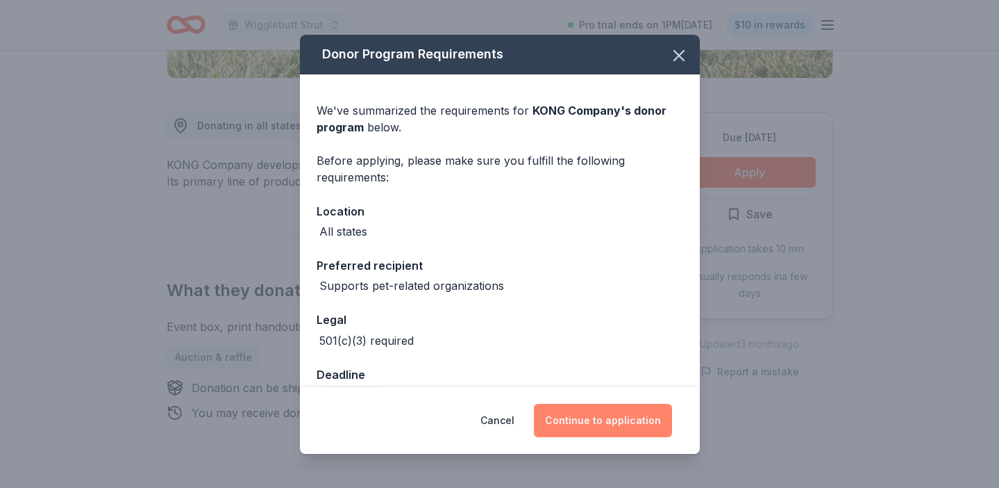
click at [597, 422] on button "Continue to application" at bounding box center [603, 419] width 138 height 33
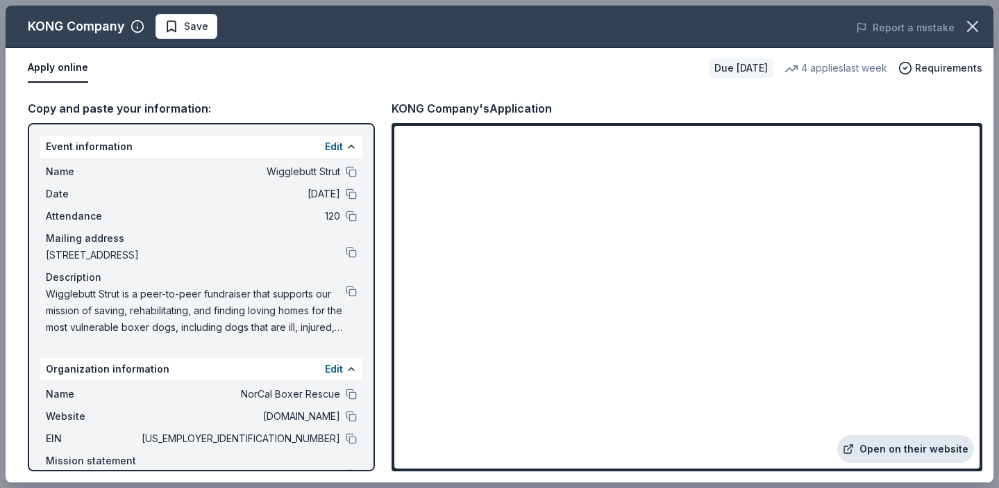
click at [905, 443] on link "Open on their website" at bounding box center [906, 449] width 137 height 28
click at [350, 435] on button at bounding box center [351, 438] width 11 height 11
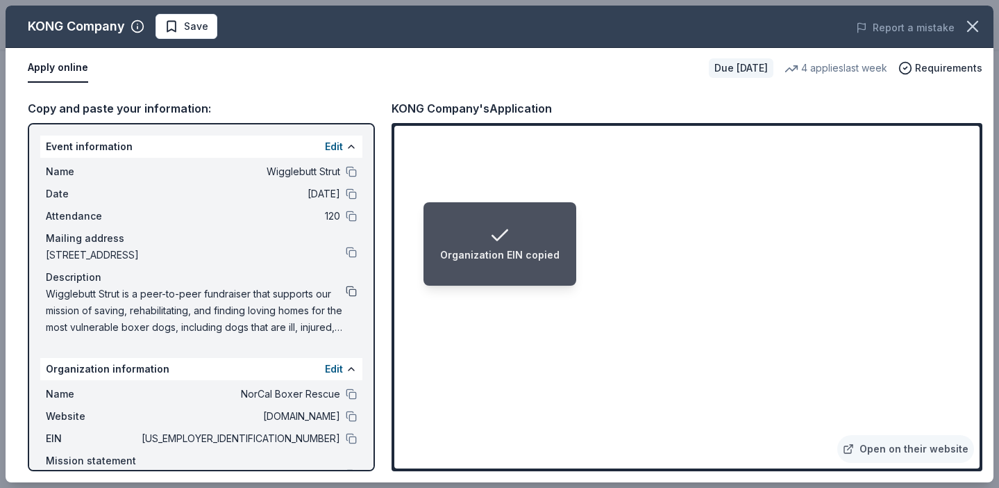
click at [349, 290] on button at bounding box center [351, 290] width 11 height 11
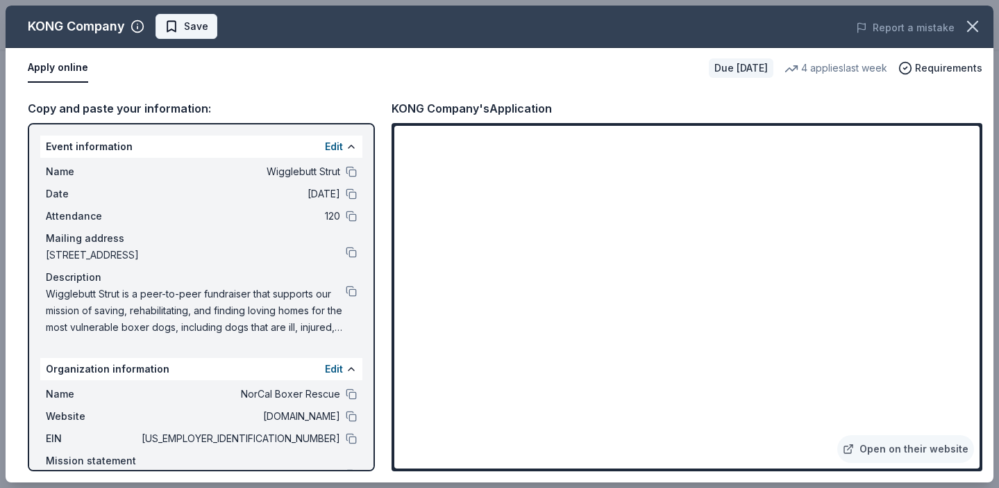
click at [197, 23] on span "Save" at bounding box center [196, 26] width 24 height 17
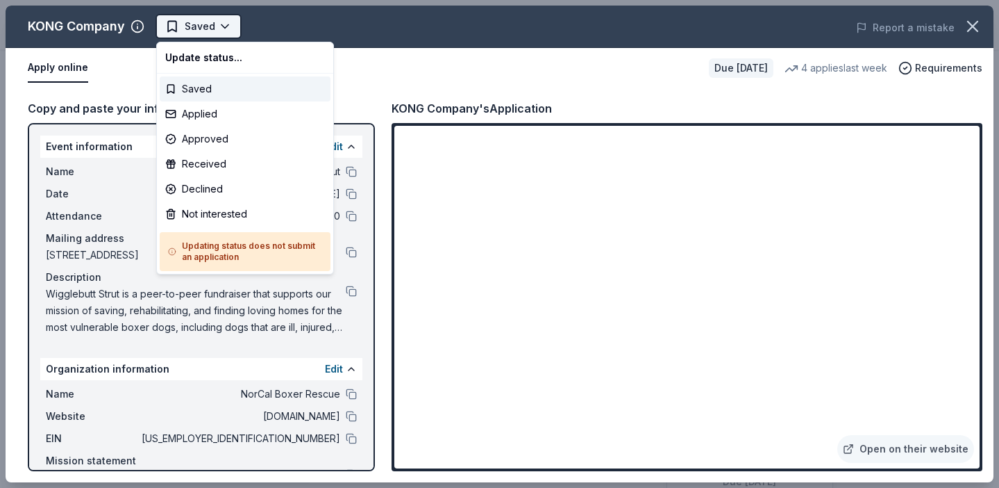
scroll to position [0, 0]
click at [222, 29] on body "Wigglebutt Strut Saved Apply Due in 35 days Share KONG Company New • 2 reviews …" at bounding box center [499, 244] width 999 height 488
click at [234, 115] on div "Applied" at bounding box center [245, 113] width 171 height 25
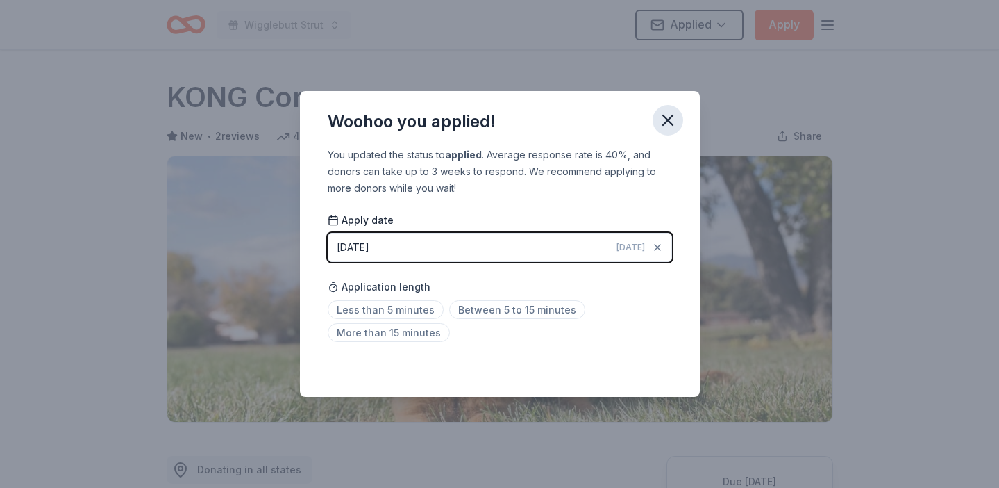
click at [670, 115] on icon "button" at bounding box center [667, 119] width 19 height 19
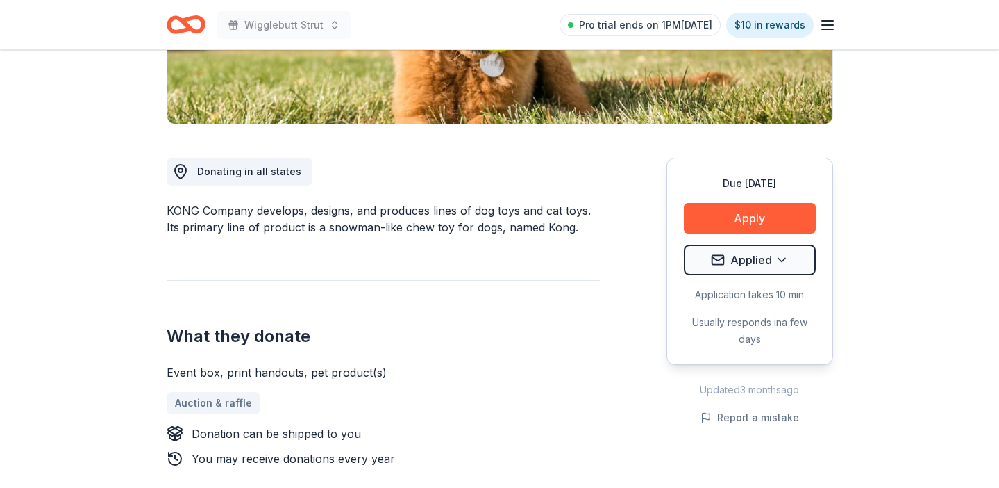
scroll to position [299, 0]
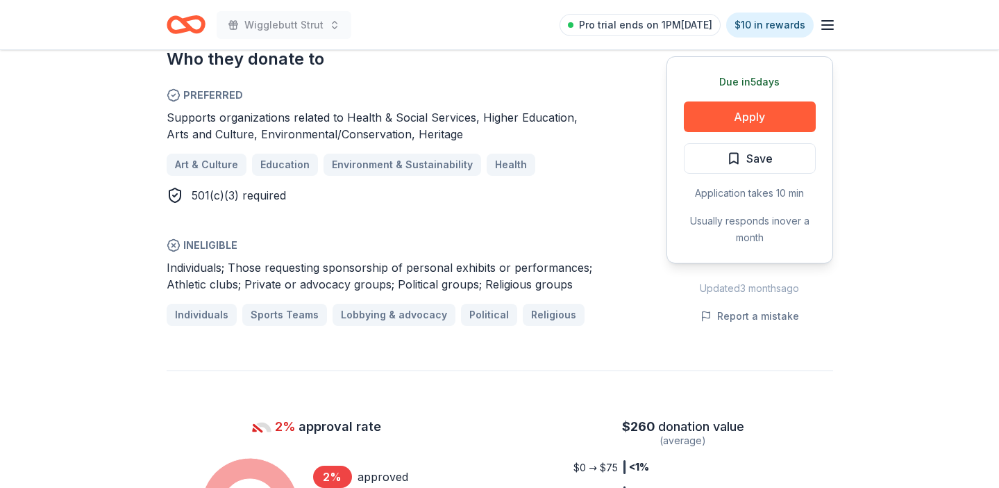
scroll to position [804, 0]
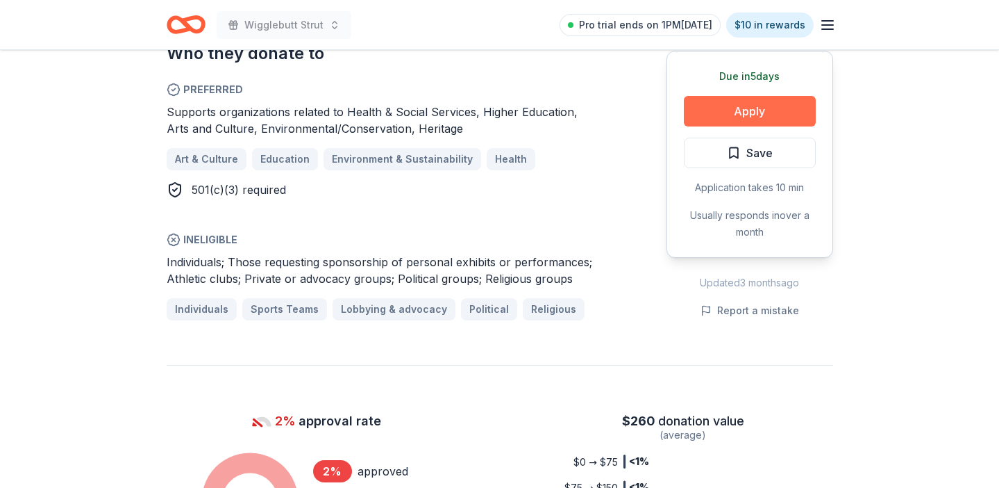
click at [724, 113] on button "Apply" at bounding box center [750, 111] width 132 height 31
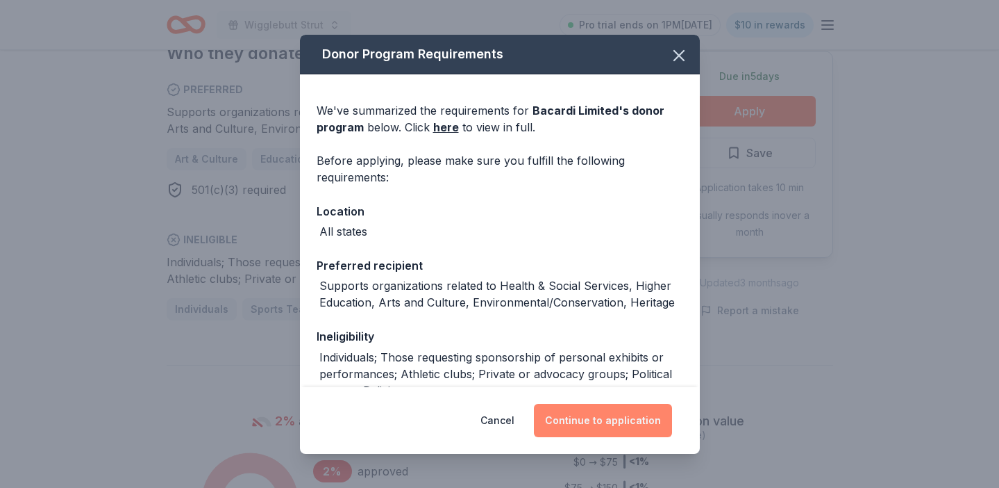
click at [592, 418] on button "Continue to application" at bounding box center [603, 419] width 138 height 33
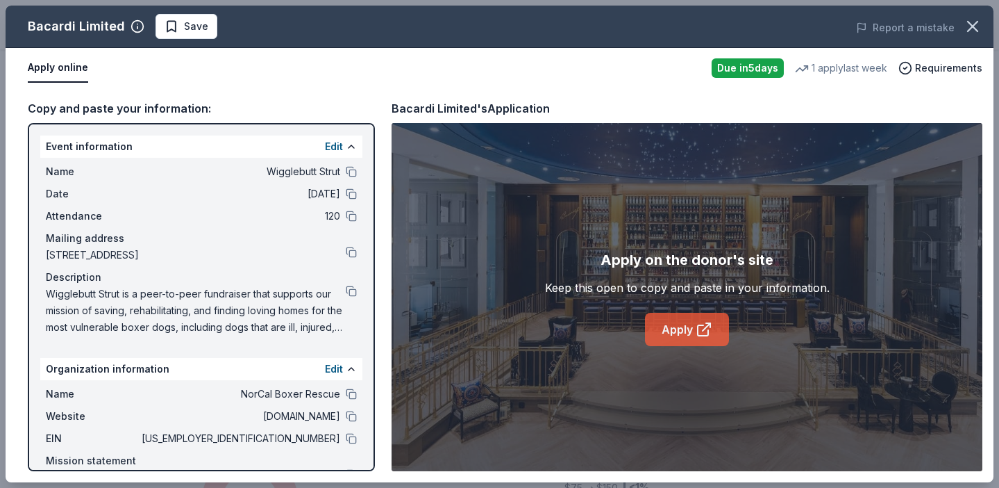
click at [683, 334] on link "Apply" at bounding box center [687, 329] width 84 height 33
click at [348, 437] on button at bounding box center [351, 438] width 11 height 11
click at [188, 45] on div "Bacardi Limited Save Report a mistake" at bounding box center [500, 27] width 988 height 42
click at [205, 21] on button "Save" at bounding box center [187, 26] width 62 height 25
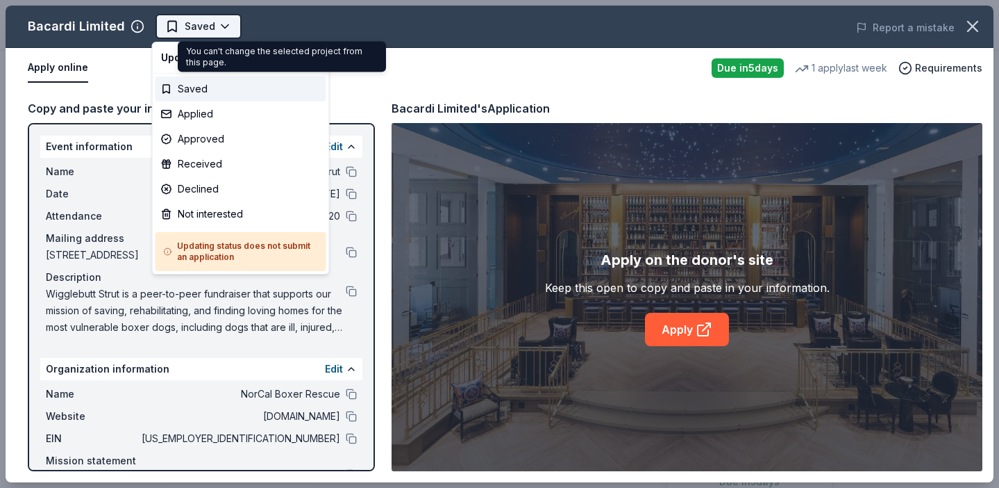
click at [220, 27] on body "Wigglebutt Strut Saved Apply Due [DATE] Share Bacardi Limited New • 1 reviews 1…" at bounding box center [499, 244] width 999 height 488
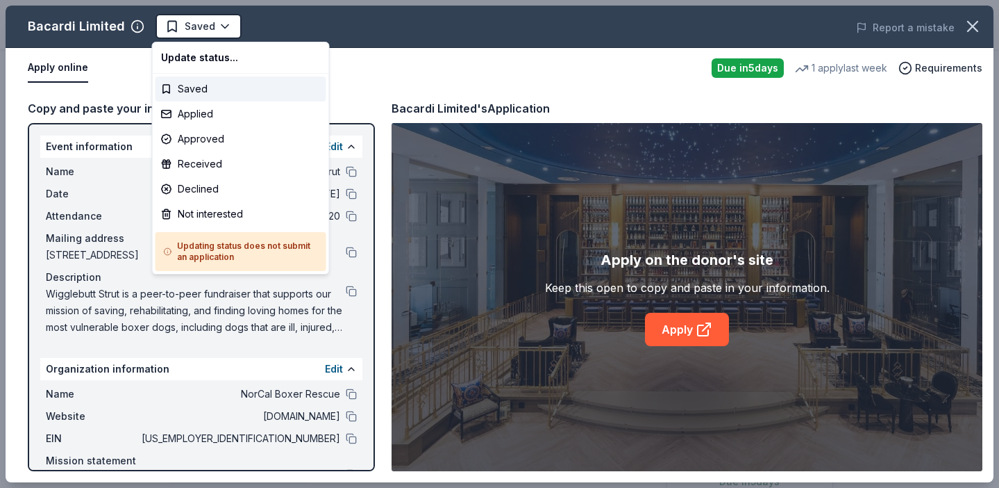
click at [405, 58] on html "Wigglebutt Strut Saved Apply Due [DATE] Share Bacardi Limited New • 1 reviews 1…" at bounding box center [499, 244] width 999 height 488
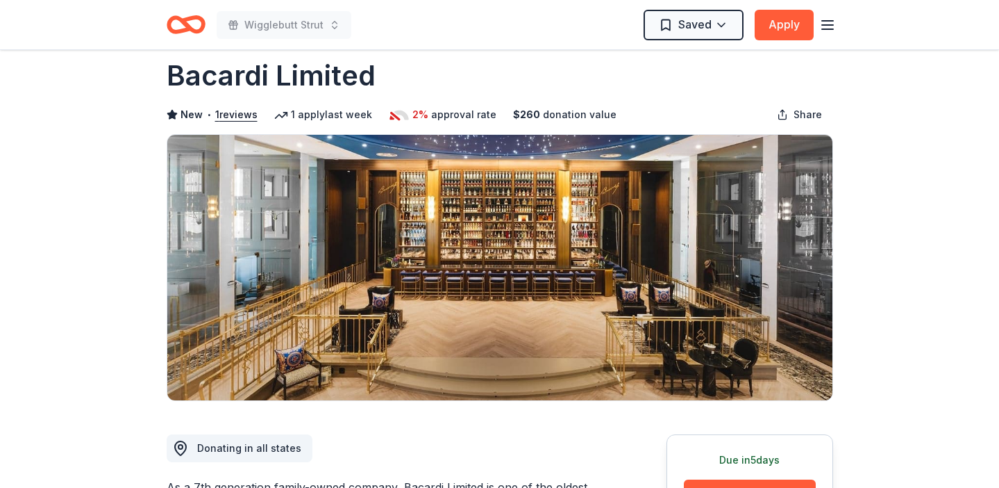
scroll to position [19, 0]
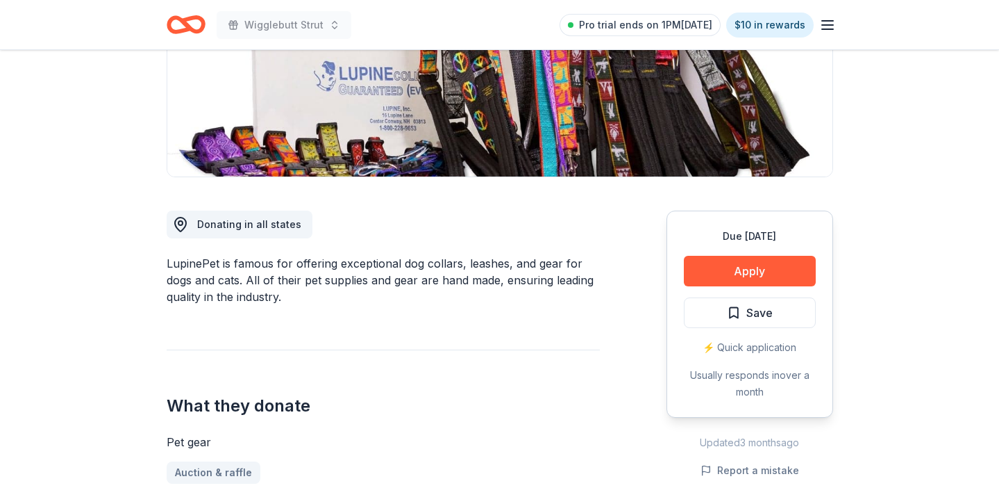
scroll to position [299, 0]
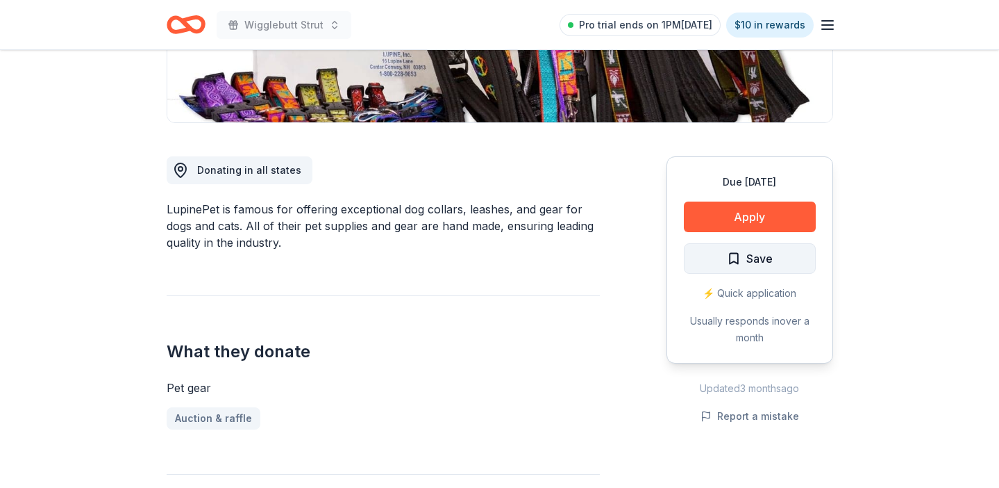
click at [751, 247] on button "Save" at bounding box center [750, 258] width 132 height 31
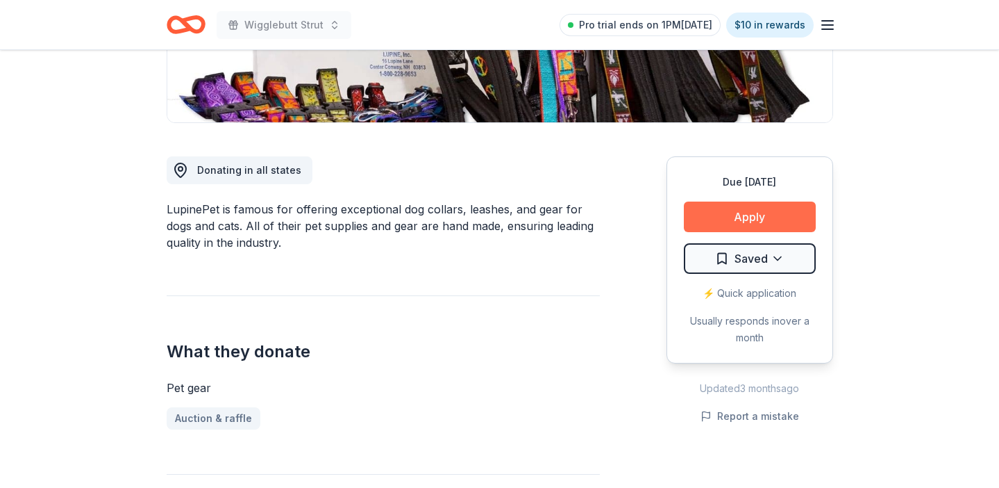
click at [749, 221] on button "Apply" at bounding box center [750, 216] width 132 height 31
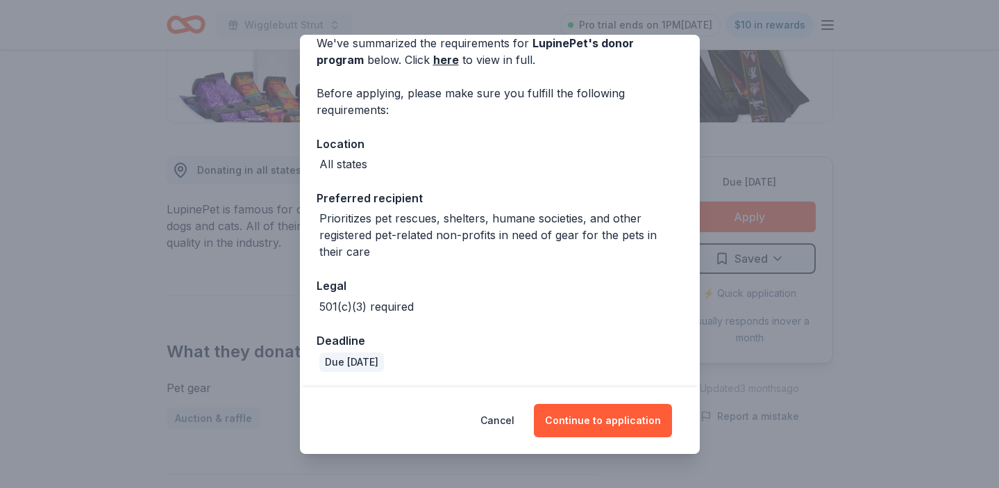
scroll to position [69, 0]
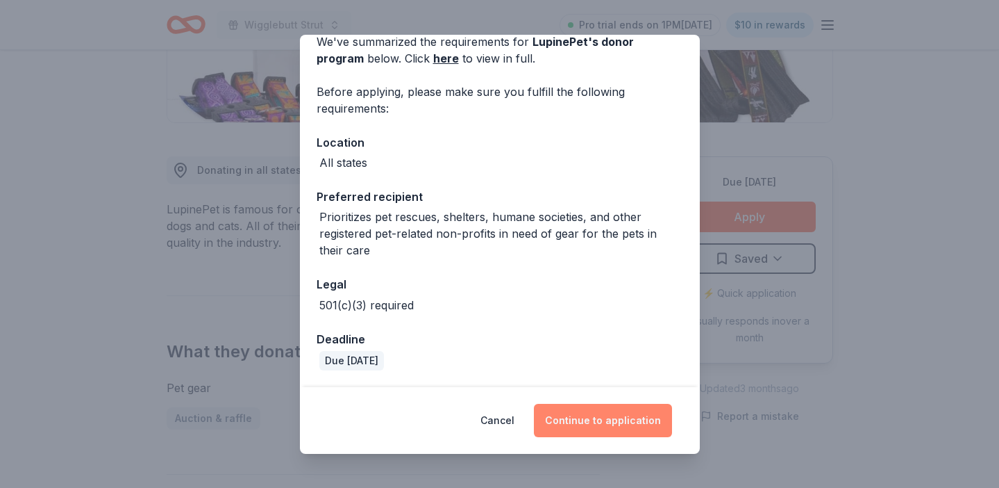
click at [556, 418] on button "Continue to application" at bounding box center [603, 419] width 138 height 33
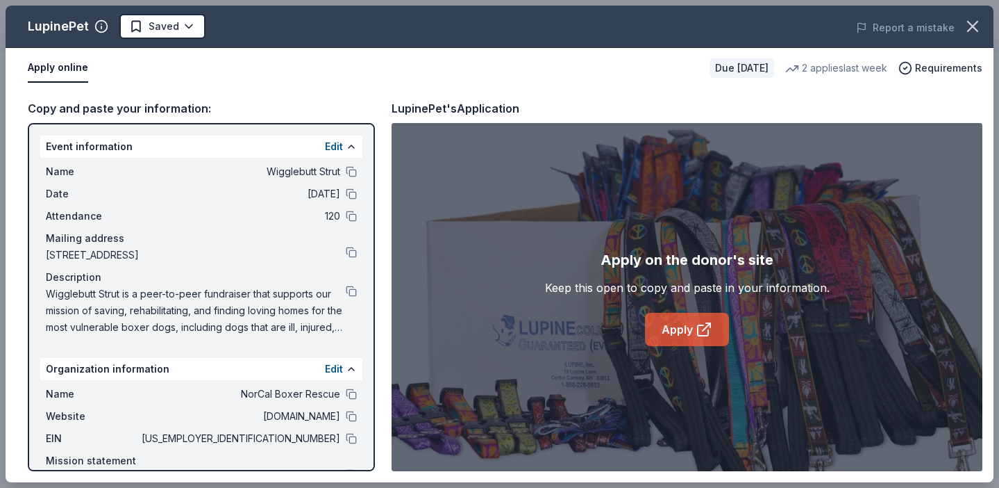
click at [680, 333] on link "Apply" at bounding box center [687, 329] width 84 height 33
click at [349, 438] on button at bounding box center [351, 438] width 11 height 11
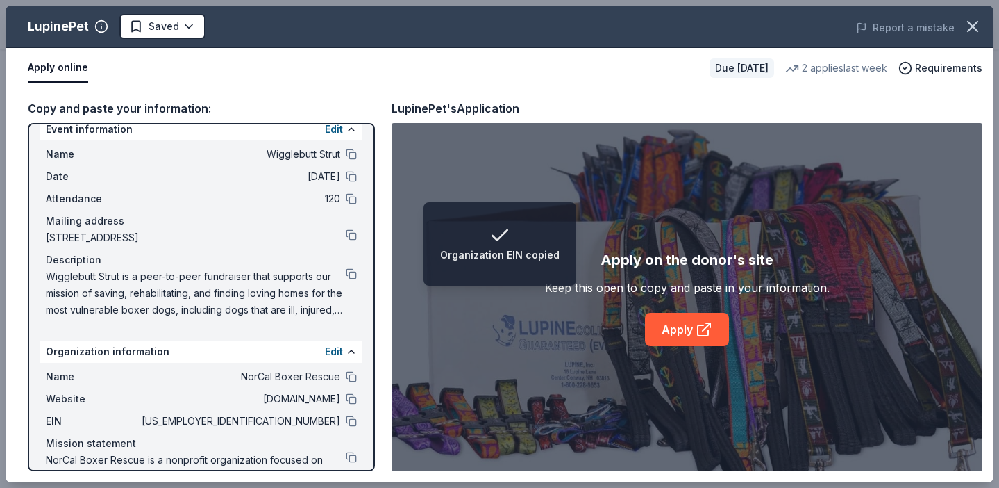
scroll to position [24, 0]
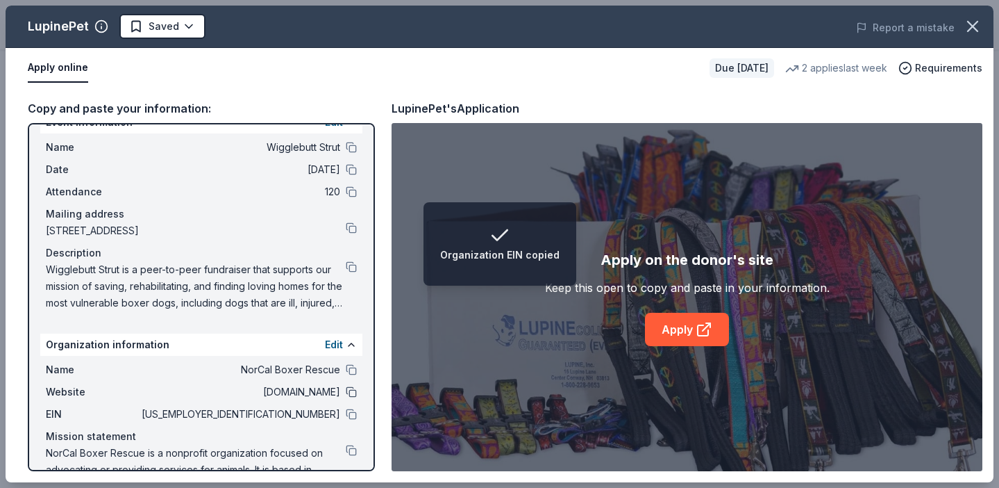
click at [347, 391] on button at bounding box center [351, 391] width 11 height 11
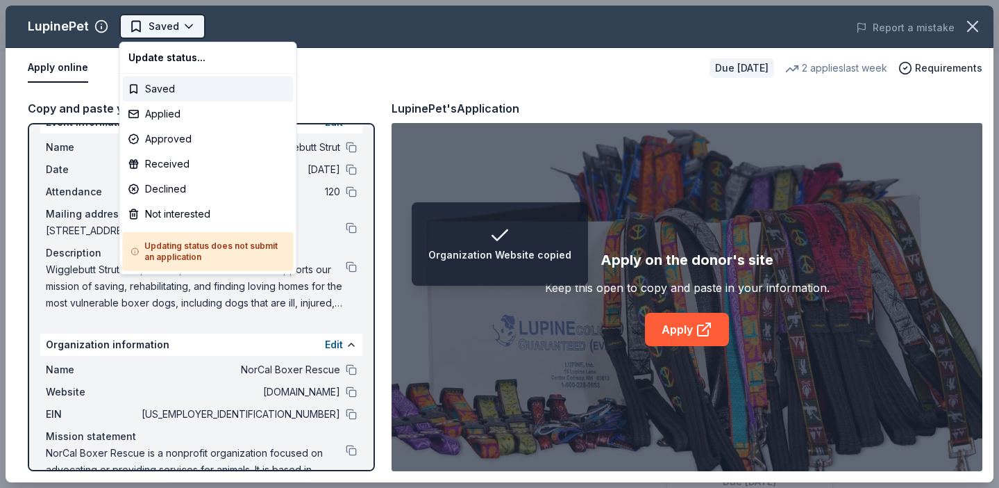
click at [192, 20] on html "Organization Website copied Wigglebutt Strut Saved Apply Due [DATE] Share Lupin…" at bounding box center [499, 244] width 999 height 488
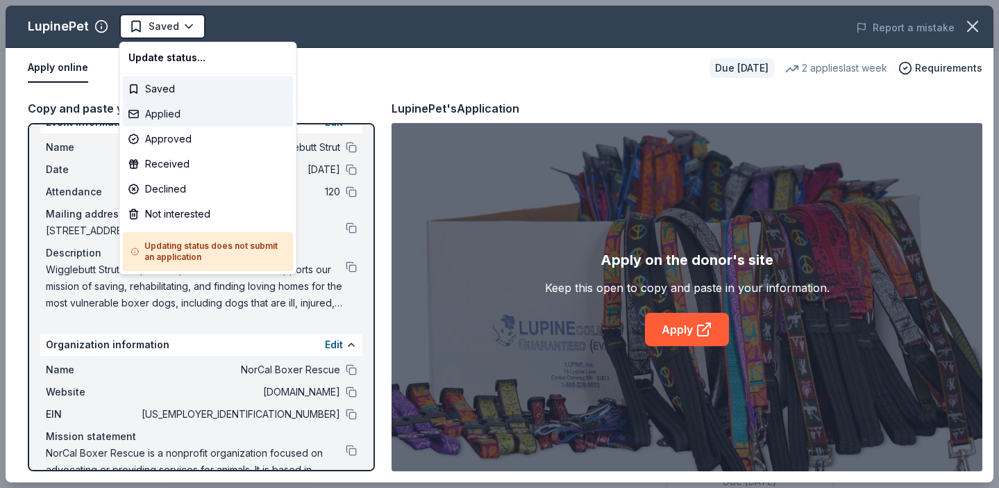
click at [196, 115] on div "Applied" at bounding box center [208, 113] width 171 height 25
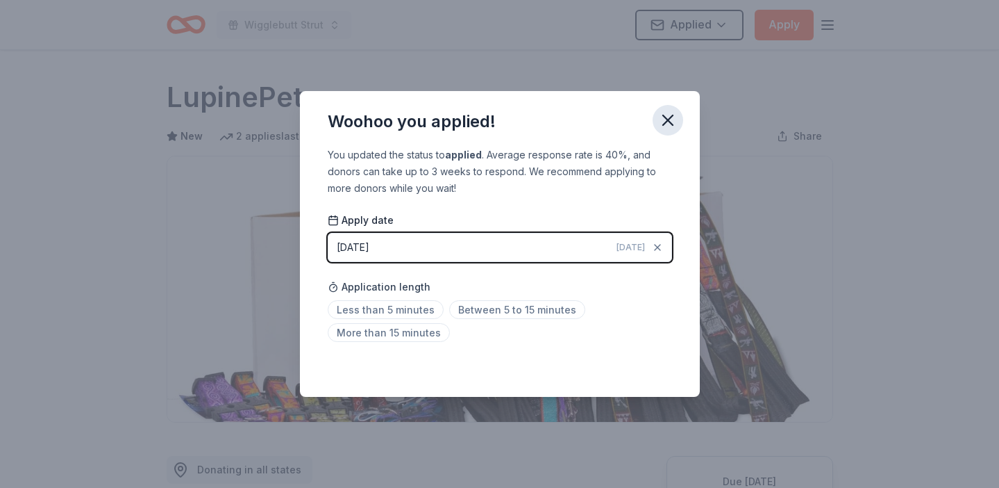
click at [672, 123] on icon "button" at bounding box center [667, 119] width 19 height 19
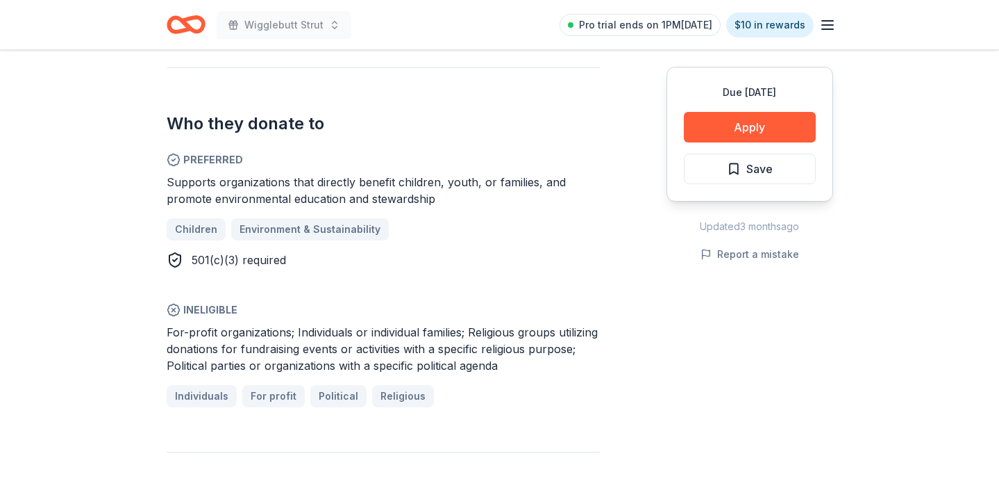
scroll to position [800, 0]
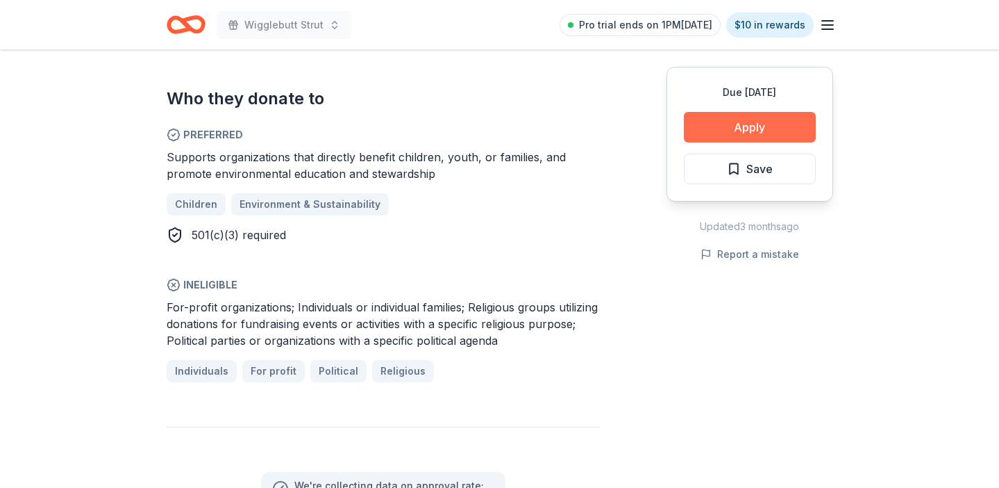
click at [735, 124] on button "Apply" at bounding box center [750, 127] width 132 height 31
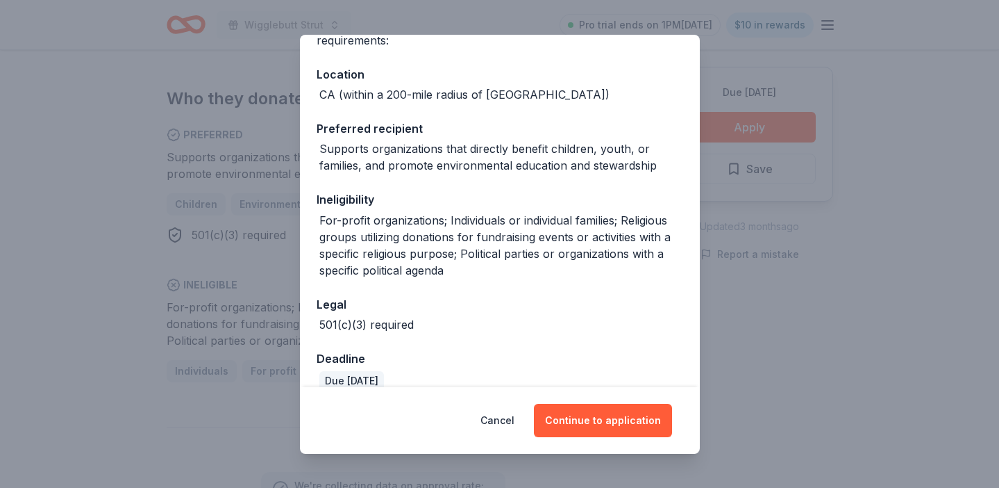
scroll to position [211, 0]
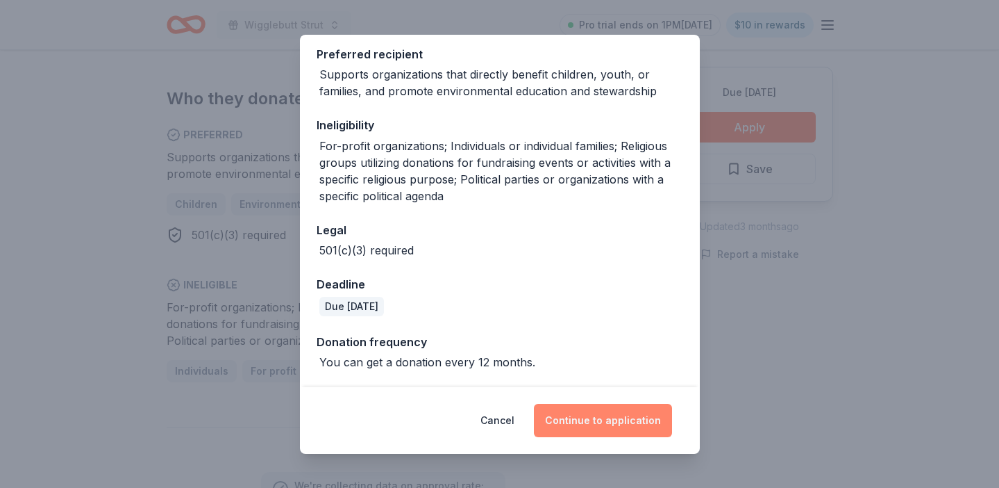
click at [626, 422] on button "Continue to application" at bounding box center [603, 419] width 138 height 33
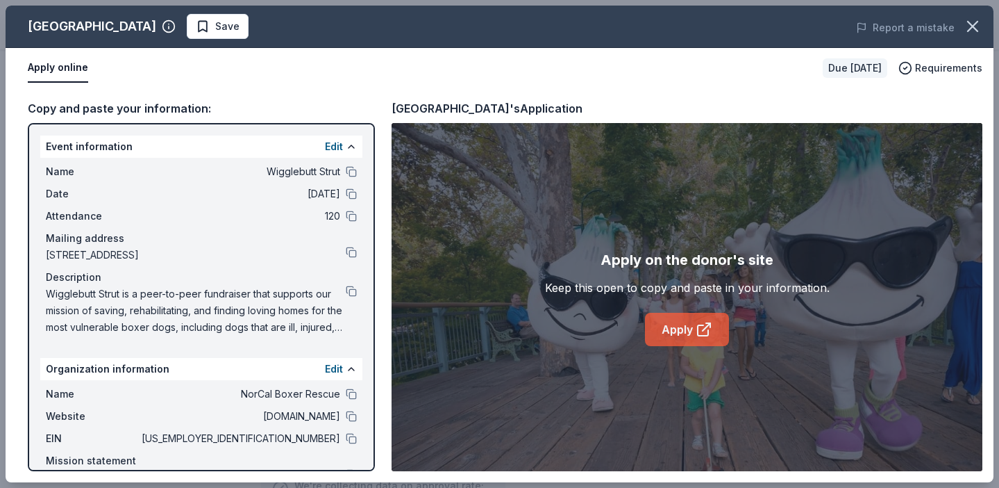
click at [679, 334] on link "Apply" at bounding box center [687, 329] width 84 height 33
click at [347, 296] on div "Wigglebutt Strut is a peer-to-peer fundraiser that supports our mission of savi…" at bounding box center [201, 310] width 311 height 50
click at [353, 288] on button at bounding box center [351, 290] width 11 height 11
click at [351, 440] on button at bounding box center [351, 438] width 11 height 11
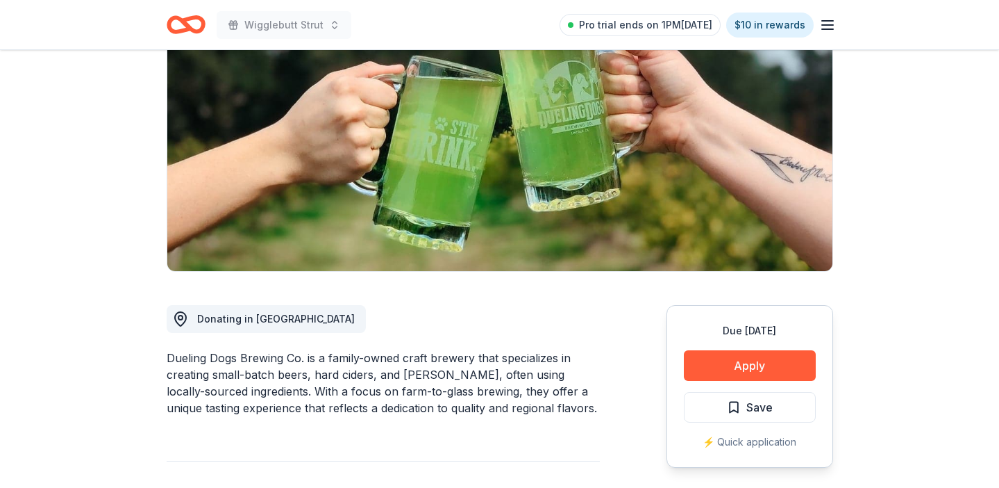
scroll to position [142, 0]
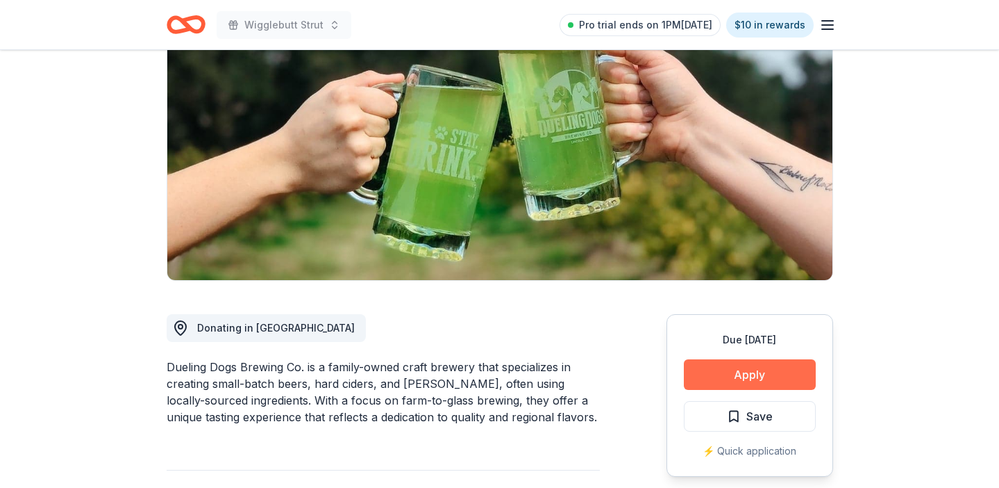
click at [704, 378] on button "Apply" at bounding box center [750, 374] width 132 height 31
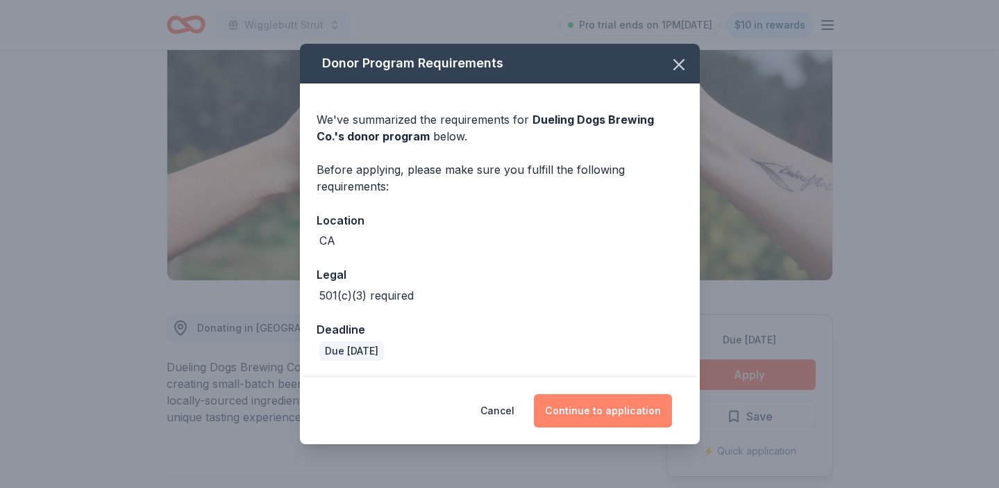
click at [600, 408] on button "Continue to application" at bounding box center [603, 410] width 138 height 33
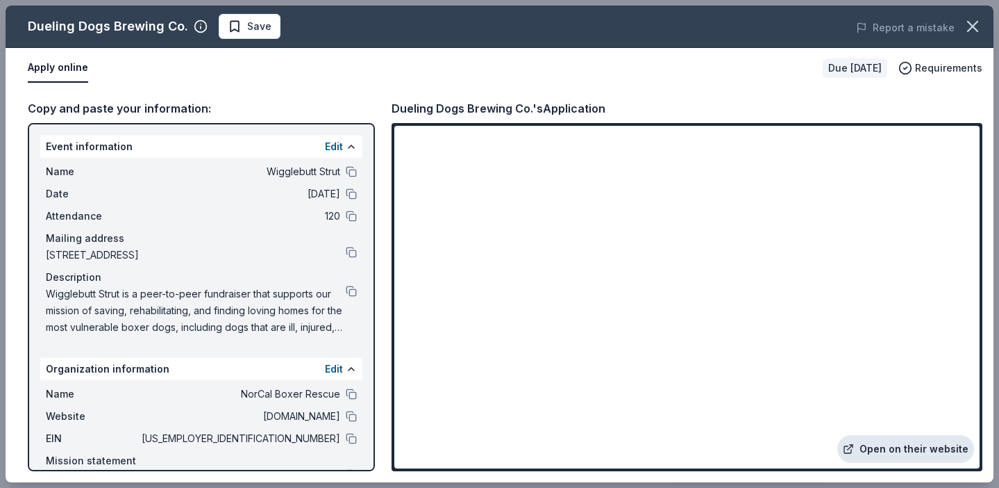
click at [882, 444] on link "Open on their website" at bounding box center [906, 449] width 137 height 28
click at [351, 436] on button at bounding box center [351, 438] width 11 height 11
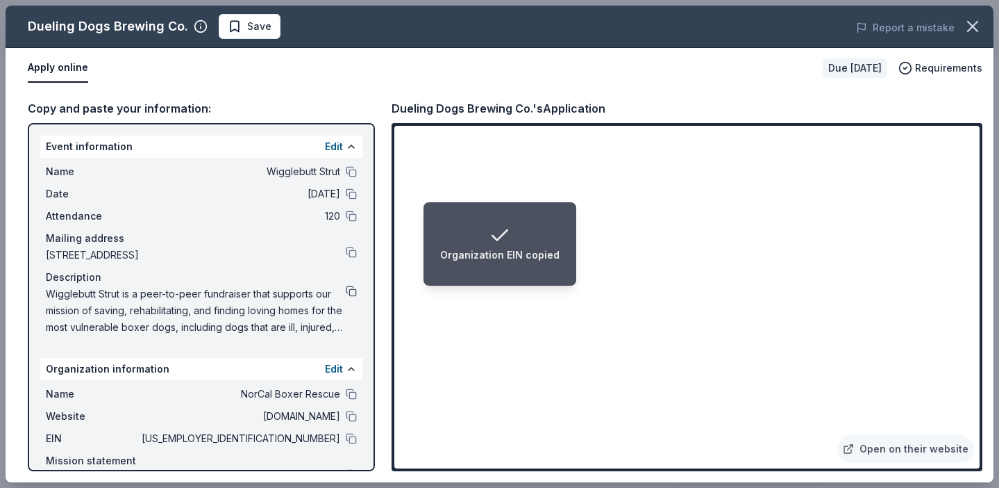
click at [353, 292] on button at bounding box center [351, 290] width 11 height 11
click at [264, 28] on span "Save" at bounding box center [259, 26] width 24 height 17
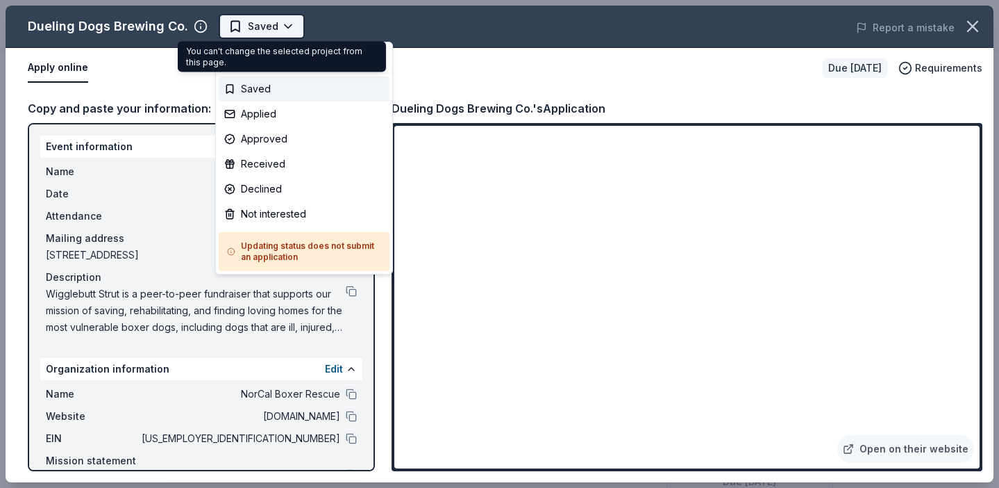
click at [284, 26] on body "Wigglebutt Strut Saved Apply Due in 67 days Share Dueling Dogs Brewing Co. New …" at bounding box center [499, 244] width 999 height 488
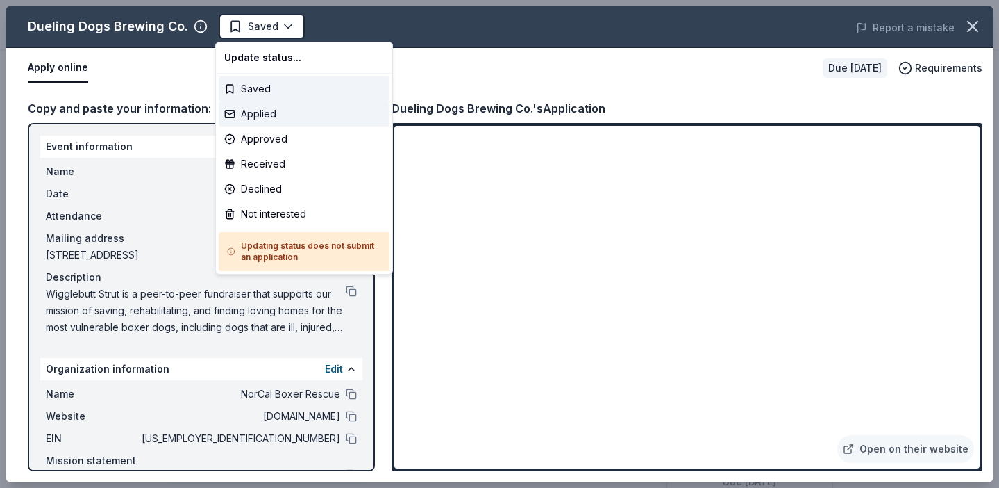
click at [279, 110] on div "Applied" at bounding box center [304, 113] width 171 height 25
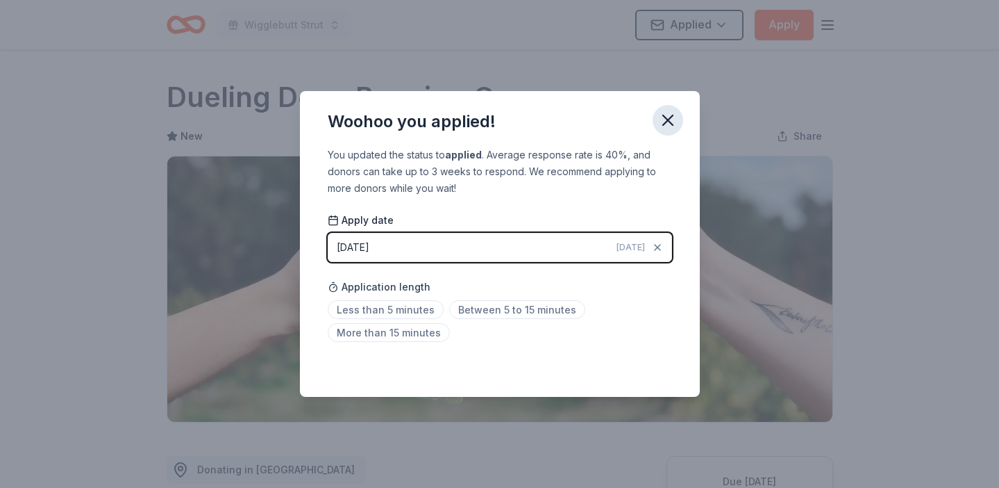
click at [671, 122] on icon "button" at bounding box center [667, 119] width 19 height 19
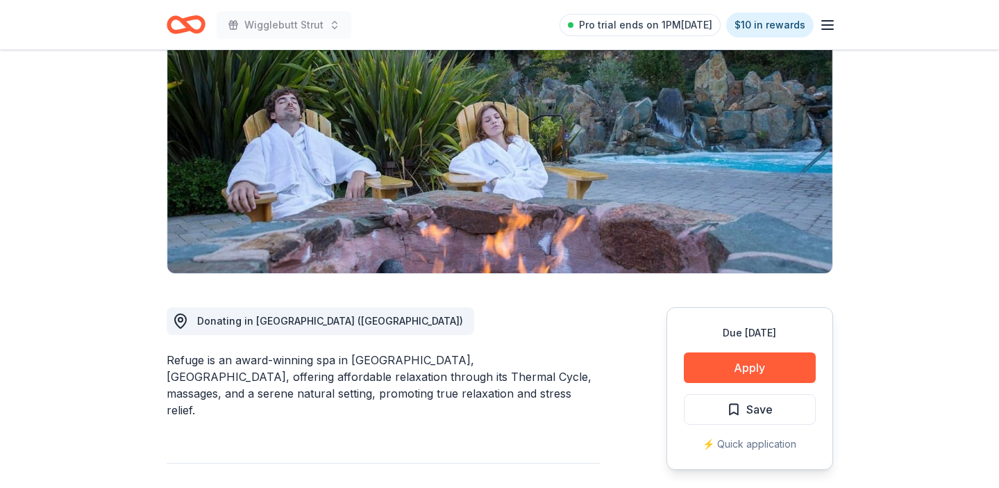
scroll to position [221, 0]
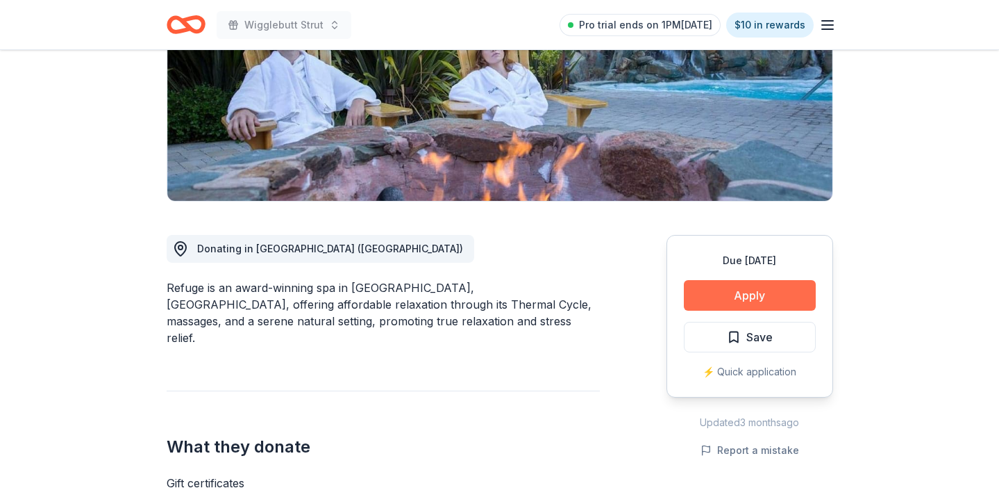
click at [728, 293] on button "Apply" at bounding box center [750, 295] width 132 height 31
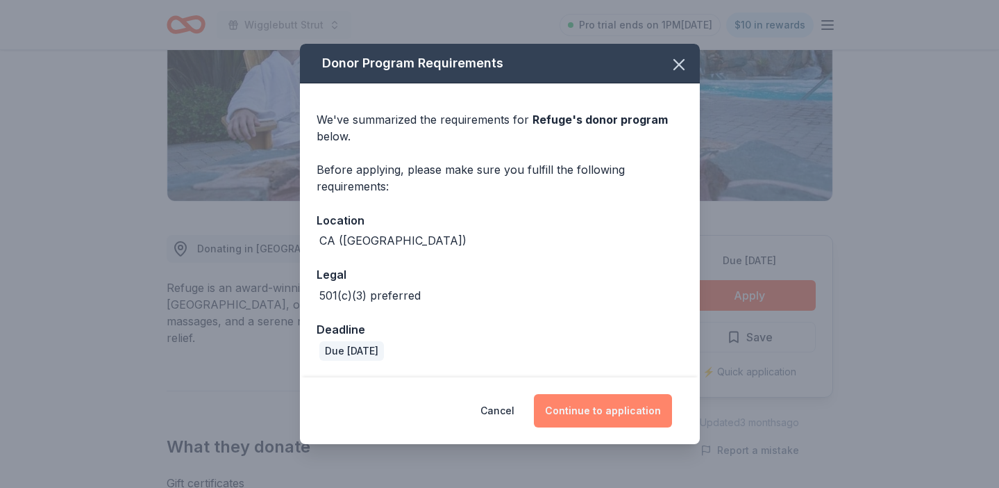
click at [620, 412] on button "Continue to application" at bounding box center [603, 410] width 138 height 33
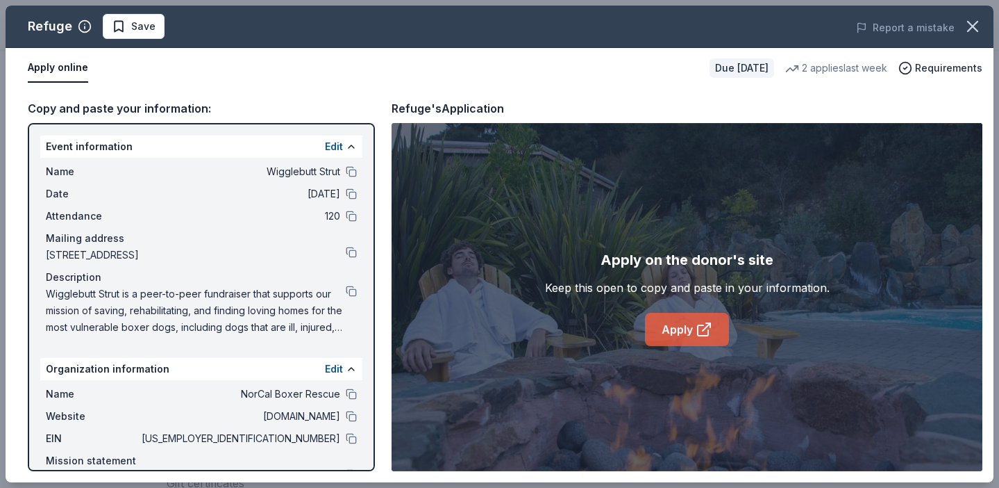
click at [672, 343] on link "Apply" at bounding box center [687, 329] width 84 height 33
click at [348, 442] on button at bounding box center [351, 438] width 11 height 11
click at [122, 35] on button "Save" at bounding box center [134, 26] width 62 height 25
click at [172, 27] on html "Wigglebutt Strut Pro trial ends on 1PM[DATE] $10 in rewards Due [DATE] Share Re…" at bounding box center [499, 244] width 999 height 488
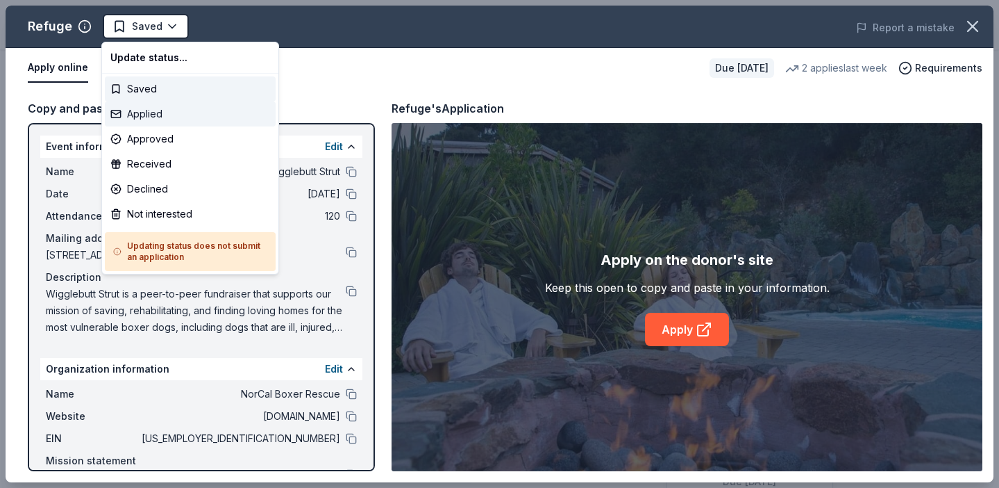
click at [165, 113] on div "Applied" at bounding box center [190, 113] width 171 height 25
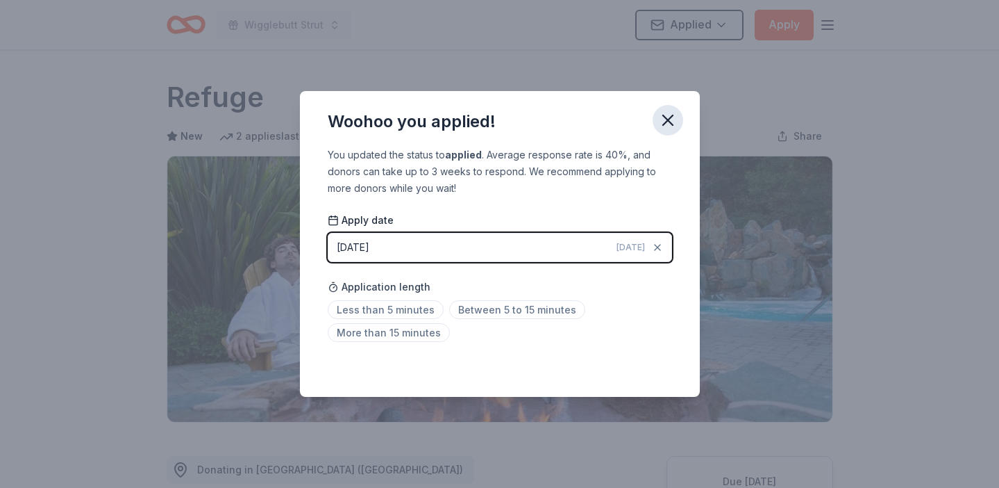
click at [665, 125] on icon "button" at bounding box center [667, 119] width 19 height 19
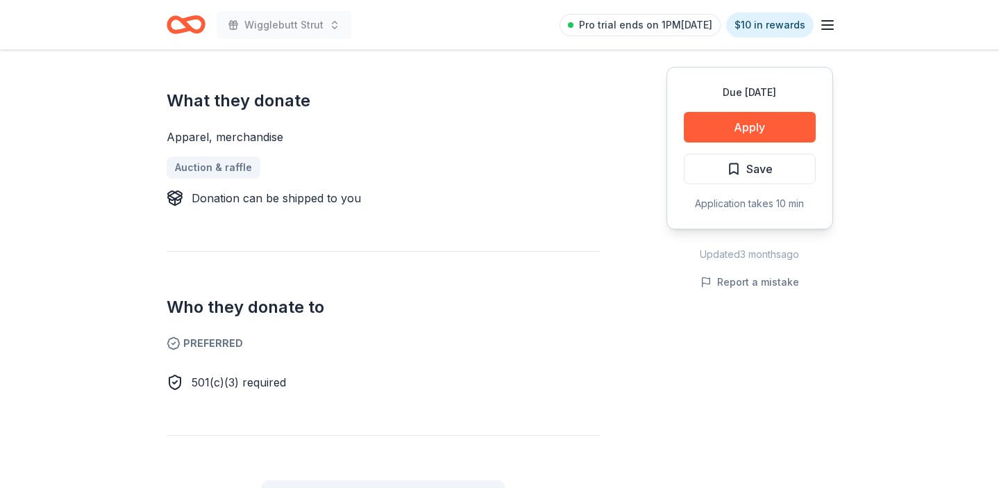
scroll to position [513, 0]
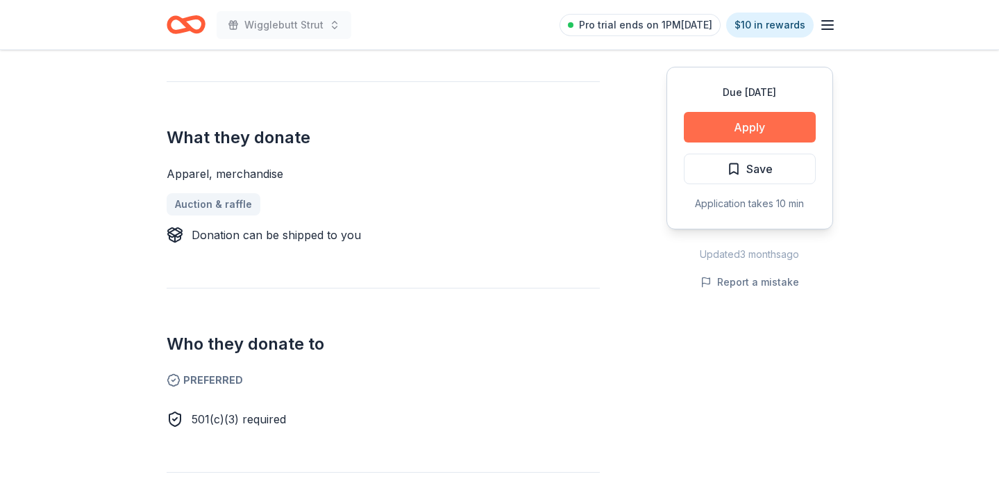
click at [765, 126] on button "Apply" at bounding box center [750, 127] width 132 height 31
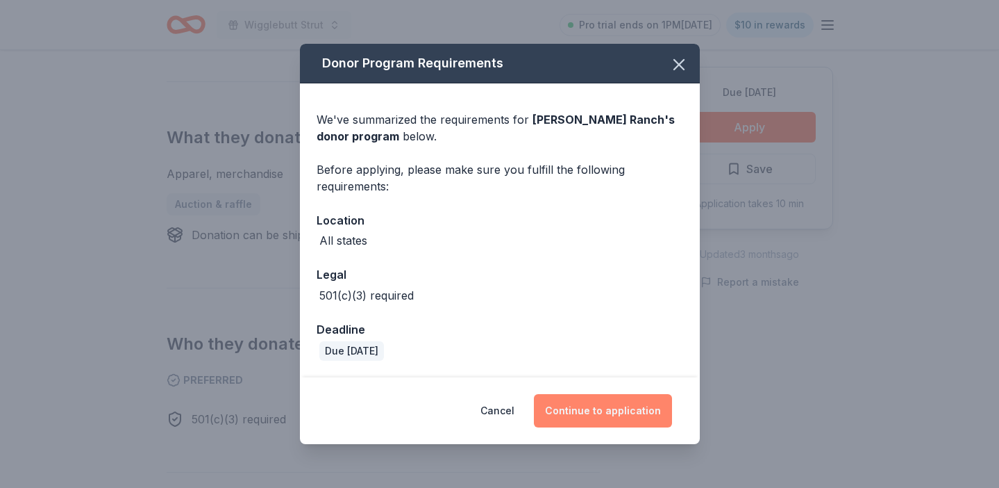
click at [640, 409] on button "Continue to application" at bounding box center [603, 410] width 138 height 33
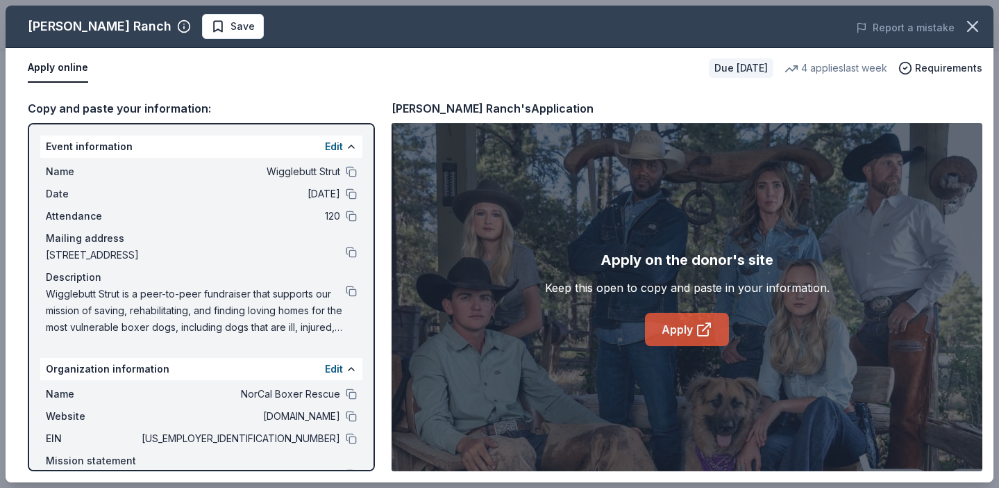
click at [670, 337] on link "Apply" at bounding box center [687, 329] width 84 height 33
click at [351, 297] on div "Wigglebutt Strut is a peer-to-peer fundraiser that supports our mission of savi…" at bounding box center [201, 310] width 311 height 50
click at [350, 290] on button at bounding box center [351, 290] width 11 height 11
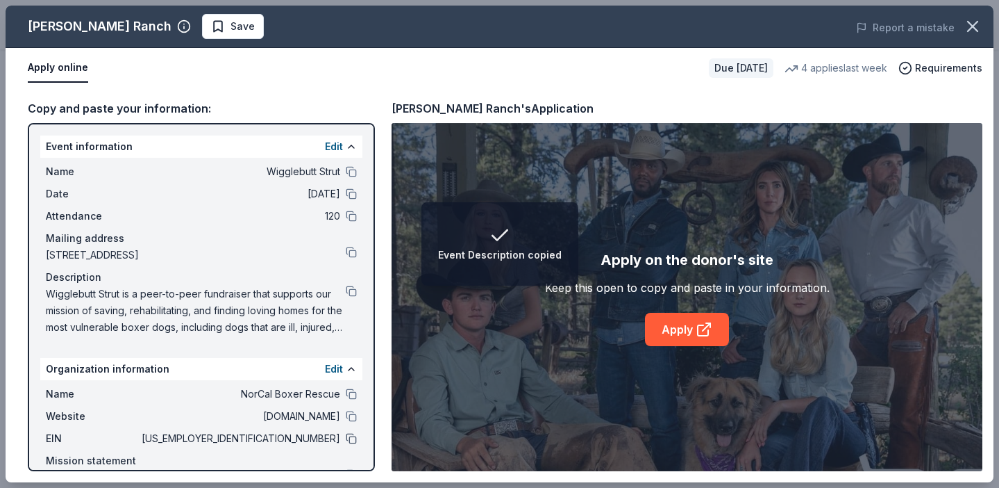
click at [351, 440] on button at bounding box center [351, 438] width 11 height 11
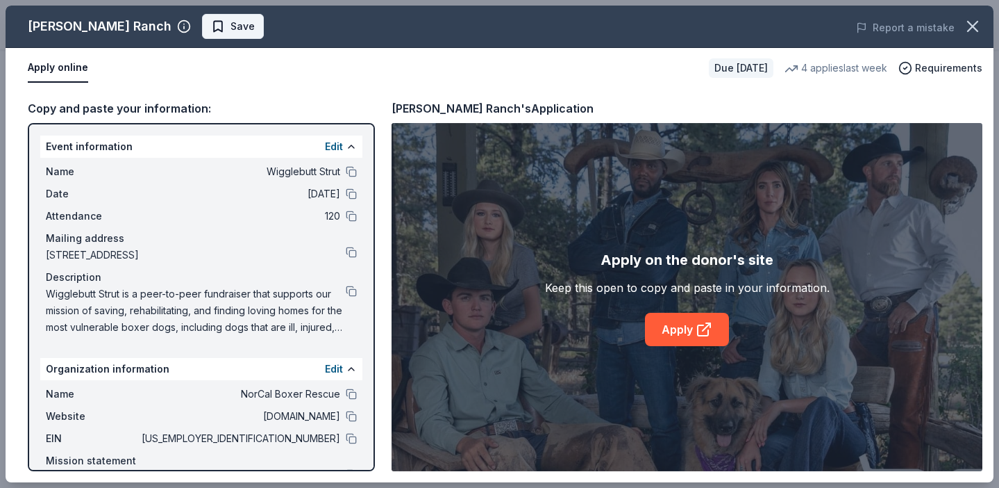
click at [202, 35] on button "Save" at bounding box center [233, 26] width 62 height 25
click at [183, 26] on html "Wigglebutt Strut Pro trial ends on 1PM[DATE] $10 in rewards Due [DATE] Share [P…" at bounding box center [499, 244] width 999 height 488
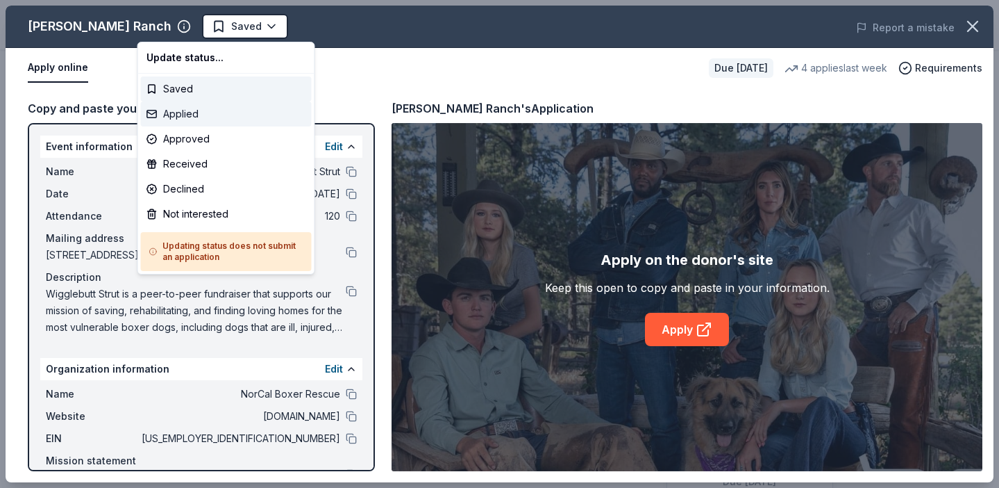
click at [199, 113] on div "Applied" at bounding box center [226, 113] width 171 height 25
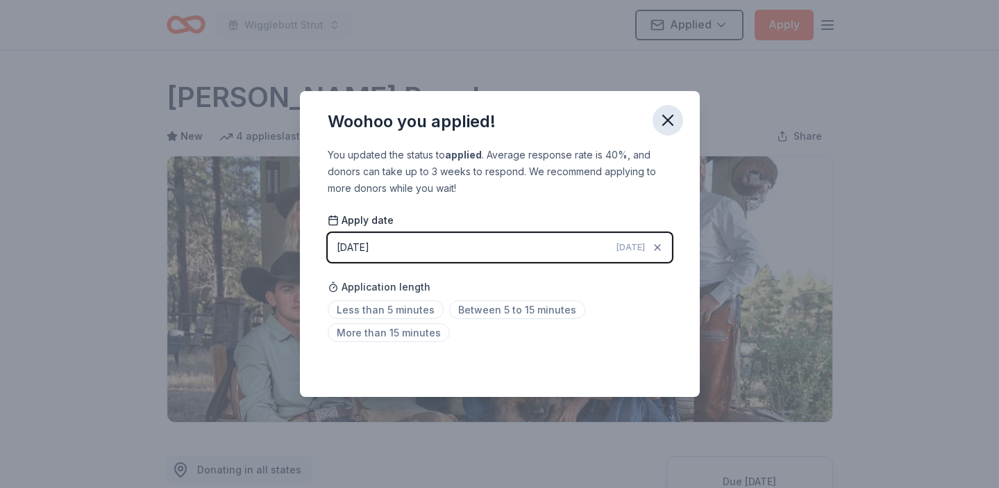
click at [678, 118] on button "button" at bounding box center [668, 120] width 31 height 31
